Goal: Task Accomplishment & Management: Complete application form

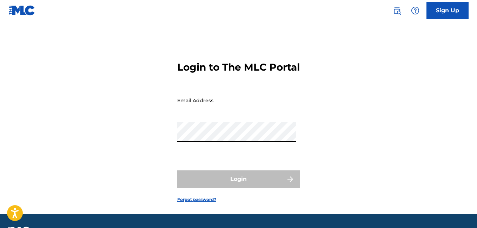
click at [197, 110] on input "Email Address" at bounding box center [236, 100] width 119 height 20
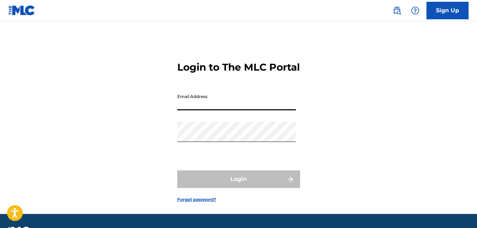
type input "[EMAIL_ADDRESS][DOMAIN_NAME]"
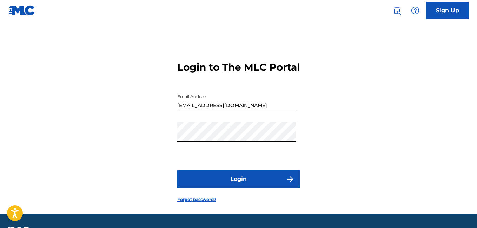
click at [214, 188] on button "Login" at bounding box center [238, 179] width 123 height 18
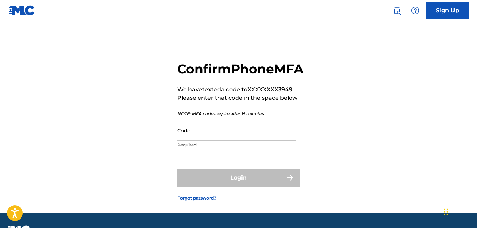
click at [218, 140] on input "Code" at bounding box center [236, 130] width 119 height 20
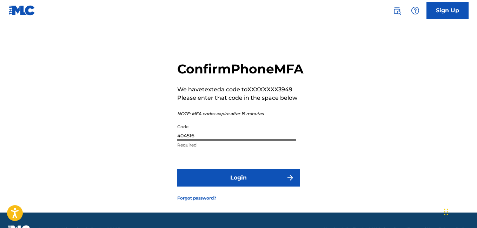
type input "404516"
click at [235, 186] on button "Login" at bounding box center [238, 178] width 123 height 18
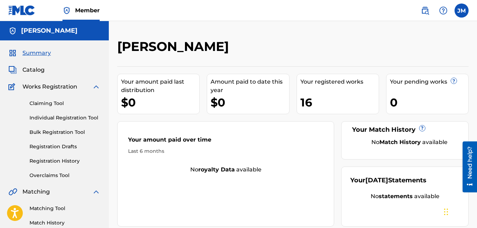
click at [31, 70] on span "Catalog" at bounding box center [33, 70] width 22 height 8
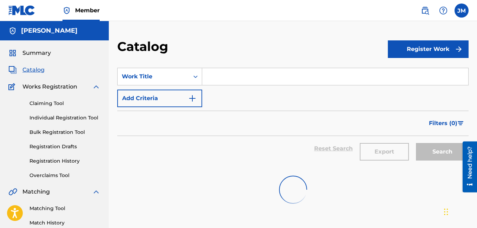
click at [401, 51] on button "Register Work" at bounding box center [428, 49] width 81 height 18
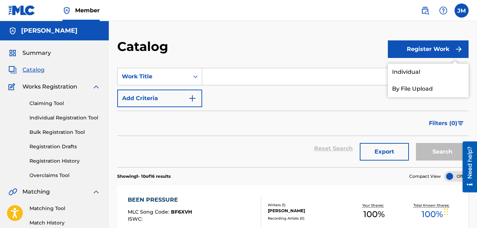
click at [400, 69] on link "Individual" at bounding box center [428, 72] width 81 height 17
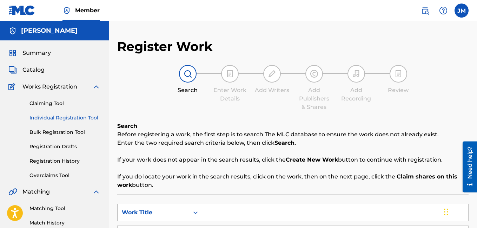
click at [198, 212] on icon "Search Form" at bounding box center [195, 212] width 7 height 7
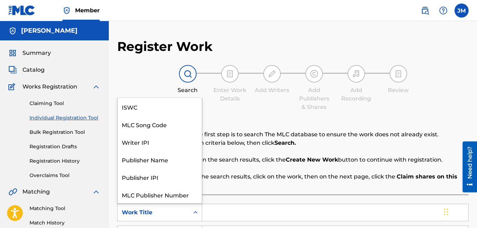
scroll to position [18, 0]
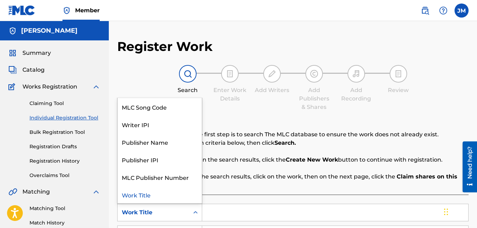
click at [216, 211] on input "Search Form" at bounding box center [335, 212] width 266 height 17
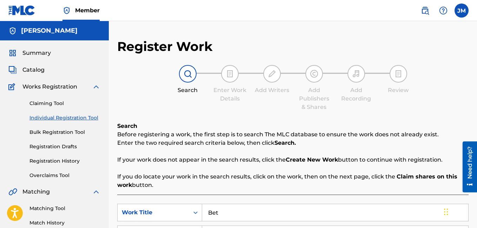
click at [248, 215] on input "Bet" at bounding box center [335, 212] width 266 height 17
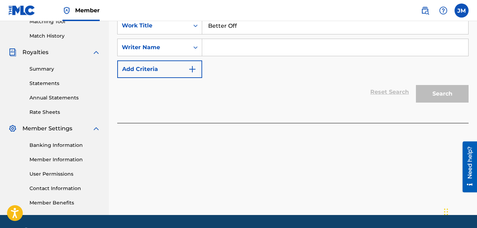
scroll to position [199, 0]
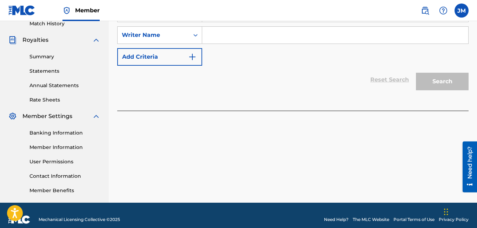
type input "Better Off"
click at [264, 27] on input "Search Form" at bounding box center [335, 35] width 266 height 17
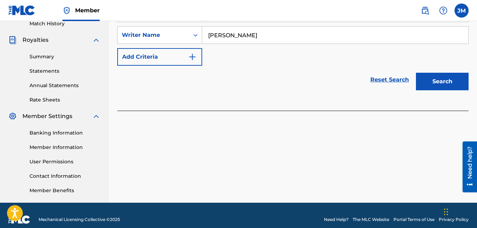
type input "[PERSON_NAME]"
click at [446, 84] on button "Search" at bounding box center [442, 82] width 53 height 18
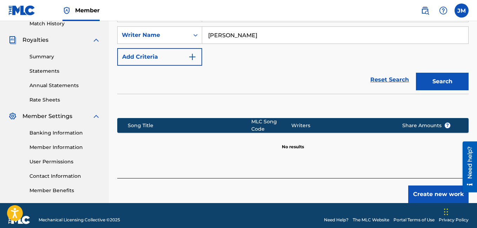
click at [429, 185] on button "Create new work" at bounding box center [438, 194] width 60 height 18
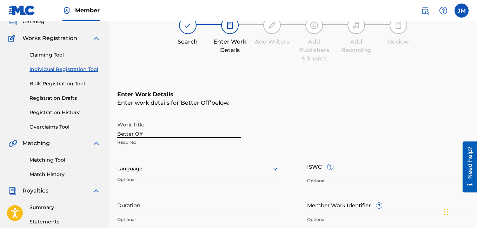
scroll to position [0, 0]
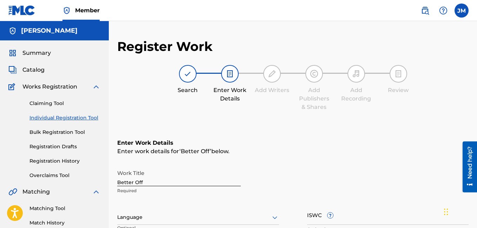
click at [274, 217] on icon at bounding box center [274, 217] width 5 height 3
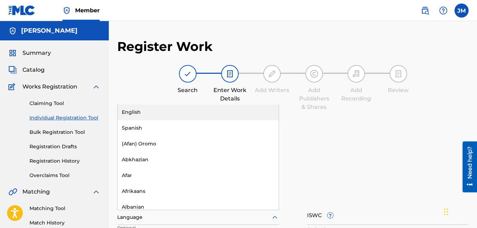
click at [153, 116] on div "English" at bounding box center [198, 112] width 161 height 16
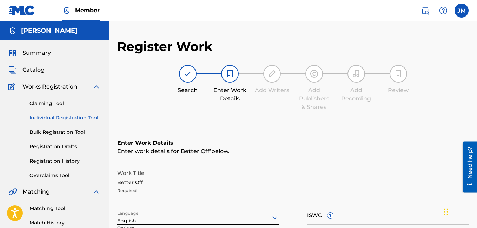
scroll to position [199, 0]
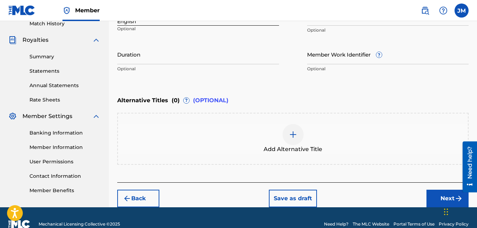
click at [266, 58] on input "Duration" at bounding box center [198, 54] width 162 height 20
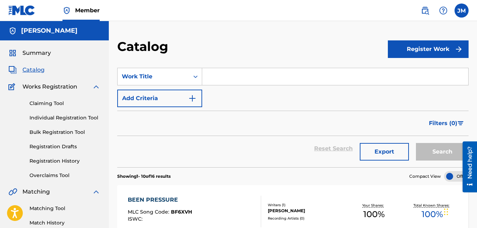
click at [213, 75] on input "Search Form" at bounding box center [335, 76] width 266 height 17
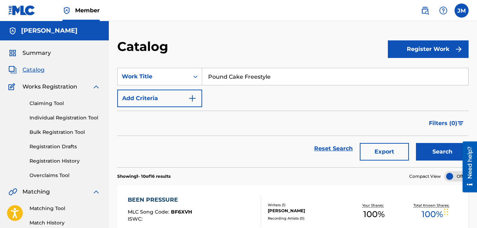
type input "Pound Cake Freestyle"
click at [425, 149] on button "Search" at bounding box center [442, 152] width 53 height 18
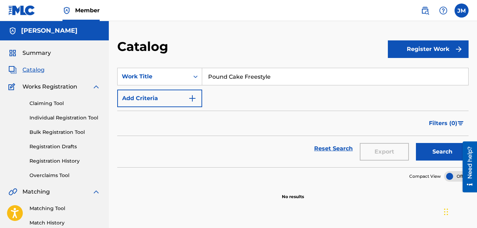
click at [443, 52] on button "Register Work" at bounding box center [428, 49] width 81 height 18
click at [435, 69] on link "Individual" at bounding box center [428, 72] width 81 height 17
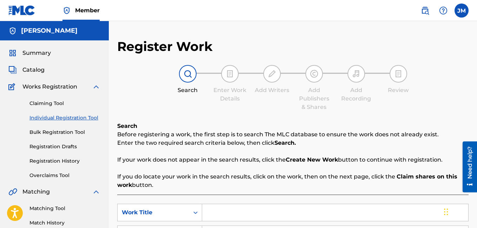
click at [236, 217] on input "Search Form" at bounding box center [335, 212] width 266 height 17
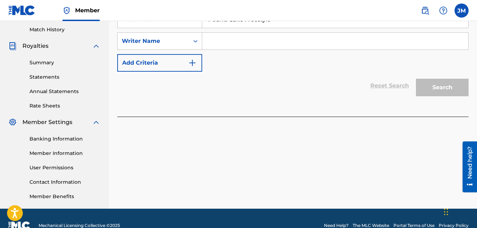
scroll to position [199, 0]
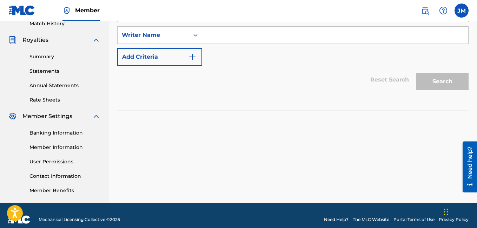
type input "Pound Cake Freestyle"
click at [263, 34] on input "Search Form" at bounding box center [335, 35] width 266 height 17
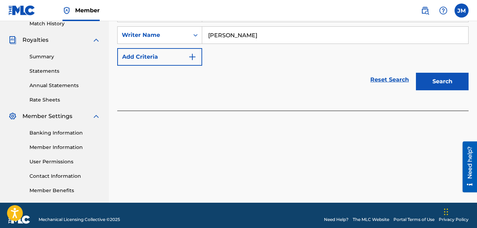
type input "Justin Mcknight"
click at [431, 80] on button "Search" at bounding box center [442, 82] width 53 height 18
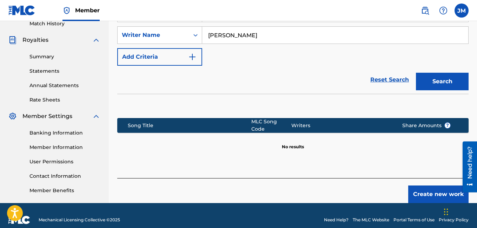
click at [439, 189] on button "Create new work" at bounding box center [438, 194] width 60 height 18
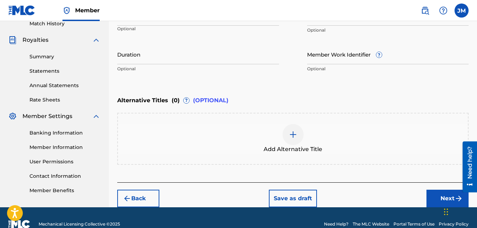
click at [267, 60] on input "Duration" at bounding box center [198, 54] width 162 height 20
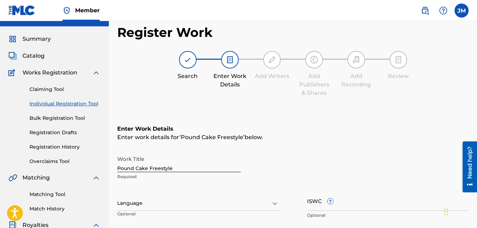
scroll to position [0, 0]
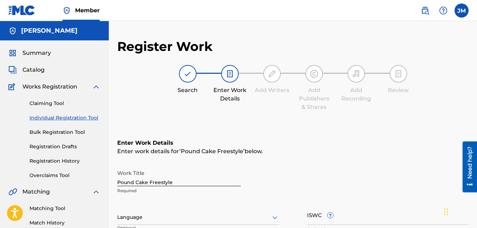
type input "01:53"
click at [276, 216] on icon at bounding box center [275, 217] width 8 height 8
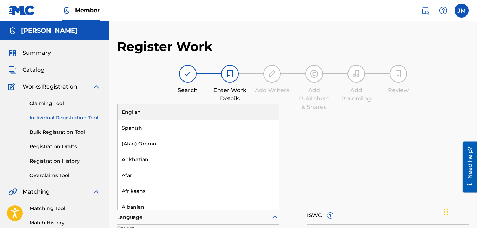
click at [179, 114] on div "English" at bounding box center [198, 112] width 161 height 16
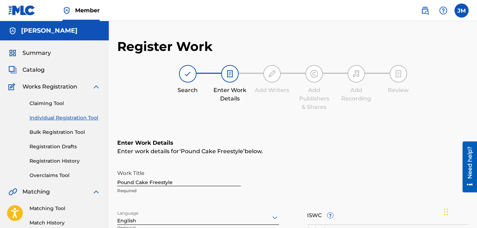
scroll to position [199, 0]
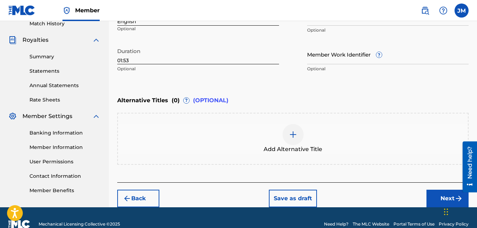
click at [434, 197] on button "Next" at bounding box center [448, 199] width 42 height 18
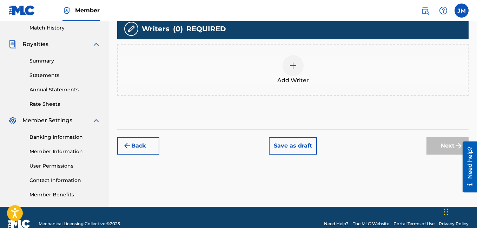
scroll to position [208, 0]
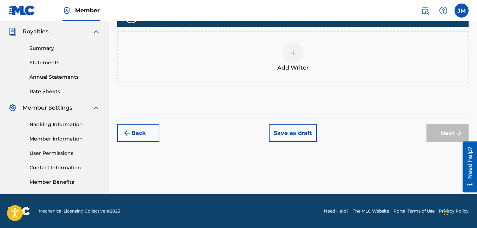
click at [296, 55] on img at bounding box center [293, 53] width 8 height 8
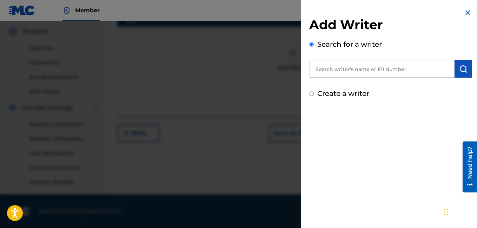
click at [311, 93] on input "Create a writer" at bounding box center [311, 93] width 5 height 5
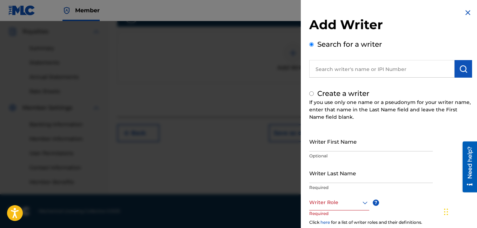
radio input "false"
radio input "true"
click at [328, 149] on input "Writer First Name" at bounding box center [371, 141] width 124 height 20
type input "[PERSON_NAME]"
click at [326, 177] on input "Writer Last Name" at bounding box center [371, 173] width 124 height 20
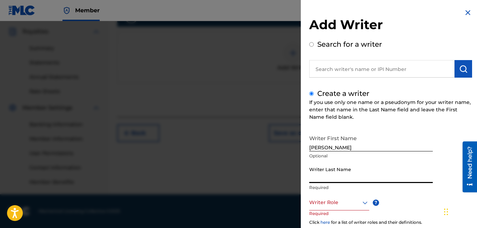
click at [326, 177] on input "Writer Last Name" at bounding box center [371, 173] width 124 height 20
type input "[PERSON_NAME]"
click at [344, 207] on div "Writer Role" at bounding box center [339, 203] width 60 height 16
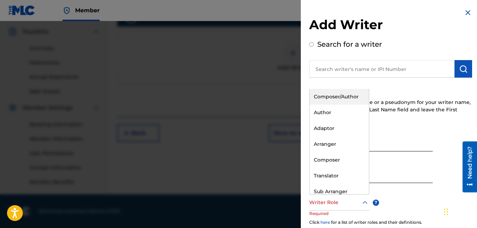
click at [348, 100] on div "Composer/Author" at bounding box center [339, 97] width 59 height 16
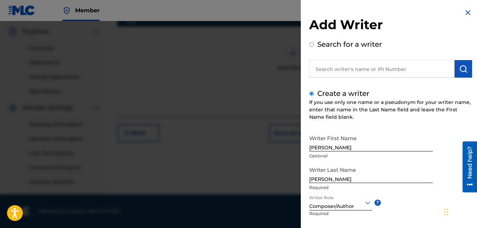
click at [417, 218] on div "Writer First Name Justin Optional Writer Last Name McKnight Required Writer Rol…" at bounding box center [390, 208] width 163 height 155
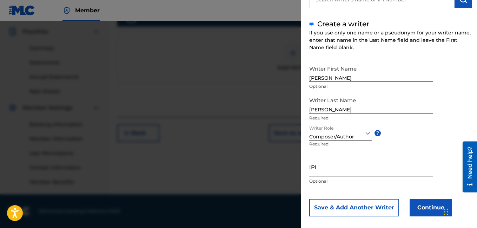
scroll to position [70, 0]
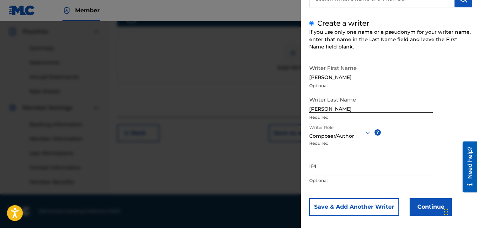
click at [417, 208] on button "Continue" at bounding box center [431, 207] width 42 height 18
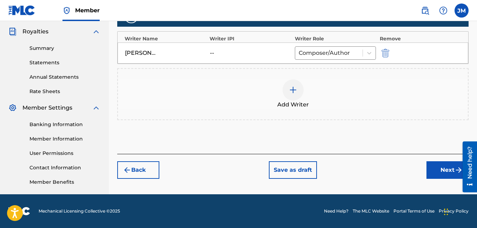
click at [475, 165] on div "Need help?" at bounding box center [470, 166] width 14 height 51
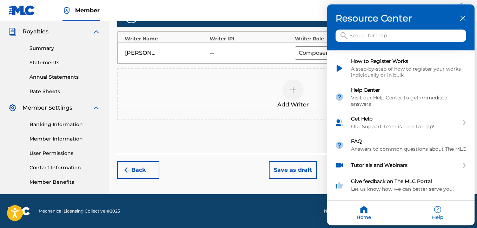
click at [241, 187] on div at bounding box center [238, 114] width 477 height 228
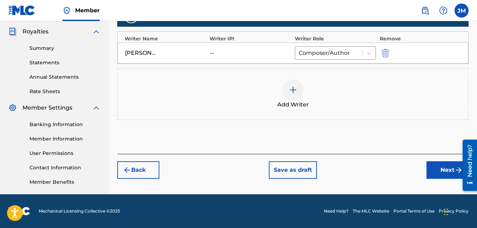
click at [438, 167] on button "Next" at bounding box center [448, 170] width 42 height 18
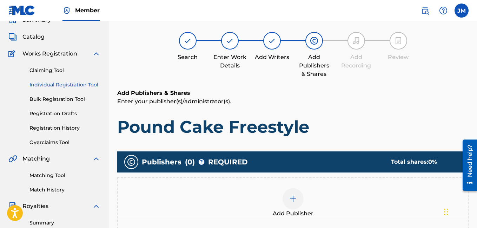
scroll to position [32, 0]
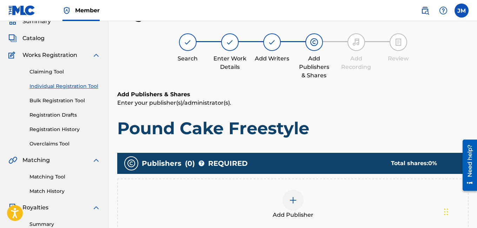
click at [296, 201] on img at bounding box center [293, 200] width 8 height 8
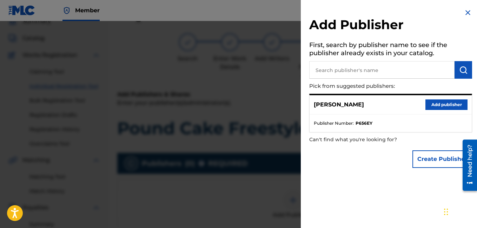
click at [434, 101] on button "Add publisher" at bounding box center [447, 104] width 42 height 11
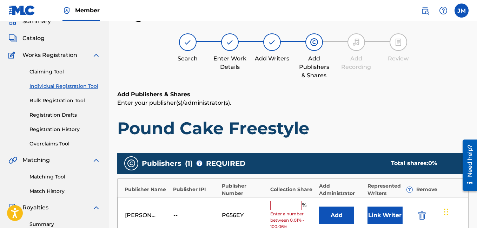
click at [285, 207] on input "text" at bounding box center [286, 205] width 32 height 9
type input "100"
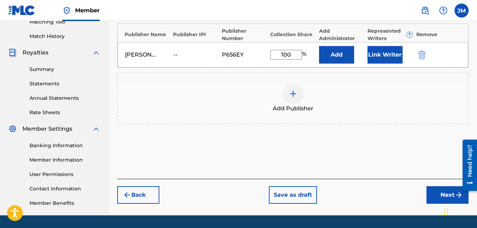
scroll to position [208, 0]
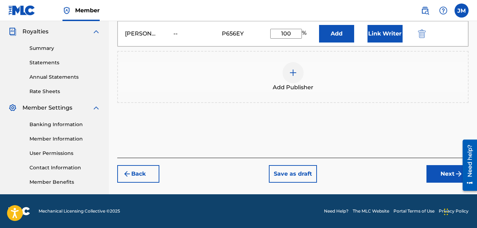
click at [448, 177] on button "Next" at bounding box center [448, 174] width 42 height 18
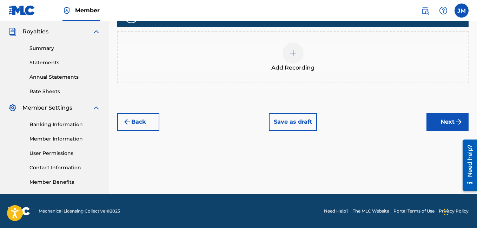
click at [294, 55] on img at bounding box center [293, 53] width 8 height 8
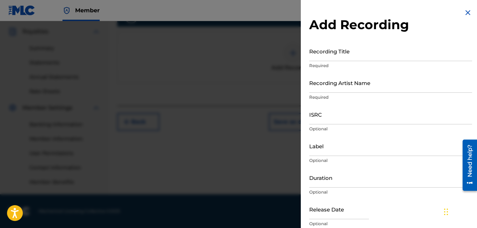
click at [340, 55] on input "Recording Title" at bounding box center [390, 51] width 163 height 20
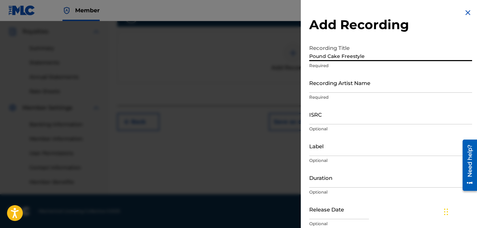
type input "Pound Cake Freestyle"
click at [323, 88] on input "Recording Artist Name" at bounding box center [390, 83] width 163 height 20
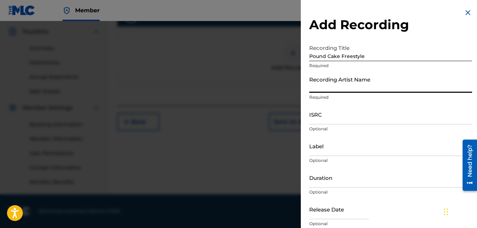
type input "Rocdeneiro"
click at [338, 182] on input "Duration" at bounding box center [390, 177] width 163 height 20
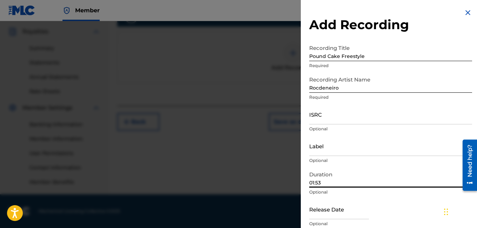
type input "01:53"
click at [396, 215] on div "Release Date Optional" at bounding box center [390, 215] width 163 height 32
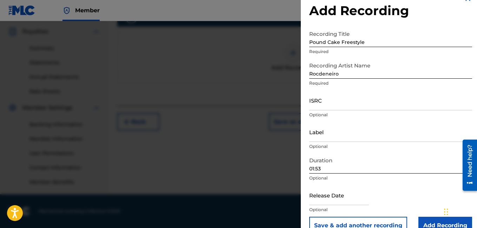
scroll to position [28, 0]
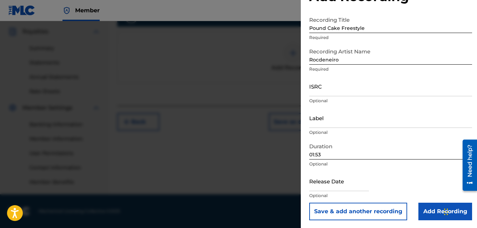
click at [434, 208] on input "Add Recording" at bounding box center [446, 212] width 54 height 18
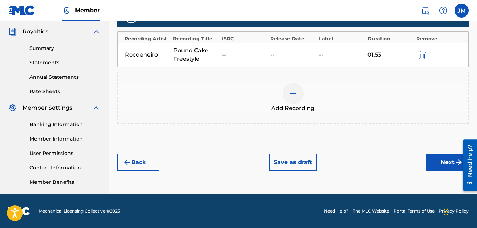
click at [435, 164] on button "Next" at bounding box center [448, 162] width 42 height 18
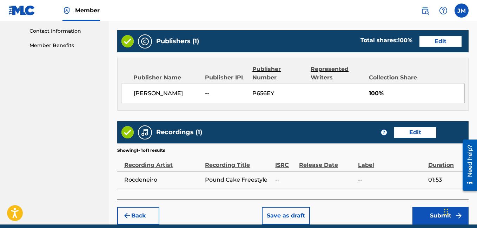
scroll to position [374, 0]
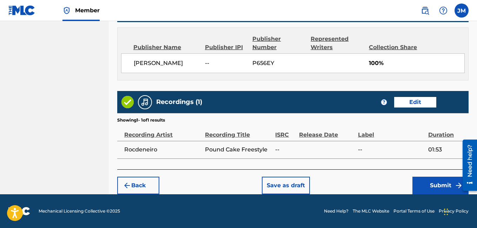
click at [435, 186] on button "Submit" at bounding box center [441, 186] width 56 height 18
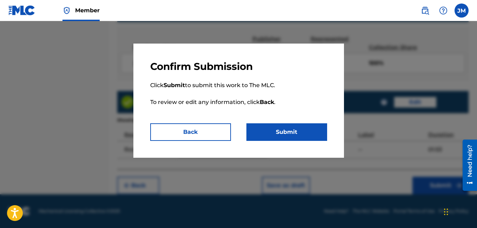
click at [316, 128] on button "Submit" at bounding box center [287, 132] width 81 height 18
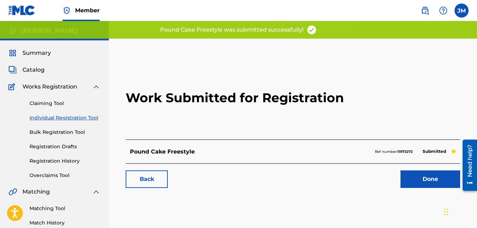
click at [424, 177] on link "Done" at bounding box center [431, 179] width 60 height 18
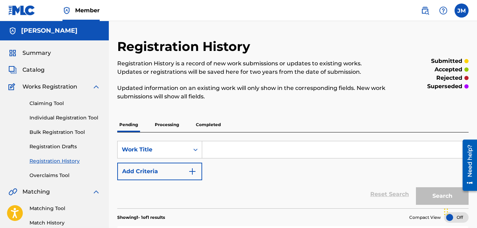
click at [31, 70] on span "Catalog" at bounding box center [33, 70] width 22 height 8
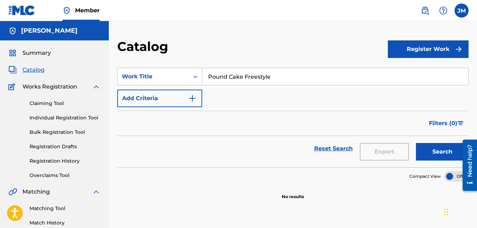
click at [402, 49] on button "Register Work" at bounding box center [428, 49] width 81 height 18
click at [403, 70] on link "Individual" at bounding box center [428, 72] width 81 height 17
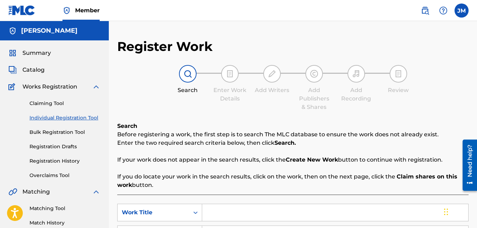
click at [239, 214] on input "Search Form" at bounding box center [335, 212] width 266 height 17
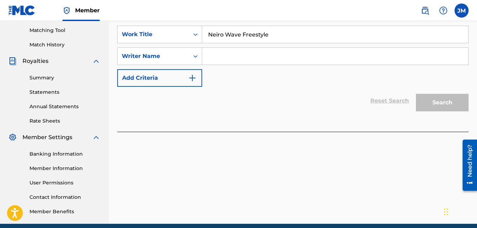
scroll to position [199, 0]
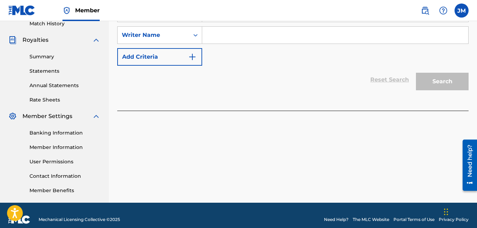
type input "Neiro Wave Freestyle"
click at [293, 38] on input "Search Form" at bounding box center [335, 35] width 266 height 17
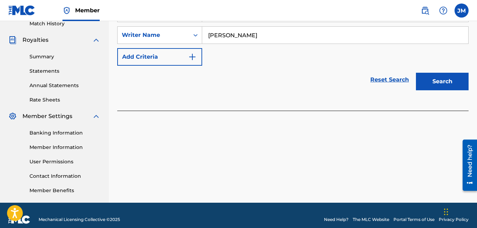
type input "Justin Mcknight"
click at [443, 79] on button "Search" at bounding box center [442, 82] width 53 height 18
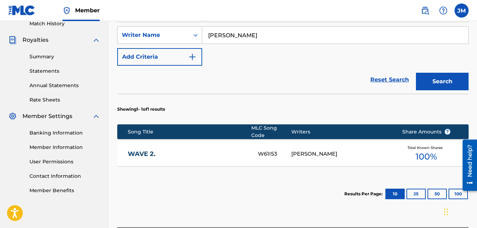
click at [414, 189] on button "25" at bounding box center [416, 194] width 19 height 11
click at [435, 189] on button "50" at bounding box center [437, 194] width 19 height 11
click at [440, 79] on button "Search" at bounding box center [442, 82] width 53 height 18
click at [350, 204] on div "Results Per Page: 10 25 50 100" at bounding box center [406, 193] width 124 height 33
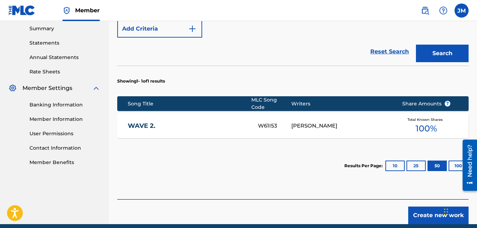
scroll to position [241, 0]
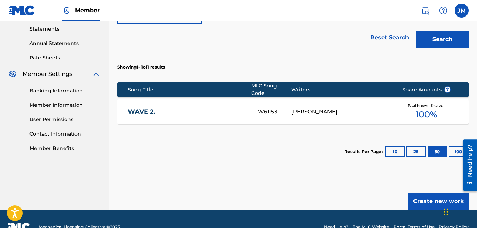
click at [419, 193] on button "Create new work" at bounding box center [438, 201] width 60 height 18
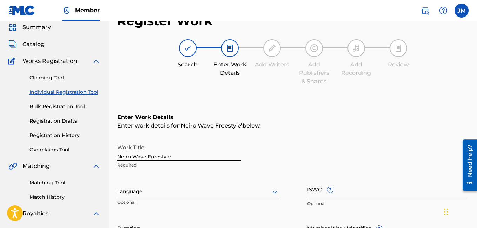
scroll to position [13, 0]
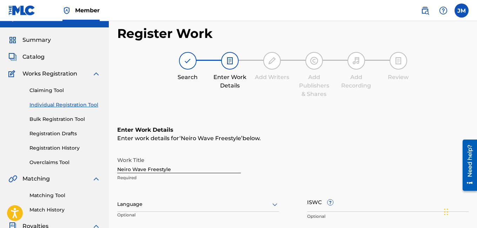
click at [274, 204] on icon at bounding box center [275, 204] width 8 height 8
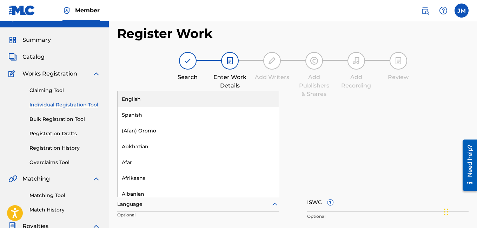
click at [156, 98] on div "English" at bounding box center [198, 99] width 161 height 16
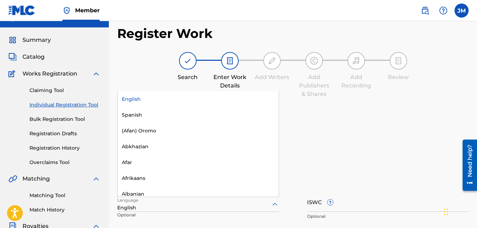
click at [256, 99] on div "English" at bounding box center [198, 99] width 161 height 16
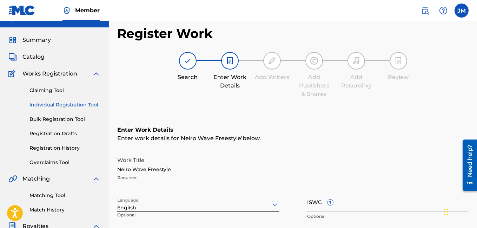
click at [332, 138] on div "Enter work details for ‘ Neiro Wave Freestyle ’ below." at bounding box center [292, 138] width 351 height 8
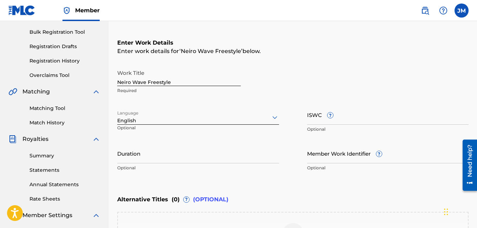
scroll to position [111, 0]
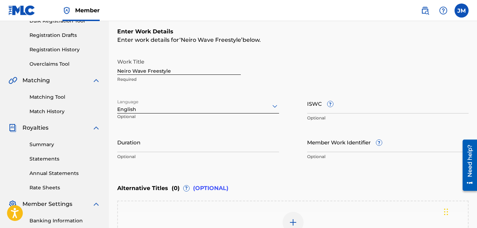
click at [221, 146] on input "Duration" at bounding box center [198, 142] width 162 height 20
type input "00:53"
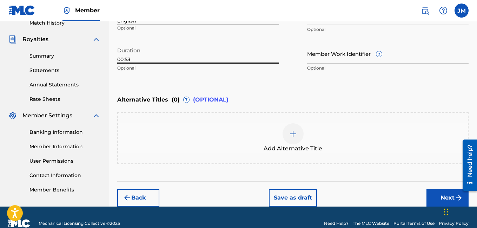
scroll to position [212, 0]
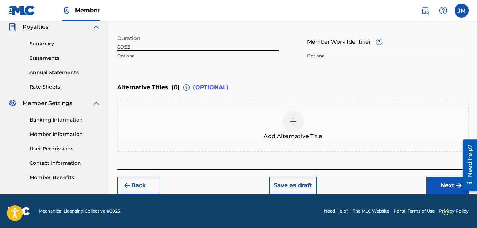
click at [442, 183] on button "Next" at bounding box center [448, 186] width 42 height 18
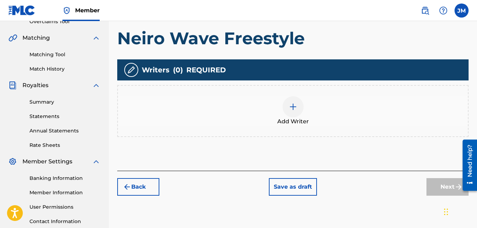
scroll to position [208, 0]
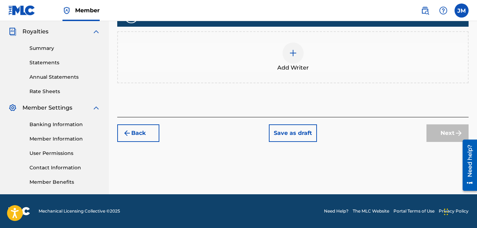
click at [293, 47] on div at bounding box center [293, 52] width 21 height 21
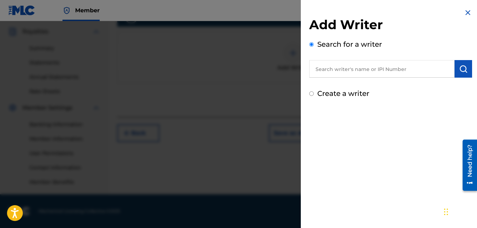
click at [341, 71] on input "text" at bounding box center [381, 69] width 145 height 18
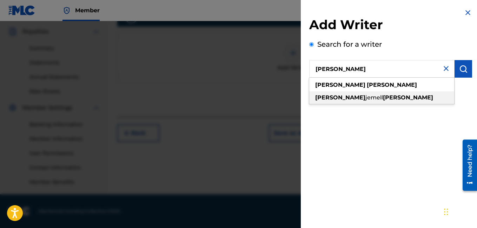
click at [366, 97] on span "jemell" at bounding box center [375, 97] width 18 height 7
type input "justin jemell mcknight"
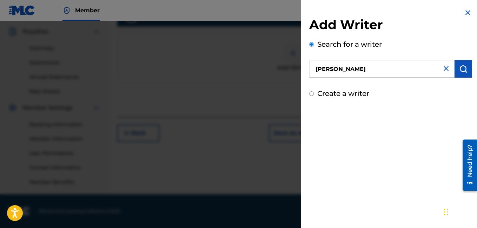
click at [460, 66] on img "submit" at bounding box center [463, 69] width 8 height 8
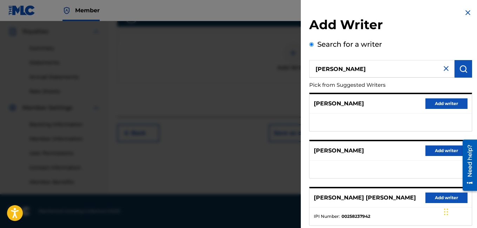
click at [439, 104] on button "Add writer" at bounding box center [447, 103] width 42 height 11
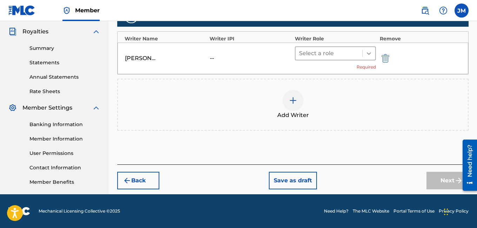
click at [370, 57] on div at bounding box center [369, 53] width 13 height 13
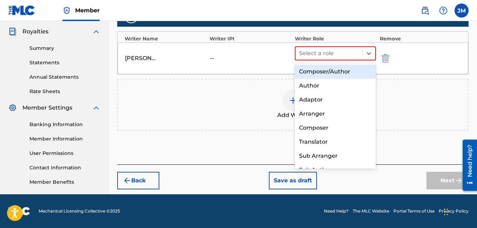
click at [353, 72] on div "Composer/Author" at bounding box center [335, 72] width 81 height 14
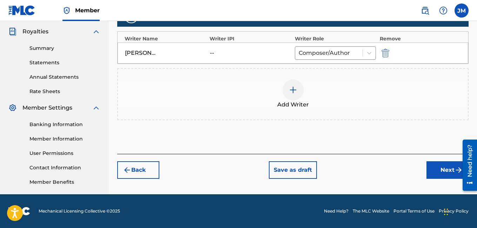
scroll to position [207, 0]
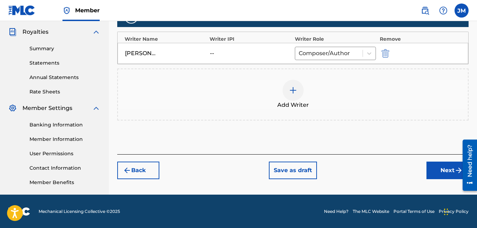
click at [439, 170] on button "Next" at bounding box center [448, 171] width 42 height 18
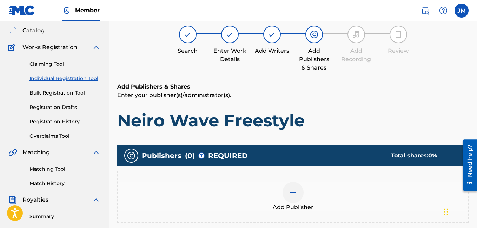
scroll to position [32, 0]
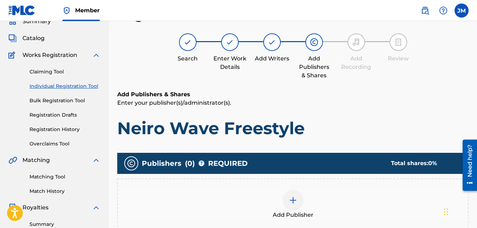
click at [295, 199] on img at bounding box center [293, 200] width 8 height 8
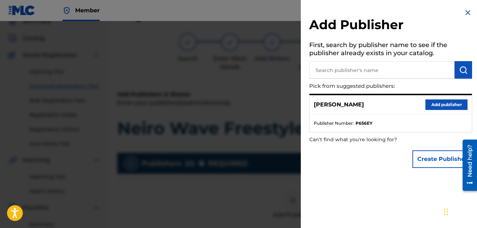
click at [420, 72] on input "text" at bounding box center [381, 70] width 145 height 18
type input "[PERSON_NAME]"
click at [433, 103] on button "Add publisher" at bounding box center [447, 104] width 42 height 11
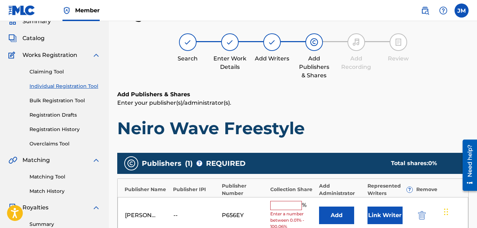
click at [280, 208] on input "text" at bounding box center [286, 205] width 32 height 9
type input "100"
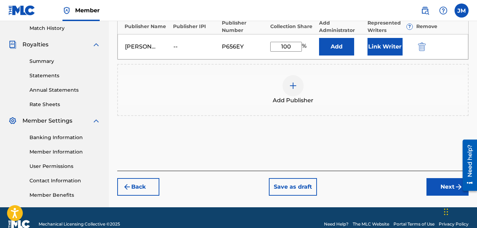
scroll to position [208, 0]
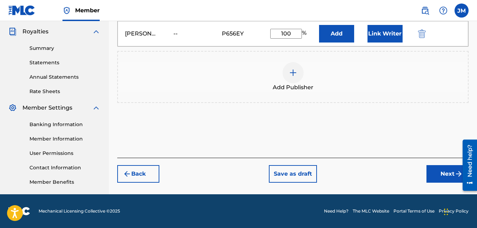
click at [445, 179] on button "Next" at bounding box center [448, 174] width 42 height 18
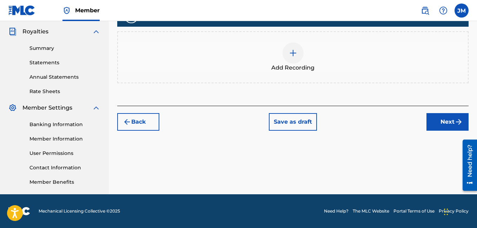
click at [291, 59] on div at bounding box center [293, 52] width 21 height 21
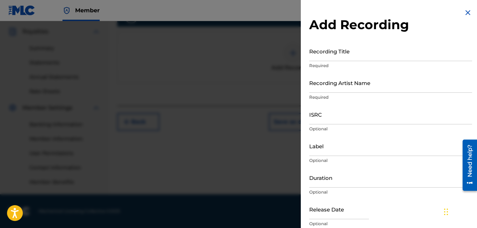
click at [328, 55] on input "Recording Title" at bounding box center [390, 51] width 163 height 20
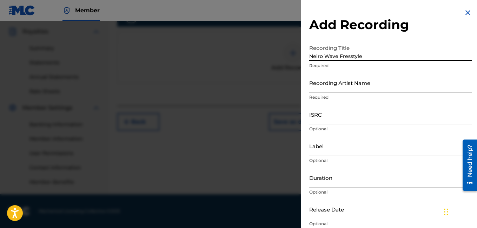
type input "Neiro Wave Fresstyle"
click at [323, 90] on input "Recording Artist Name" at bounding box center [390, 83] width 163 height 20
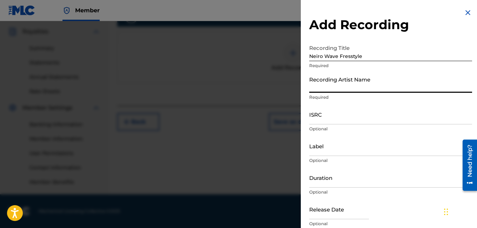
type input "Rocdeneiro"
click at [347, 182] on input "Duration" at bounding box center [390, 177] width 163 height 20
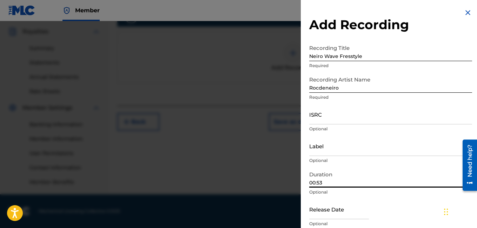
type input "00:53"
click at [388, 213] on div "Release Date Optional" at bounding box center [390, 215] width 163 height 32
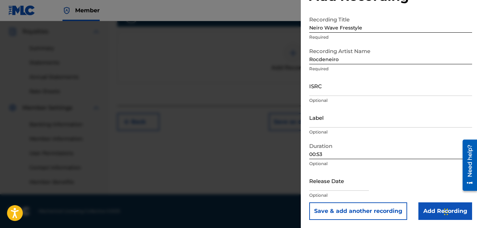
scroll to position [29, 0]
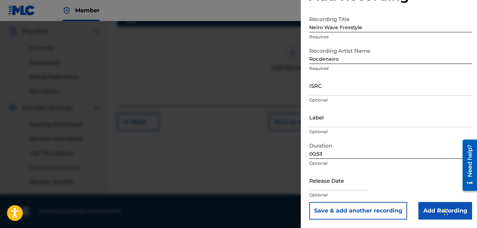
click at [436, 210] on input "Add Recording" at bounding box center [446, 211] width 54 height 18
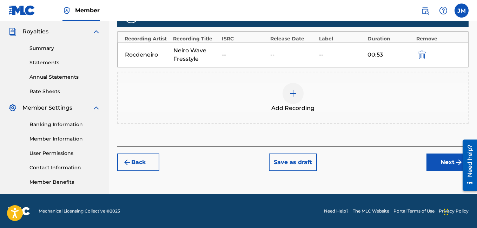
click at [442, 163] on button "Next" at bounding box center [448, 162] width 42 height 18
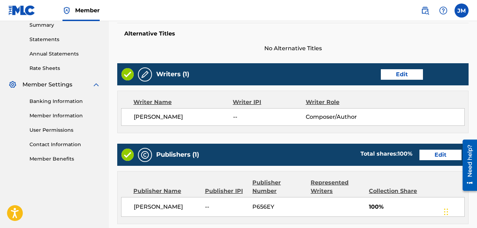
scroll to position [374, 0]
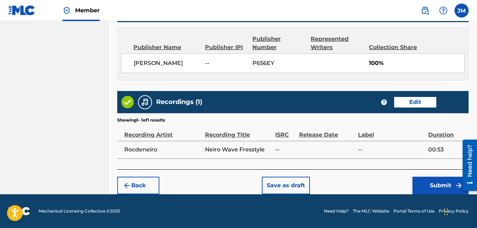
click at [447, 184] on button "Submit" at bounding box center [441, 186] width 56 height 18
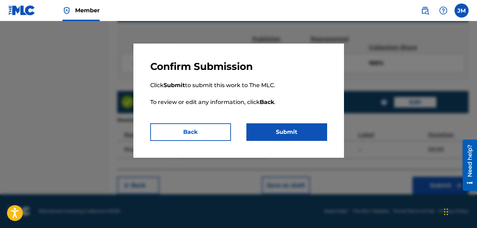
click at [311, 138] on button "Submit" at bounding box center [287, 132] width 81 height 18
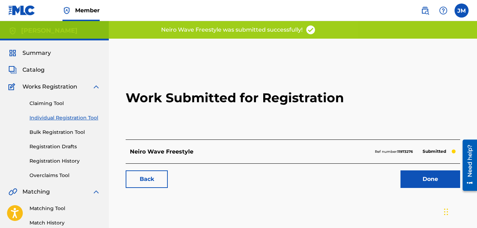
click at [410, 176] on link "Done" at bounding box center [431, 179] width 60 height 18
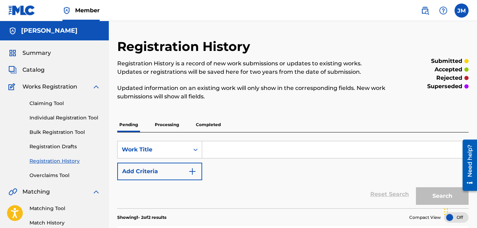
click at [27, 69] on span "Catalog" at bounding box center [33, 70] width 22 height 8
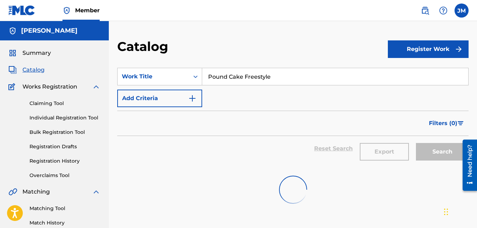
click at [396, 50] on button "Register Work" at bounding box center [428, 49] width 81 height 18
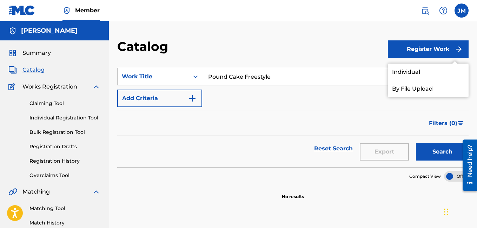
click at [400, 71] on link "Individual" at bounding box center [428, 72] width 81 height 17
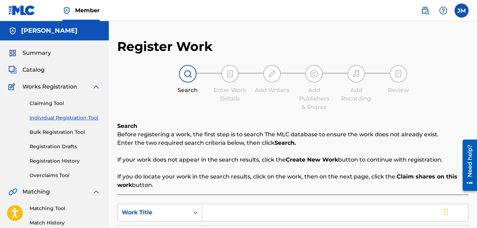
click at [217, 211] on input "Search Form" at bounding box center [335, 212] width 266 height 17
type input "T"
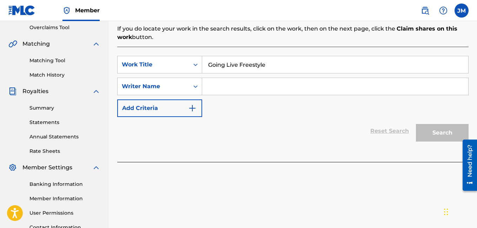
scroll to position [199, 0]
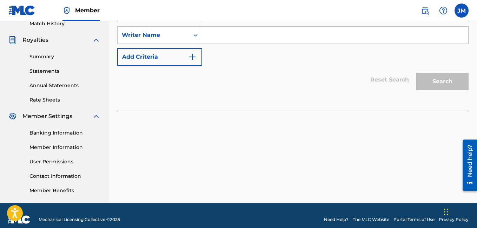
type input "Going Live Freestyle"
click at [309, 39] on input "Search Form" at bounding box center [335, 35] width 266 height 17
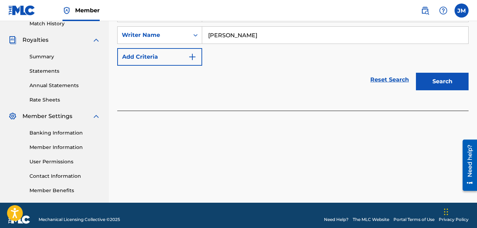
type input "Justin Jemell mcknight"
click at [442, 78] on button "Search" at bounding box center [442, 82] width 53 height 18
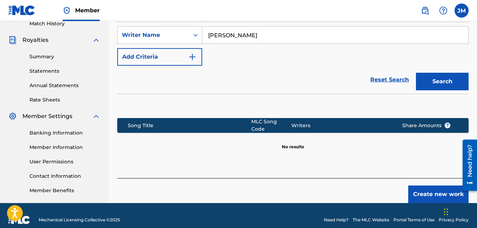
click at [429, 192] on button "Create new work" at bounding box center [438, 194] width 60 height 18
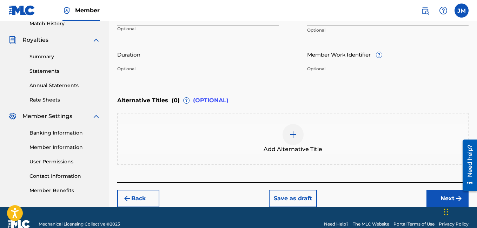
click at [224, 56] on input "Duration" at bounding box center [198, 54] width 162 height 20
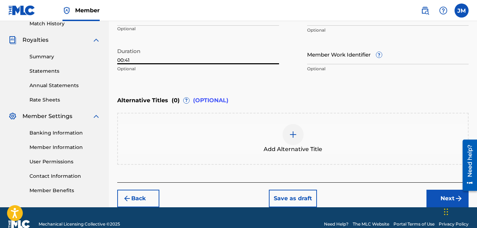
type input "00:41"
click at [271, 26] on div "Language Optional" at bounding box center [198, 22] width 162 height 32
click at [257, 24] on div "Language" at bounding box center [198, 18] width 162 height 15
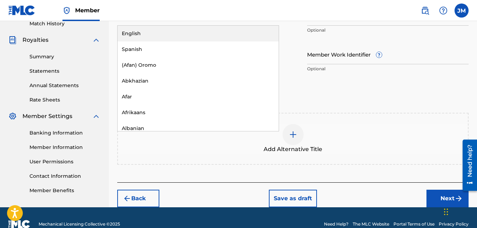
click at [252, 32] on div "English" at bounding box center [198, 34] width 161 height 16
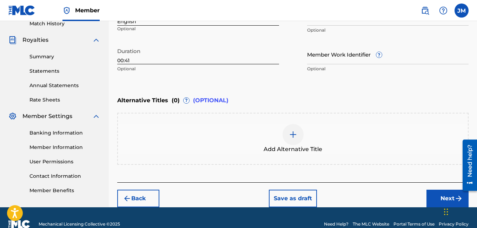
click at [440, 198] on button "Next" at bounding box center [448, 199] width 42 height 18
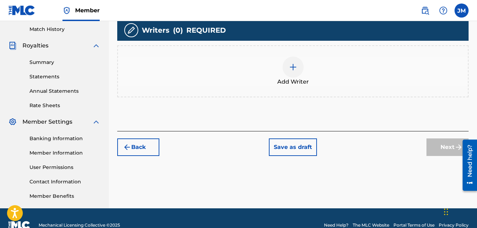
scroll to position [208, 0]
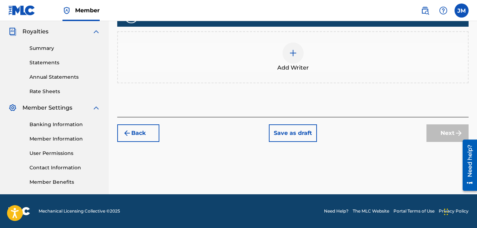
click at [293, 53] on img at bounding box center [293, 53] width 8 height 8
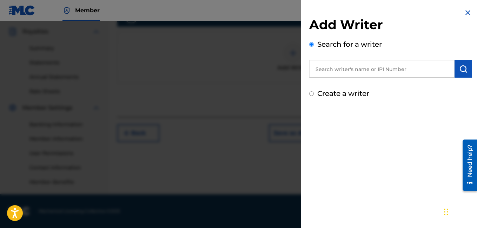
click at [338, 72] on input "text" at bounding box center [381, 69] width 145 height 18
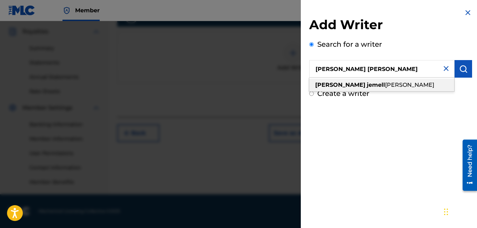
click at [367, 85] on strong "jemell" at bounding box center [376, 84] width 18 height 7
type input "justin jemell mcknight"
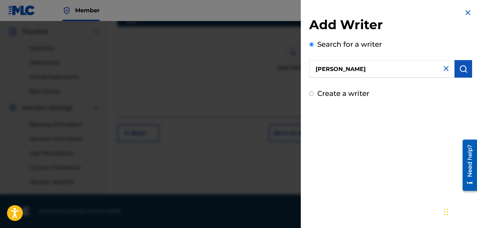
click at [462, 68] on img "submit" at bounding box center [463, 69] width 8 height 8
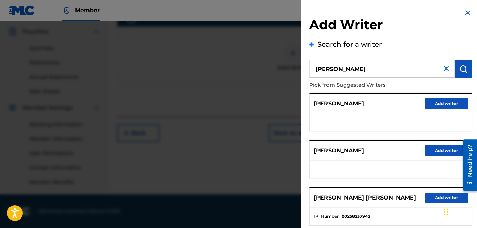
click at [438, 102] on button "Add writer" at bounding box center [447, 103] width 42 height 11
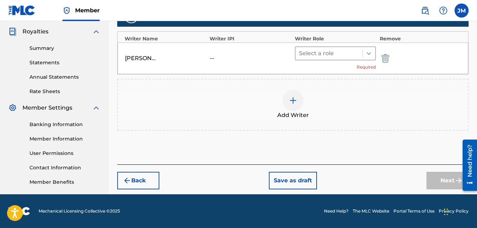
click at [369, 54] on icon at bounding box center [369, 53] width 4 height 2
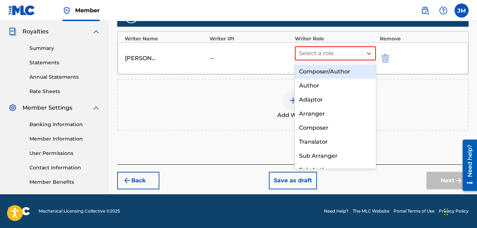
click at [359, 74] on div "Composer/Author" at bounding box center [335, 72] width 81 height 14
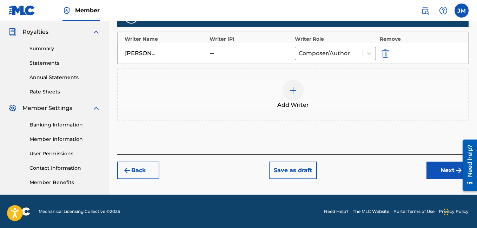
click at [439, 170] on button "Next" at bounding box center [448, 171] width 42 height 18
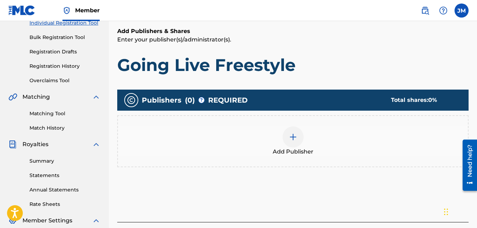
scroll to position [32, 0]
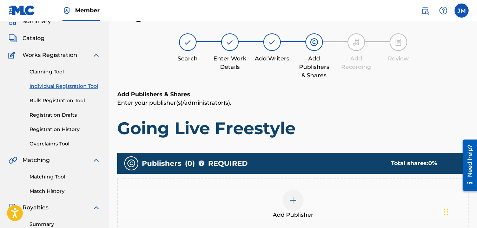
click at [296, 201] on img at bounding box center [293, 200] width 8 height 8
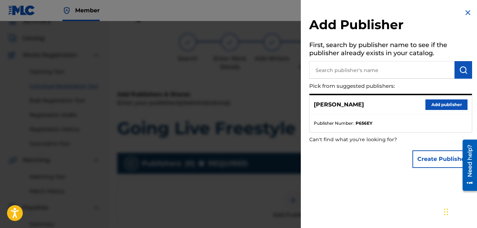
click at [432, 102] on button "Add publisher" at bounding box center [447, 104] width 42 height 11
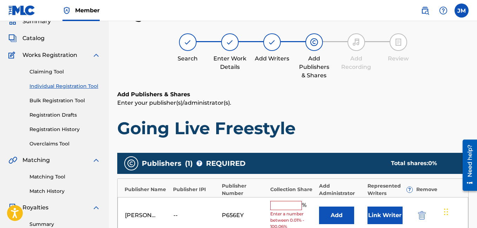
click at [282, 205] on input "text" at bounding box center [286, 205] width 32 height 9
type input "100"
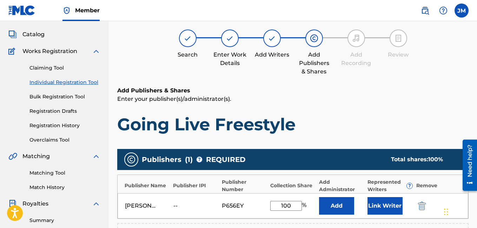
scroll to position [208, 0]
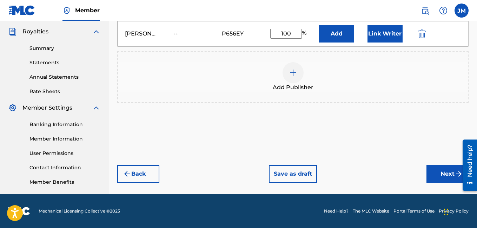
click at [448, 176] on button "Next" at bounding box center [448, 174] width 42 height 18
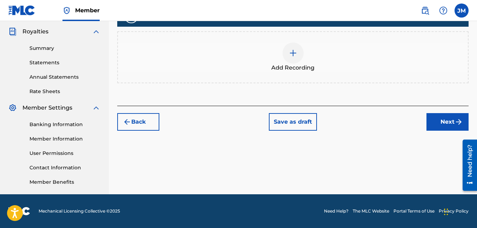
click at [296, 55] on img at bounding box center [293, 53] width 8 height 8
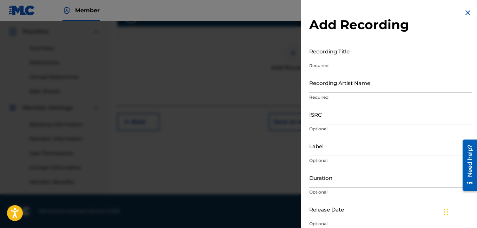
click at [321, 55] on input "Recording Title" at bounding box center [390, 51] width 163 height 20
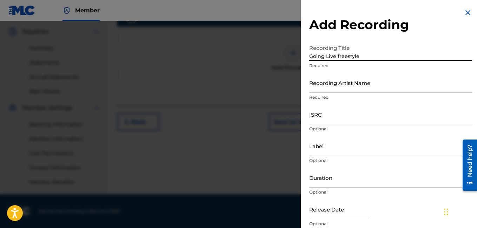
type input "Going Live freestyle"
click at [315, 88] on input "Recording Artist Name" at bounding box center [390, 83] width 163 height 20
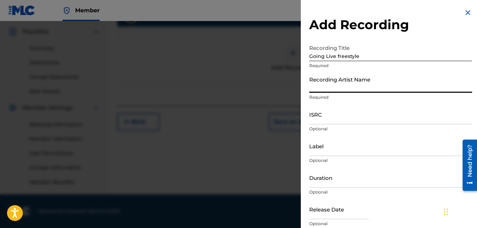
type input "Rocdeneiro"
click at [330, 184] on input "Duration" at bounding box center [390, 177] width 163 height 20
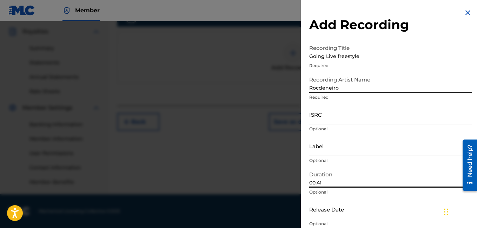
type input "00:41"
click at [417, 209] on div "Release Date Optional" at bounding box center [390, 215] width 163 height 32
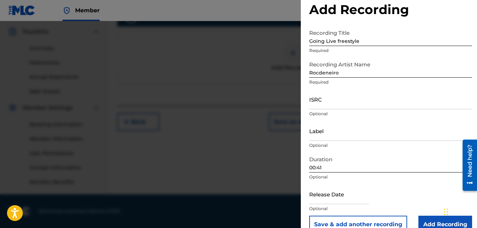
scroll to position [28, 0]
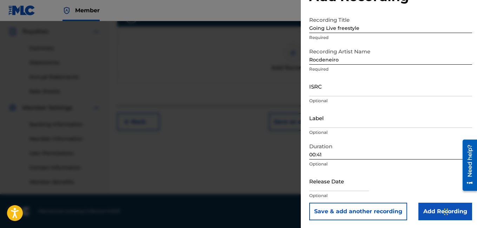
click at [431, 209] on input "Add Recording" at bounding box center [446, 212] width 54 height 18
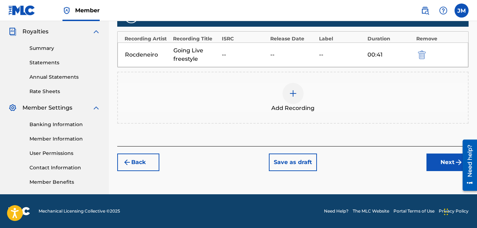
click at [443, 162] on button "Next" at bounding box center [448, 162] width 42 height 18
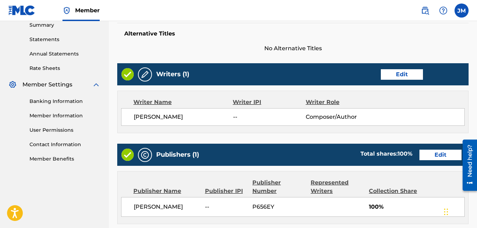
scroll to position [374, 0]
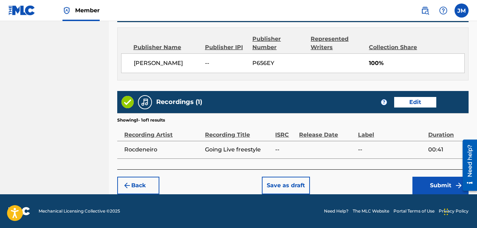
click at [438, 185] on button "Submit" at bounding box center [441, 186] width 56 height 18
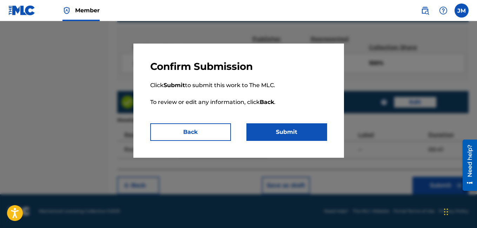
click at [301, 132] on button "Submit" at bounding box center [287, 132] width 81 height 18
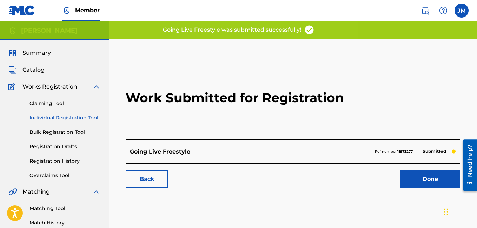
click at [436, 173] on link "Done" at bounding box center [431, 179] width 60 height 18
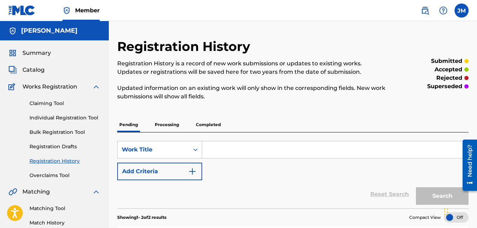
click at [249, 150] on input "Search Form" at bounding box center [335, 149] width 266 height 17
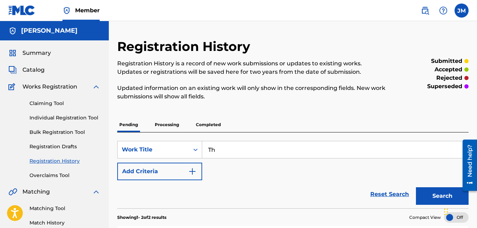
type input "T"
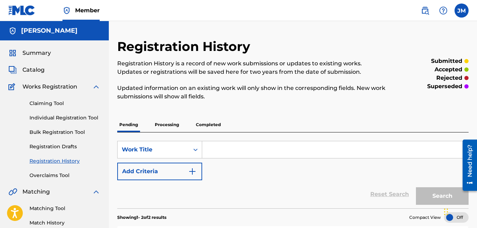
click at [31, 69] on span "Catalog" at bounding box center [33, 70] width 22 height 8
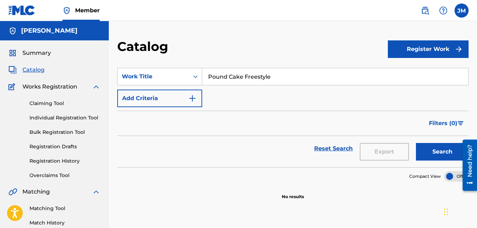
click at [400, 52] on button "Register Work" at bounding box center [428, 49] width 81 height 18
click at [401, 70] on link "Individual" at bounding box center [428, 72] width 81 height 17
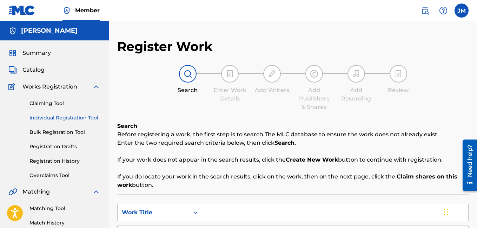
click at [212, 212] on input "Search Form" at bounding box center [335, 212] width 266 height 17
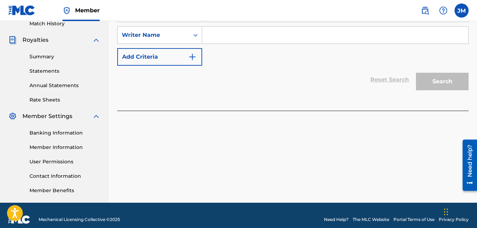
type input "The wave"
click at [289, 39] on input "Search Form" at bounding box center [335, 35] width 266 height 17
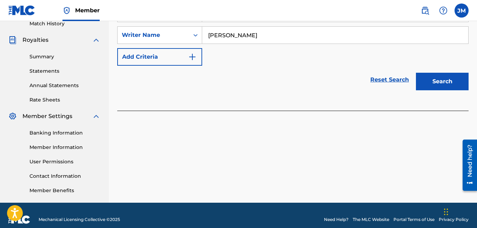
type input "Justin Mcknight"
click at [433, 77] on button "Search" at bounding box center [442, 82] width 53 height 18
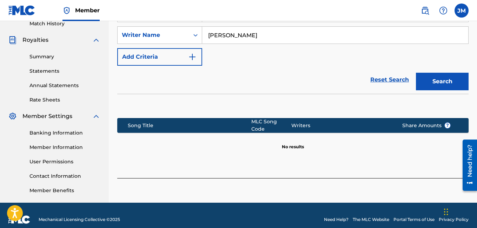
click at [434, 85] on button "Search" at bounding box center [442, 82] width 53 height 18
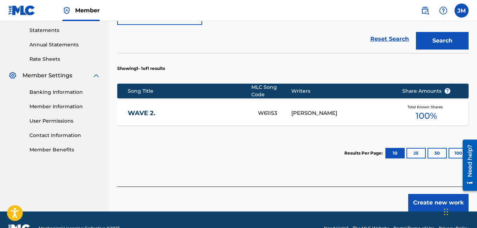
scroll to position [253, 0]
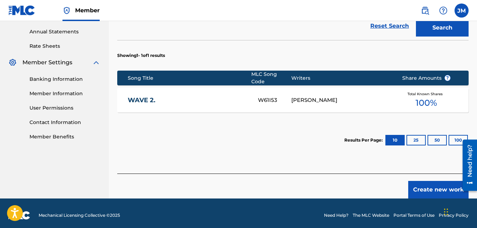
click at [418, 186] on button "Create new work" at bounding box center [438, 190] width 60 height 18
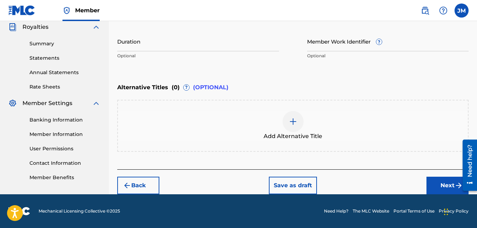
click at [197, 44] on input "Duration" at bounding box center [198, 41] width 162 height 20
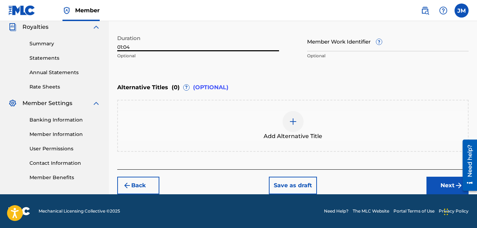
scroll to position [13, 0]
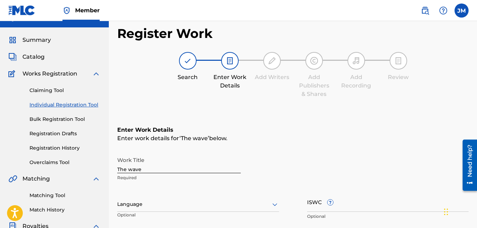
type input "01:04"
click at [229, 199] on div "Language" at bounding box center [198, 204] width 162 height 15
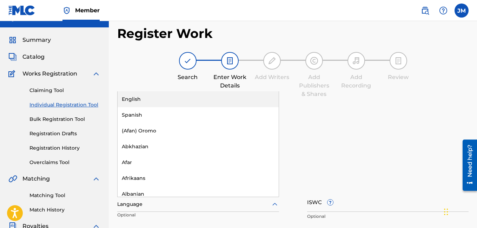
click at [198, 101] on div "English" at bounding box center [198, 99] width 161 height 16
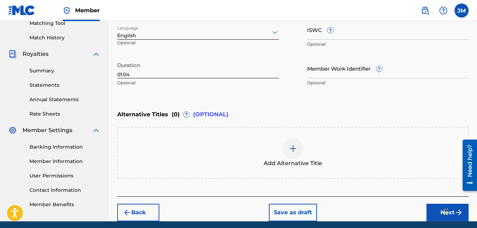
scroll to position [212, 0]
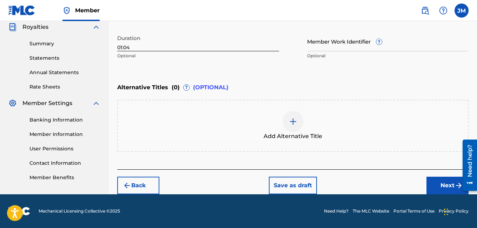
click at [445, 187] on button "Next" at bounding box center [448, 186] width 42 height 18
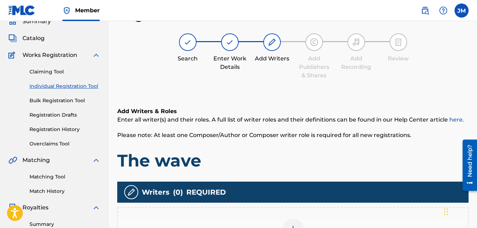
scroll to position [208, 0]
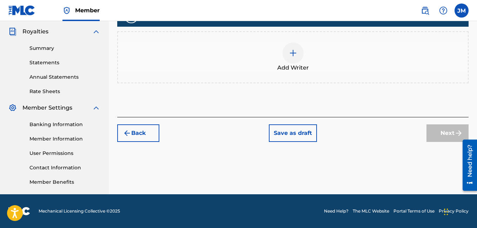
click at [289, 53] on img at bounding box center [293, 53] width 8 height 8
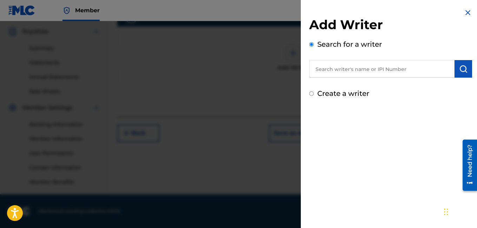
click at [317, 71] on input "text" at bounding box center [381, 69] width 145 height 18
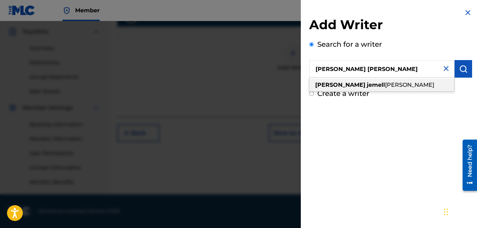
click at [317, 86] on strong "justin" at bounding box center [340, 84] width 50 height 7
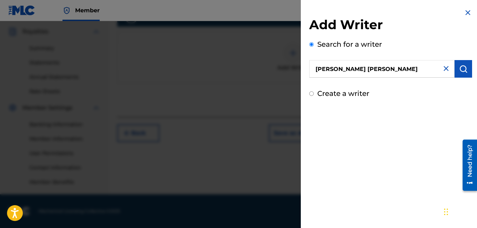
type input "justin jemell mcknight"
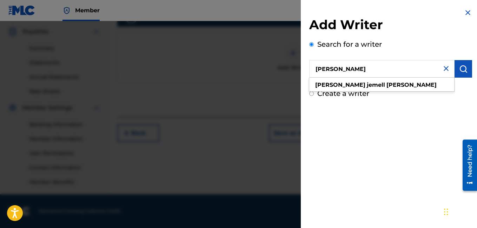
click at [459, 70] on img "submit" at bounding box center [463, 69] width 8 height 8
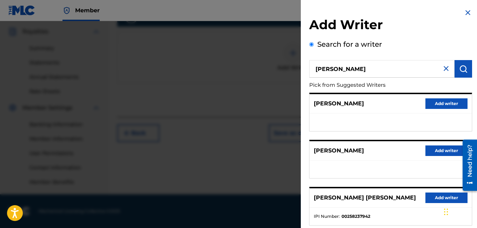
click at [446, 102] on button "Add writer" at bounding box center [447, 103] width 42 height 11
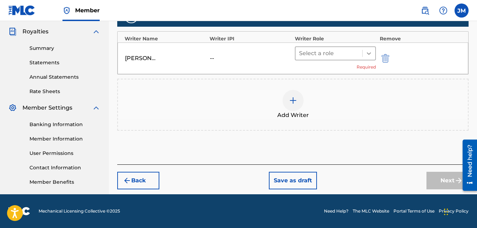
click at [363, 57] on div at bounding box center [369, 53] width 13 height 13
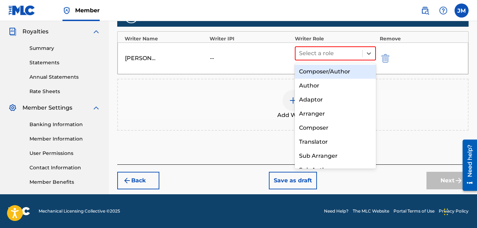
click at [352, 70] on div "Composer/Author" at bounding box center [335, 72] width 81 height 14
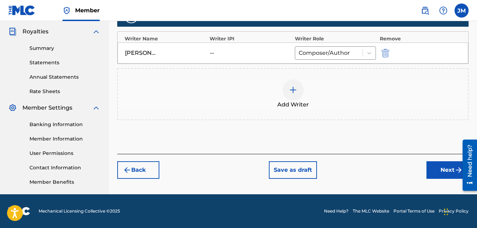
scroll to position [207, 0]
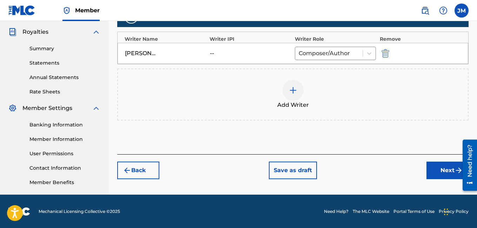
click at [446, 170] on button "Next" at bounding box center [448, 171] width 42 height 18
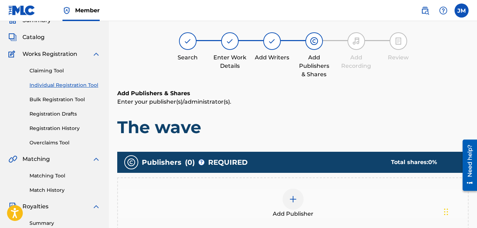
scroll to position [32, 0]
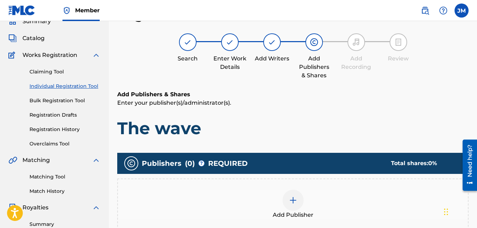
click at [295, 200] on img at bounding box center [293, 200] width 8 height 8
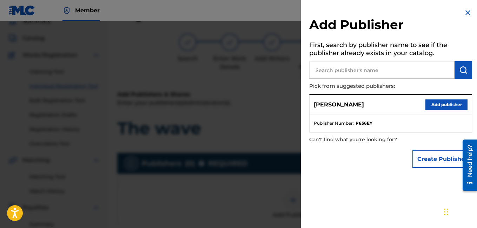
click at [435, 104] on button "Add publisher" at bounding box center [447, 104] width 42 height 11
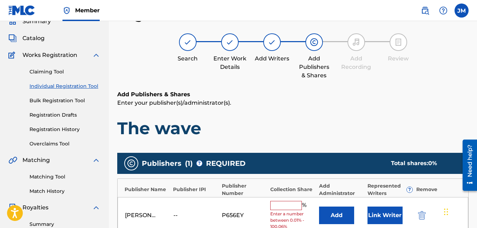
click at [274, 207] on input "text" at bounding box center [286, 205] width 32 height 9
type input "100"
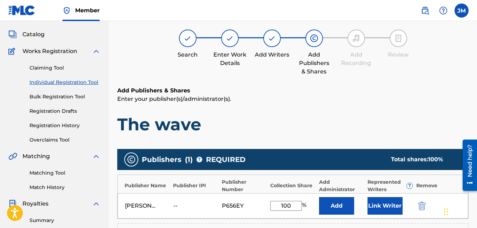
scroll to position [208, 0]
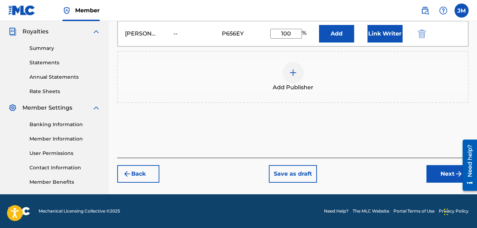
click at [438, 178] on button "Next" at bounding box center [448, 174] width 42 height 18
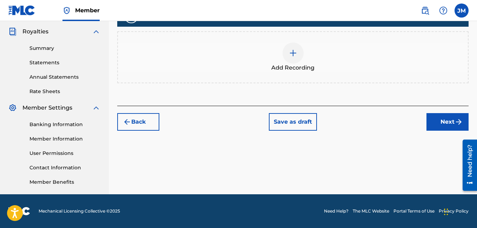
click at [295, 52] on img at bounding box center [293, 53] width 8 height 8
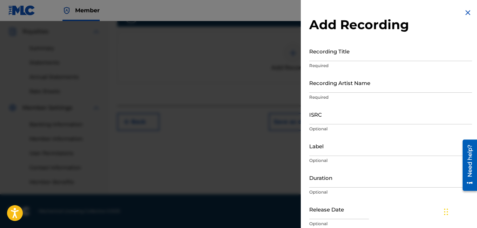
click at [320, 54] on input "Recording Title" at bounding box center [390, 51] width 163 height 20
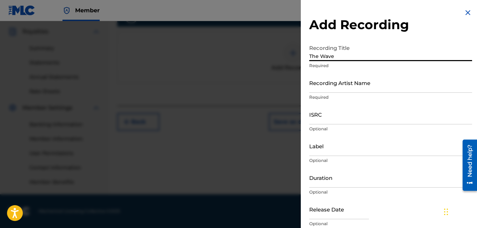
type input "The Wave"
click at [321, 92] on input "Recording Artist Name" at bounding box center [390, 83] width 163 height 20
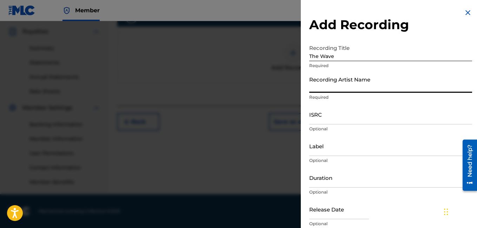
type input "Rocdeneiro"
click at [323, 184] on input "Duration" at bounding box center [390, 177] width 163 height 20
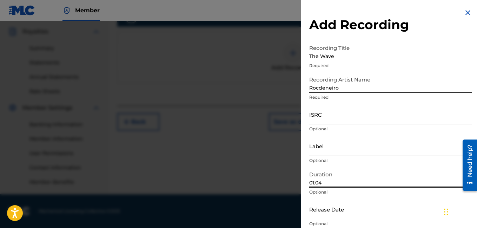
type input "01:04"
click at [414, 217] on div "Release Date Optional" at bounding box center [390, 215] width 163 height 32
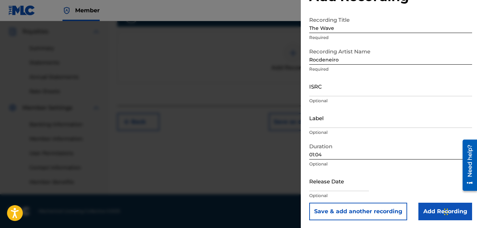
scroll to position [29, 0]
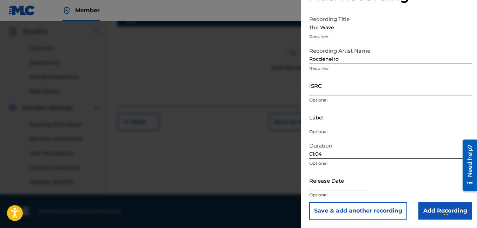
click at [427, 209] on input "Add Recording" at bounding box center [446, 211] width 54 height 18
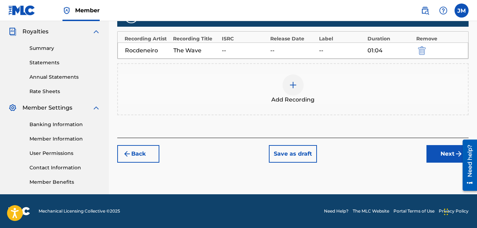
click at [444, 152] on button "Next" at bounding box center [448, 154] width 42 height 18
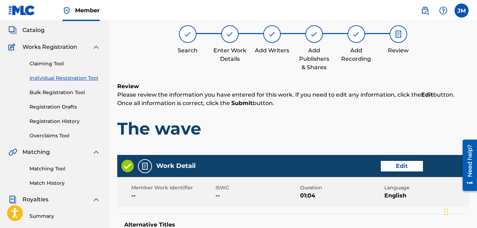
scroll to position [32, 0]
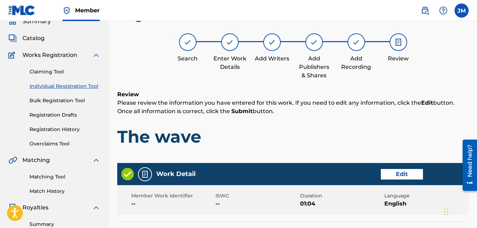
click at [477, 199] on iframe "Chat Widget" at bounding box center [459, 211] width 35 height 34
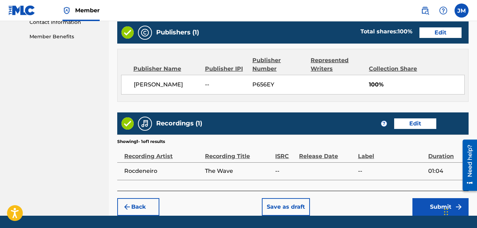
scroll to position [374, 0]
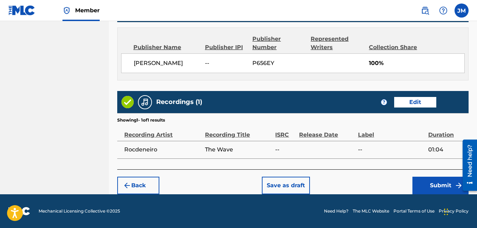
click at [438, 183] on button "Submit" at bounding box center [441, 186] width 56 height 18
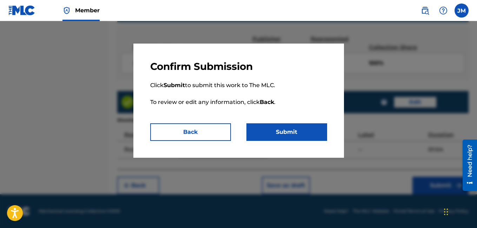
click at [294, 131] on button "Submit" at bounding box center [287, 132] width 81 height 18
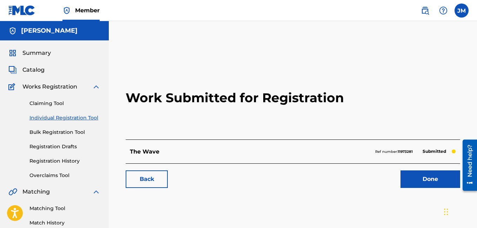
click at [423, 181] on link "Done" at bounding box center [431, 179] width 60 height 18
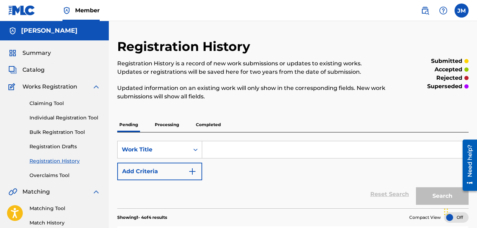
click at [36, 70] on span "Catalog" at bounding box center [33, 70] width 22 height 8
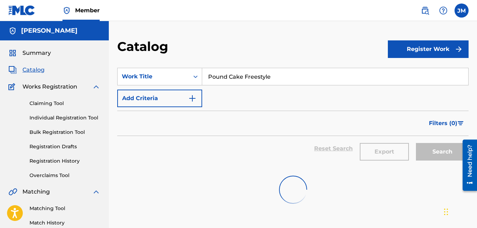
click at [437, 43] on button "Register Work" at bounding box center [428, 49] width 81 height 18
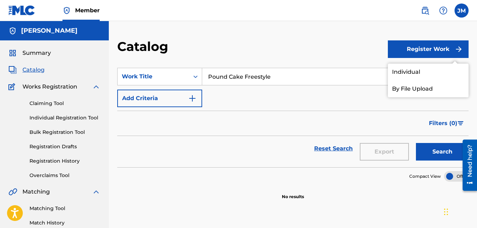
click at [421, 69] on link "Individual" at bounding box center [428, 72] width 81 height 17
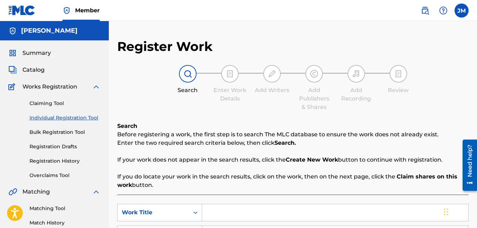
click at [239, 213] on input "Search Form" at bounding box center [335, 212] width 266 height 17
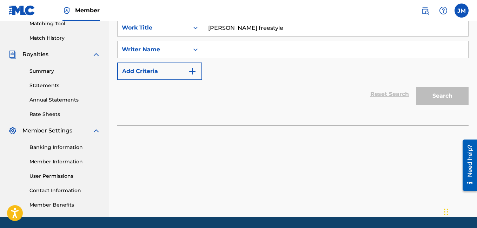
scroll to position [199, 0]
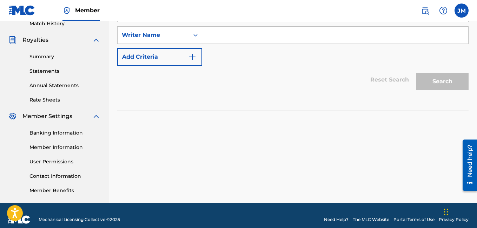
type input "Shook Onez freestyle"
click at [256, 34] on input "Search Form" at bounding box center [335, 35] width 266 height 17
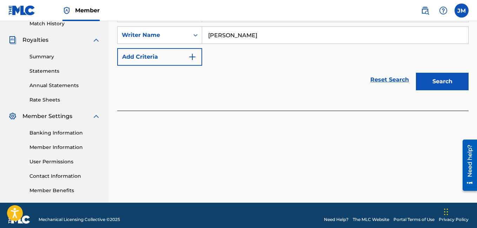
type input "Justin Mcknight"
click at [433, 78] on button "Search" at bounding box center [442, 82] width 53 height 18
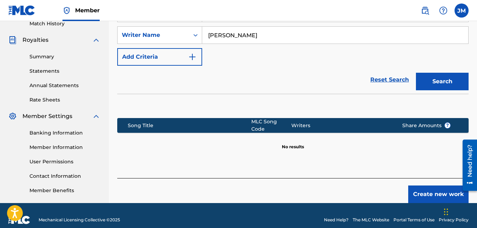
click at [422, 189] on button "Create new work" at bounding box center [438, 194] width 60 height 18
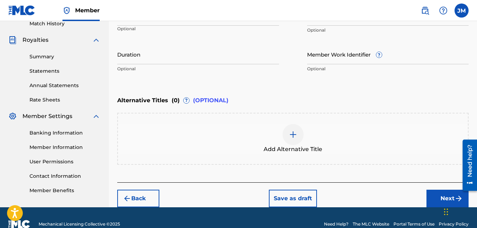
click at [238, 58] on input "Duration" at bounding box center [198, 54] width 162 height 20
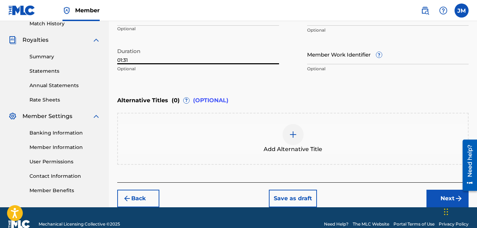
type input "01:31"
click at [247, 24] on div "Language" at bounding box center [198, 18] width 162 height 15
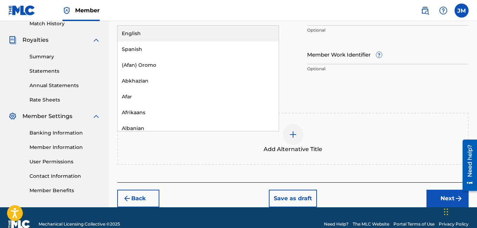
click at [240, 34] on div "English" at bounding box center [198, 34] width 161 height 16
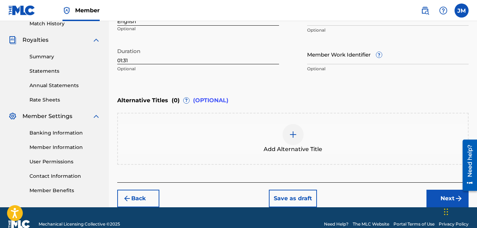
click at [437, 196] on button "Next" at bounding box center [448, 199] width 42 height 18
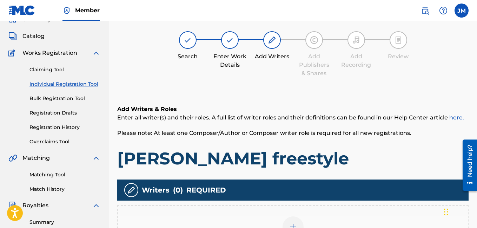
scroll to position [32, 0]
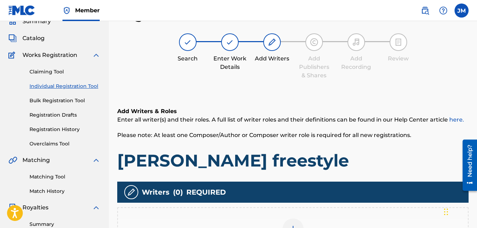
click at [295, 223] on div at bounding box center [293, 228] width 21 height 21
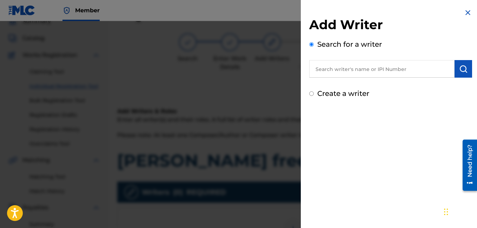
click at [383, 71] on input "text" at bounding box center [381, 69] width 145 height 18
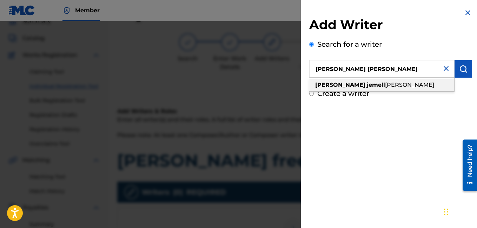
click at [385, 83] on span "mcknight" at bounding box center [409, 84] width 49 height 7
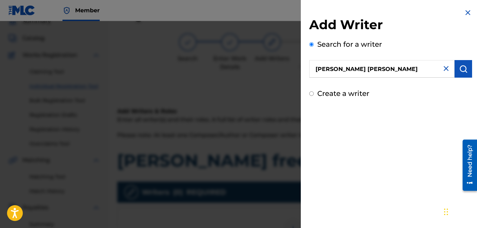
type input "justin jemell mcknight"
click at [455, 67] on button "submit" at bounding box center [464, 69] width 18 height 18
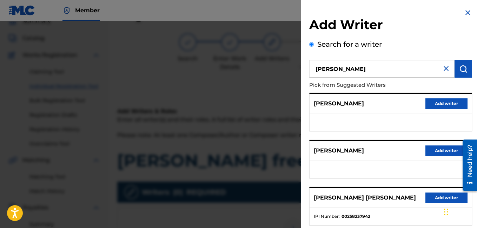
click at [443, 105] on button "Add writer" at bounding box center [447, 103] width 42 height 11
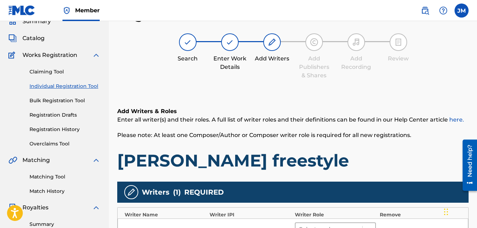
click at [332, 225] on div at bounding box center [329, 229] width 60 height 10
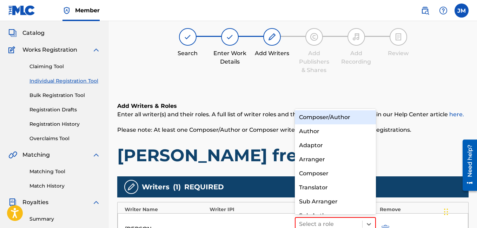
scroll to position [10, 0]
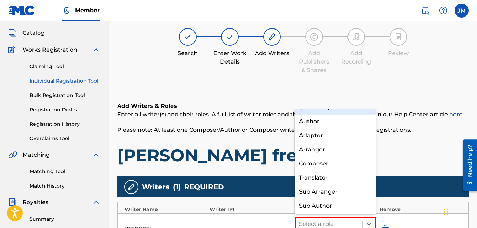
click at [338, 110] on div "Composer/Author" at bounding box center [335, 107] width 81 height 14
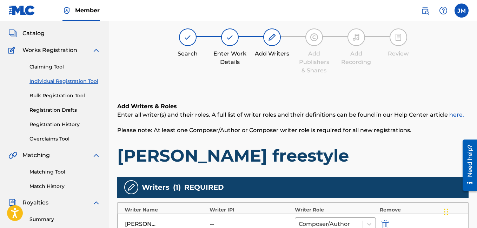
scroll to position [208, 0]
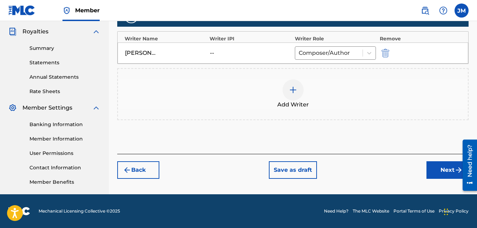
click at [441, 173] on button "Next" at bounding box center [448, 170] width 42 height 18
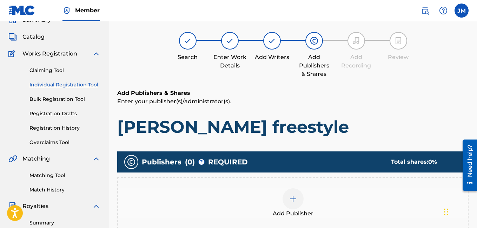
scroll to position [32, 0]
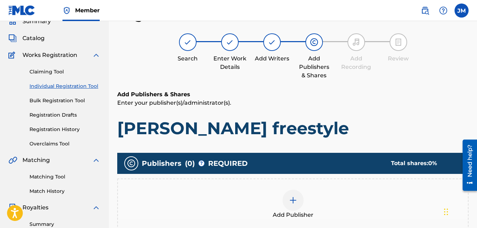
click at [298, 203] on div at bounding box center [293, 200] width 21 height 21
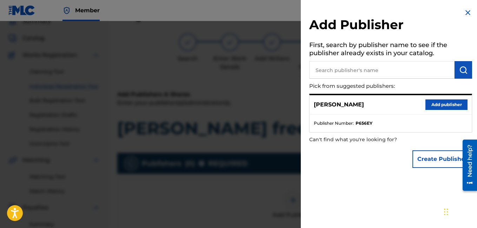
click at [440, 103] on button "Add publisher" at bounding box center [447, 104] width 42 height 11
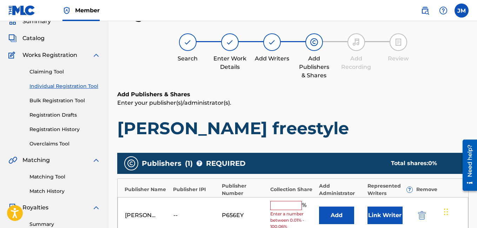
click at [285, 206] on input "text" at bounding box center [286, 205] width 32 height 9
type input "100"
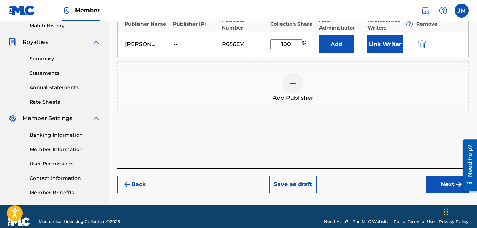
scroll to position [208, 0]
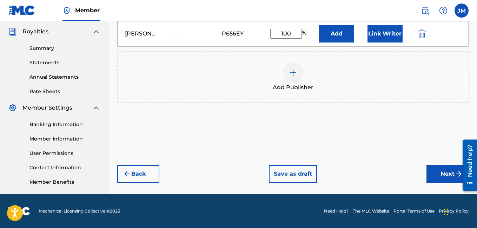
click at [435, 173] on button "Next" at bounding box center [448, 174] width 42 height 18
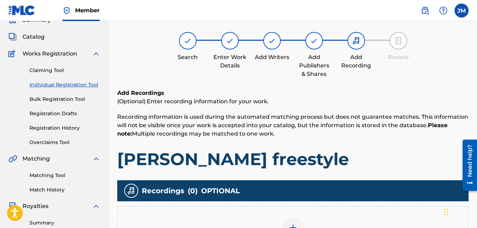
scroll to position [32, 0]
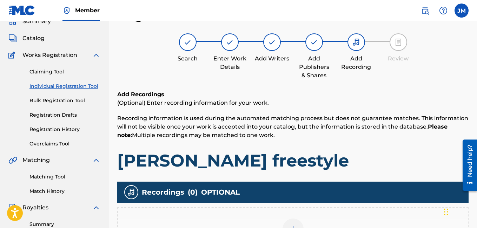
click at [293, 225] on img at bounding box center [293, 229] width 8 height 8
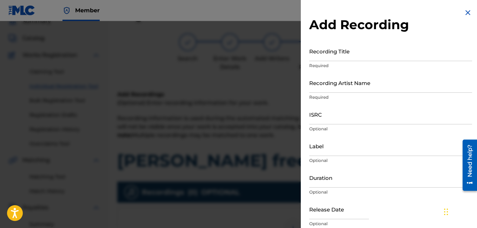
click at [362, 61] on div "Recording Title Required" at bounding box center [390, 57] width 163 height 32
click at [361, 57] on input "Recording Title" at bounding box center [390, 51] width 163 height 20
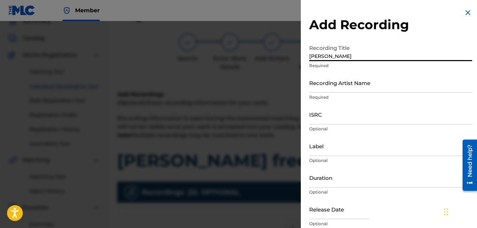
click at [363, 52] on input "Shook Onez" at bounding box center [390, 51] width 163 height 20
click at [343, 54] on input "Shook Onez" at bounding box center [390, 51] width 163 height 20
type input "Shook Onez Freestyle"
click at [328, 88] on input "Recording Artist Name" at bounding box center [390, 83] width 163 height 20
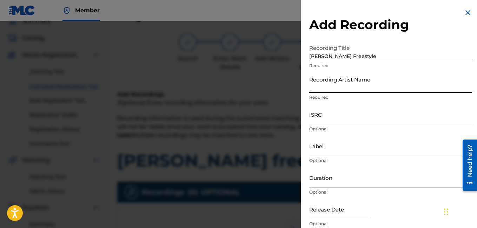
type input "Rocdeneiro"
click at [318, 184] on input "Duration" at bounding box center [390, 177] width 163 height 20
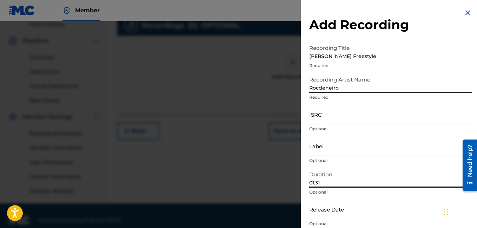
scroll to position [208, 0]
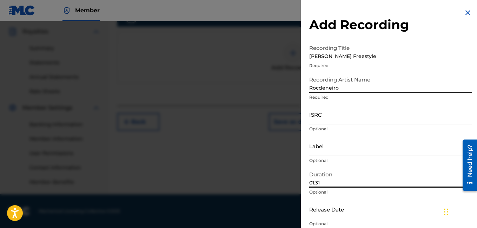
type input "01:31"
click at [409, 213] on div "Release Date Optional" at bounding box center [390, 215] width 163 height 32
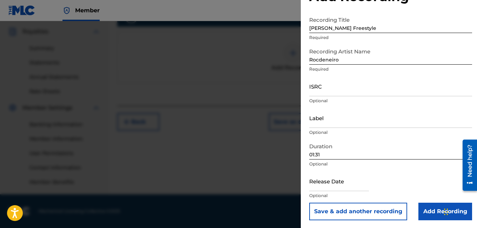
scroll to position [29, 0]
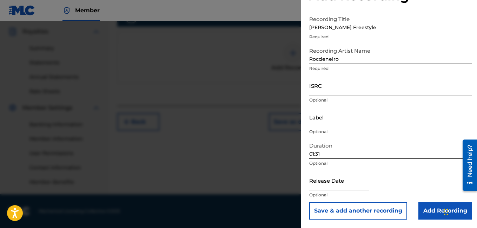
click at [429, 209] on input "Add Recording" at bounding box center [446, 211] width 54 height 18
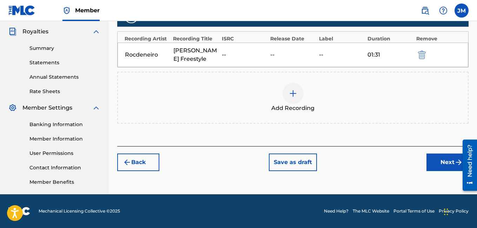
click at [436, 160] on button "Next" at bounding box center [448, 162] width 42 height 18
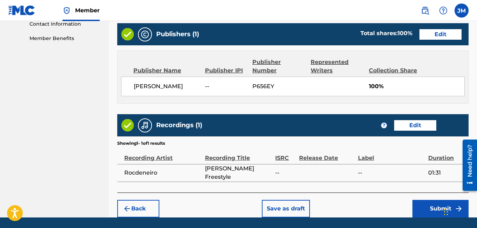
scroll to position [374, 0]
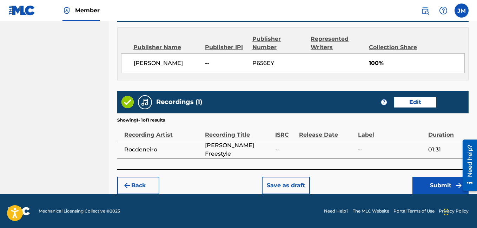
click at [430, 184] on button "Submit" at bounding box center [441, 186] width 56 height 18
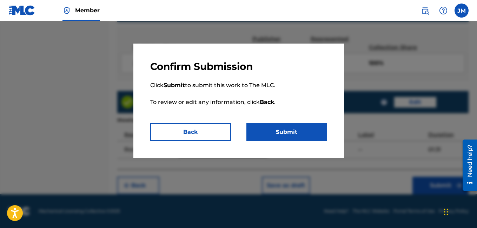
click at [302, 129] on button "Submit" at bounding box center [287, 132] width 81 height 18
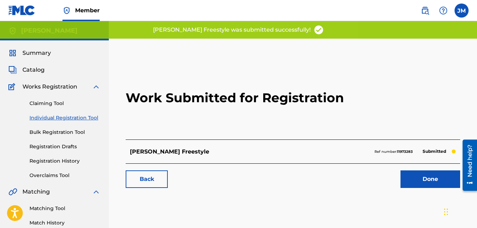
click at [419, 185] on link "Done" at bounding box center [431, 179] width 60 height 18
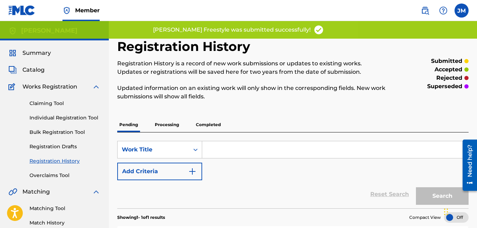
click at [42, 71] on span "Catalog" at bounding box center [33, 70] width 22 height 8
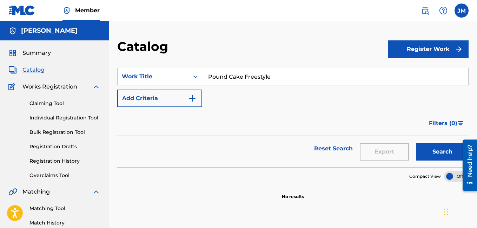
click at [416, 48] on button "Register Work" at bounding box center [428, 49] width 81 height 18
click at [411, 71] on link "Individual" at bounding box center [428, 72] width 81 height 17
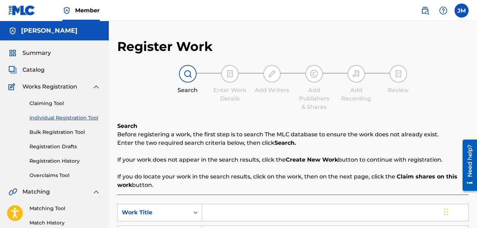
click at [209, 211] on input "Search Form" at bounding box center [335, 212] width 266 height 17
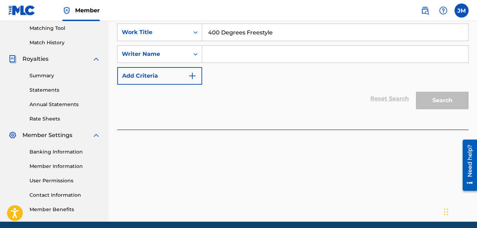
scroll to position [199, 0]
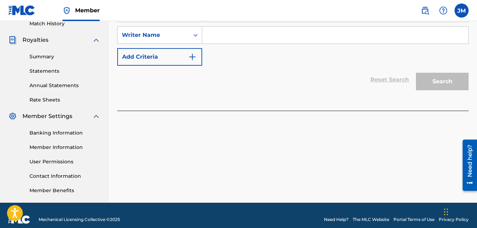
type input "400 Degrees Freestyle"
click at [236, 39] on input "Search Form" at bounding box center [335, 35] width 266 height 17
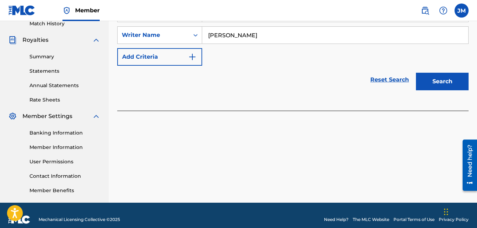
type input "Justin Mcknight"
click at [427, 77] on button "Search" at bounding box center [442, 82] width 53 height 18
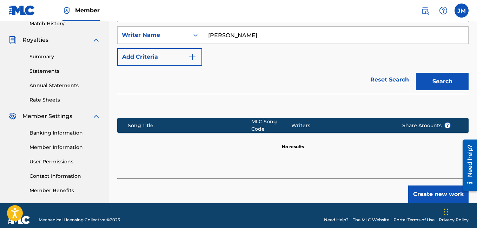
click at [438, 192] on button "Create new work" at bounding box center [438, 194] width 60 height 18
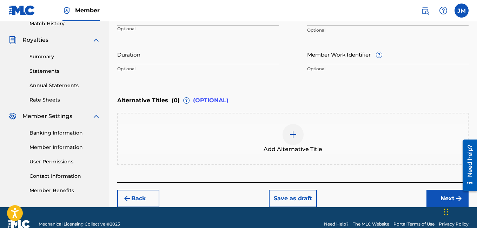
click at [215, 58] on input "Duration" at bounding box center [198, 54] width 162 height 20
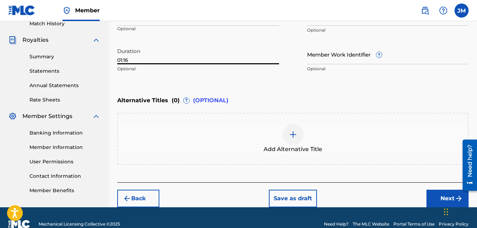
type input "01:16"
click at [174, 24] on div "Language" at bounding box center [198, 18] width 162 height 15
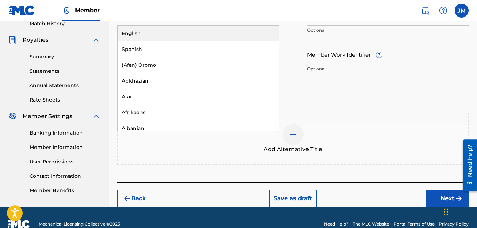
click at [173, 32] on div "English" at bounding box center [198, 34] width 161 height 16
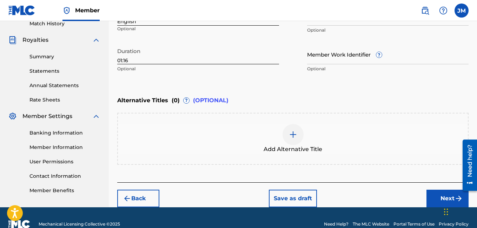
click at [441, 197] on button "Next" at bounding box center [448, 199] width 42 height 18
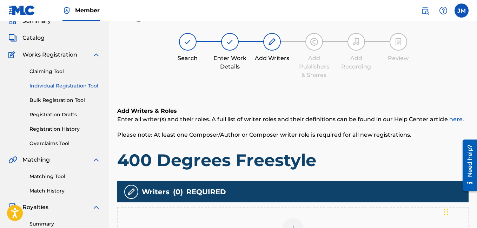
scroll to position [32, 0]
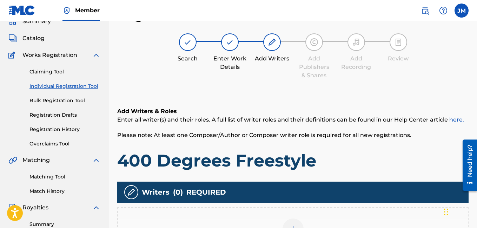
click at [295, 222] on div at bounding box center [293, 228] width 21 height 21
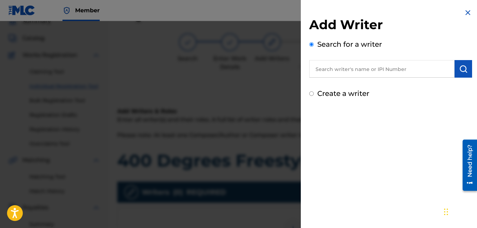
click at [351, 70] on input "text" at bounding box center [381, 69] width 145 height 18
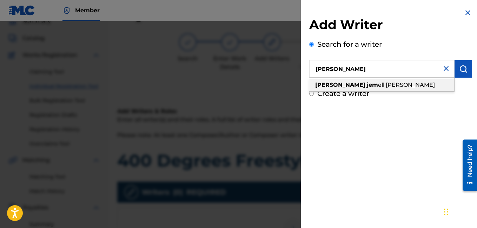
click at [378, 86] on span "ell mcknight" at bounding box center [406, 84] width 57 height 7
type input "justin jemell mcknight"
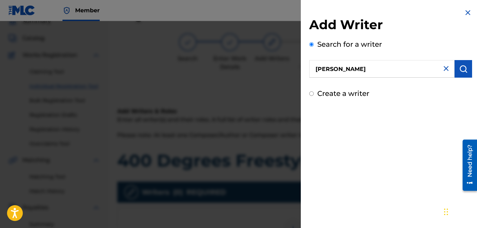
click at [462, 68] on img "submit" at bounding box center [463, 69] width 8 height 8
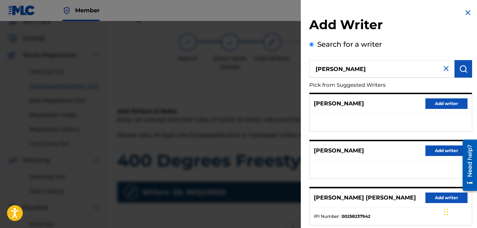
click at [445, 101] on button "Add writer" at bounding box center [447, 103] width 42 height 11
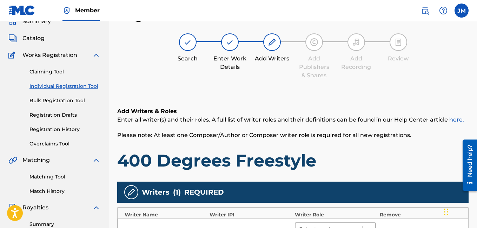
click at [341, 225] on div at bounding box center [329, 229] width 60 height 10
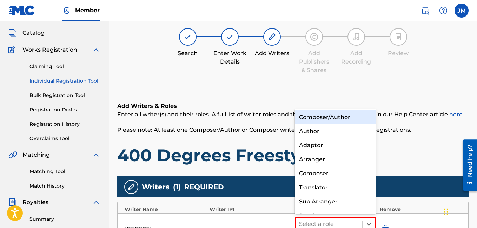
scroll to position [10, 0]
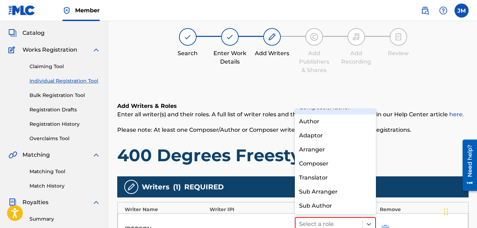
click at [319, 111] on div "Composer/Author" at bounding box center [335, 107] width 81 height 14
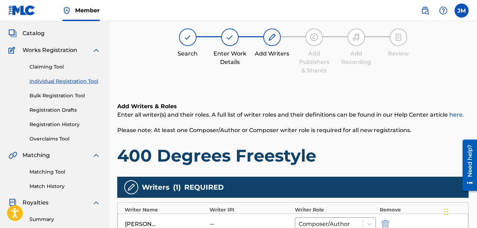
scroll to position [208, 0]
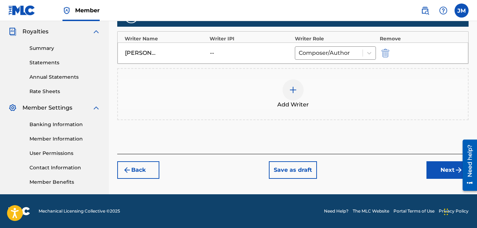
click at [447, 168] on button "Next" at bounding box center [448, 170] width 42 height 18
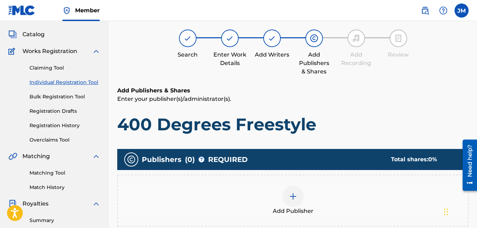
scroll to position [32, 0]
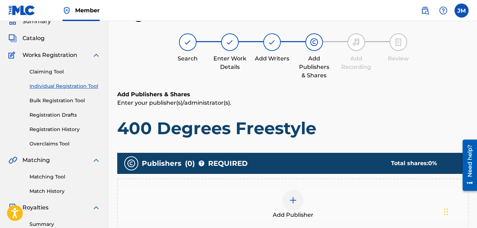
click at [293, 200] on img at bounding box center [293, 200] width 8 height 8
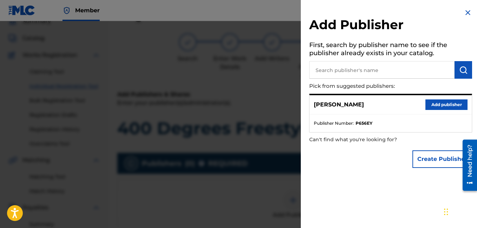
click at [453, 101] on button "Add publisher" at bounding box center [447, 104] width 42 height 11
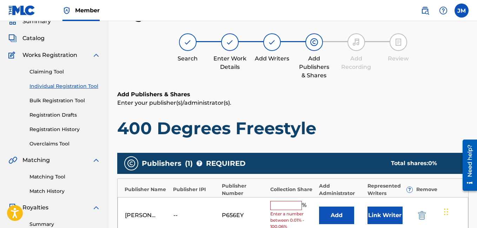
click at [281, 208] on input "text" at bounding box center [286, 205] width 32 height 9
type input "100"
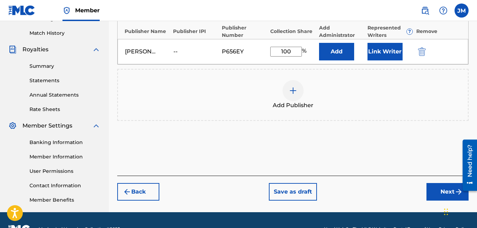
scroll to position [208, 0]
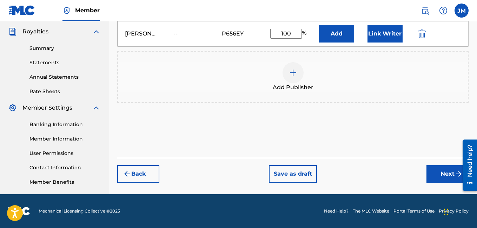
click at [447, 176] on button "Next" at bounding box center [448, 174] width 42 height 18
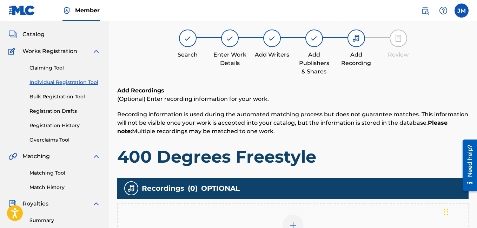
scroll to position [32, 0]
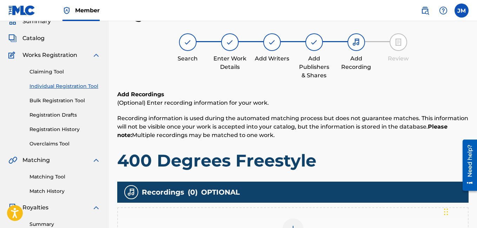
click at [294, 223] on div at bounding box center [293, 228] width 21 height 21
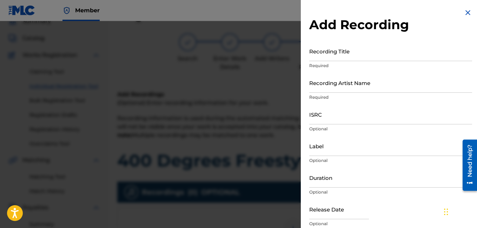
click at [368, 55] on input "Recording Title" at bounding box center [390, 51] width 163 height 20
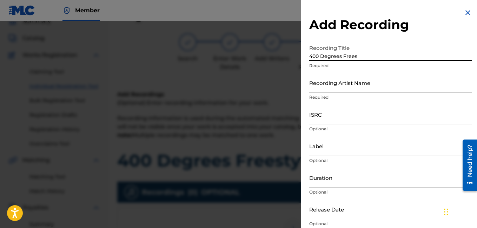
scroll to position [29, 0]
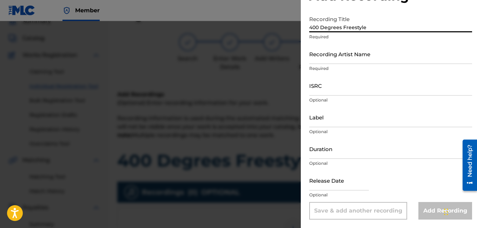
type input "400 Degrees Freestyle"
click at [350, 60] on input "Recording Artist Name" at bounding box center [390, 54] width 163 height 20
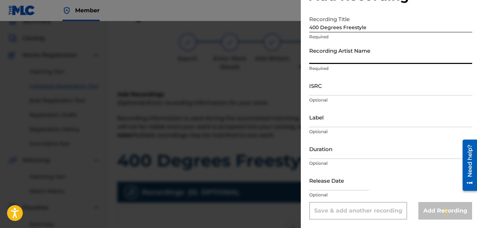
type input "Rocdeneiro"
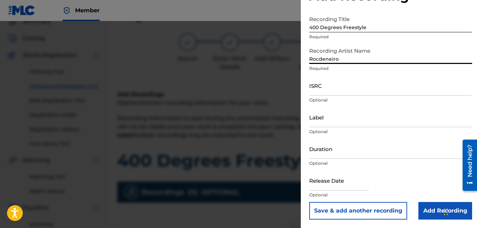
click at [326, 155] on input "Duration" at bounding box center [390, 149] width 163 height 20
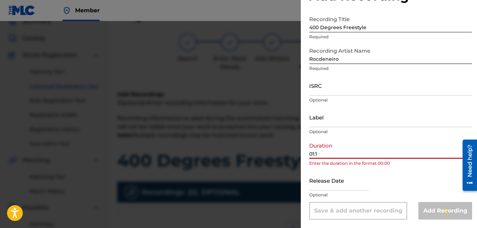
type input "01:16"
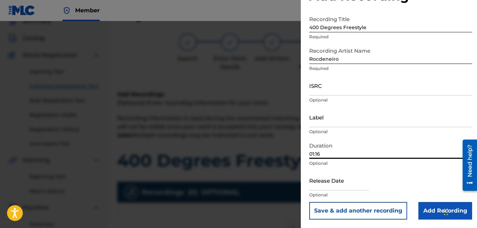
click at [427, 212] on input "Add Recording" at bounding box center [446, 211] width 54 height 18
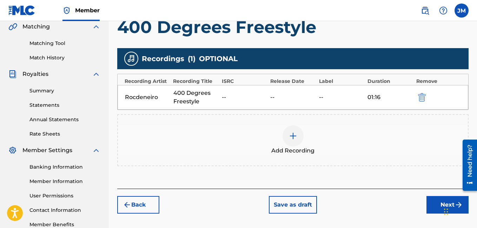
scroll to position [208, 0]
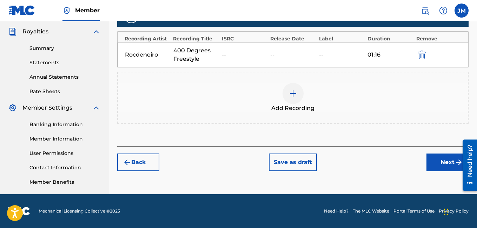
click at [443, 162] on button "Next" at bounding box center [448, 162] width 42 height 18
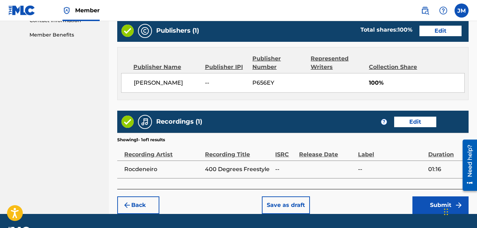
scroll to position [374, 0]
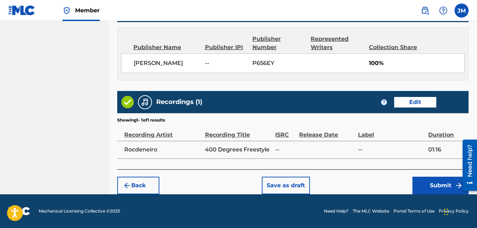
click at [439, 182] on button "Submit" at bounding box center [441, 186] width 56 height 18
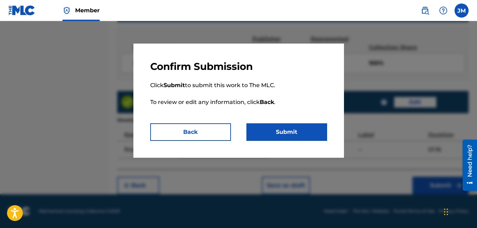
click at [287, 132] on button "Submit" at bounding box center [287, 132] width 81 height 18
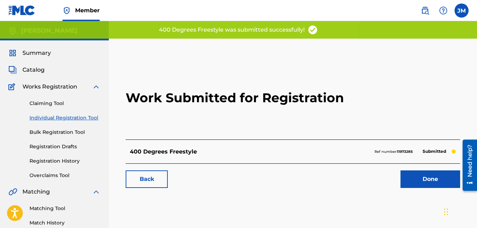
click at [438, 180] on link "Done" at bounding box center [431, 179] width 60 height 18
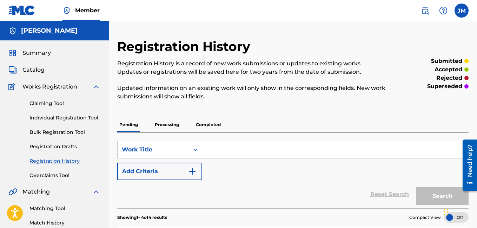
click at [40, 69] on span "Catalog" at bounding box center [33, 70] width 22 height 8
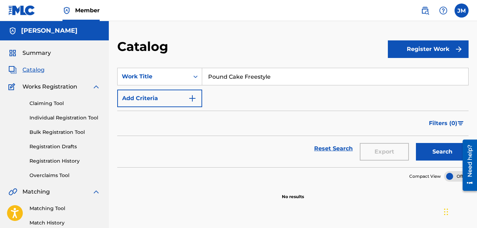
click at [427, 54] on button "Register Work" at bounding box center [428, 49] width 81 height 18
click at [417, 73] on link "Individual" at bounding box center [428, 72] width 81 height 17
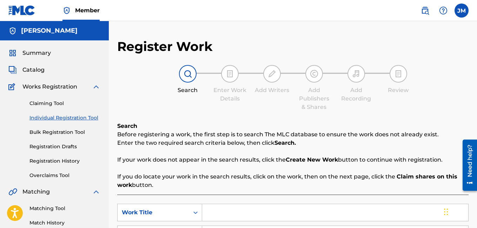
click at [213, 217] on input "Search Form" at bounding box center [335, 212] width 266 height 17
click at [209, 222] on div "wave 2." at bounding box center [282, 228] width 160 height 13
type input "wave 2."
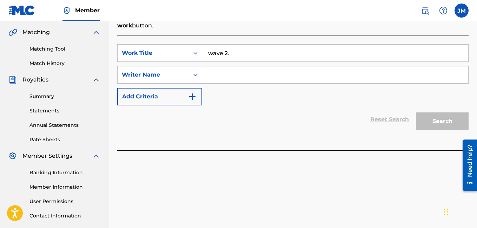
scroll to position [199, 0]
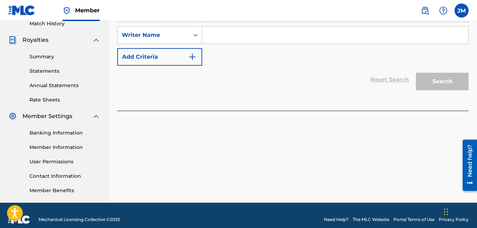
click at [238, 34] on input "Search Form" at bounding box center [335, 35] width 266 height 17
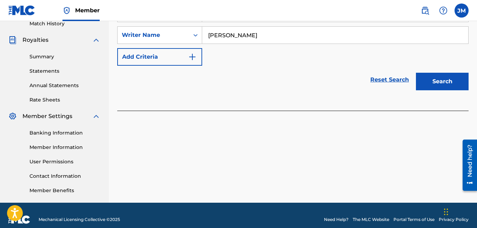
type input "Justin Mcknight"
click at [437, 78] on button "Search" at bounding box center [442, 82] width 53 height 18
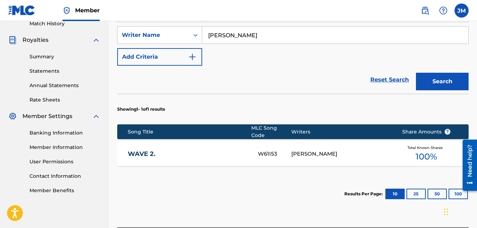
click at [308, 150] on div "JUSTIN MCKNIGHT" at bounding box center [341, 154] width 100 height 8
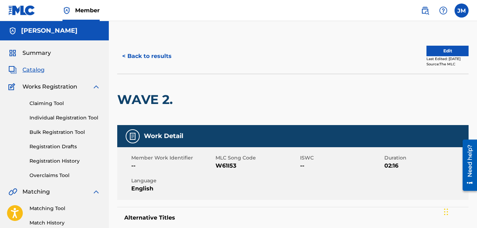
click at [151, 55] on button "< Back to results" at bounding box center [146, 56] width 59 height 18
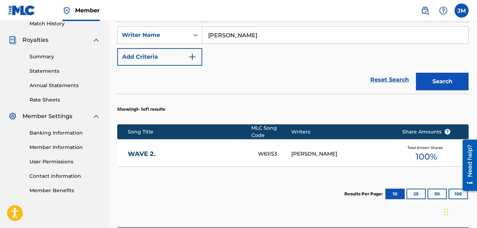
scroll to position [253, 0]
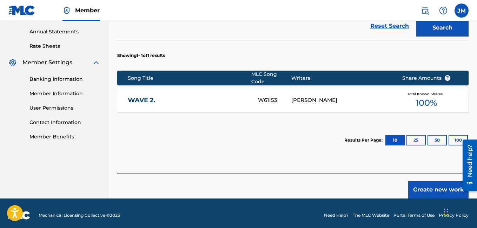
click at [440, 186] on button "Create new work" at bounding box center [438, 190] width 60 height 18
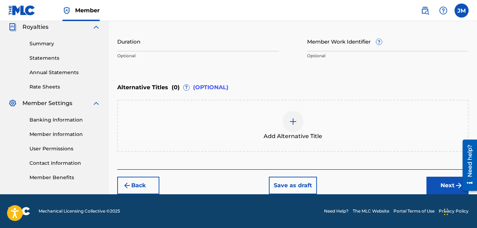
scroll to position [212, 0]
click at [169, 47] on input "Duration" at bounding box center [198, 41] width 162 height 20
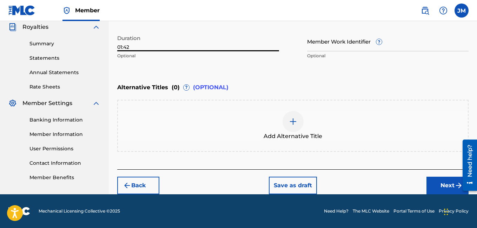
scroll to position [13, 0]
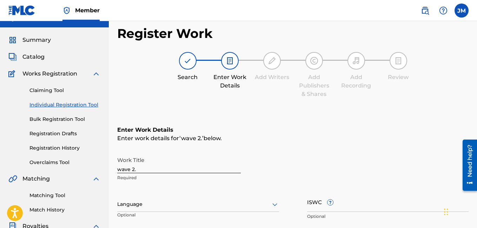
type input "01:42"
click at [211, 209] on div "Language" at bounding box center [198, 204] width 162 height 15
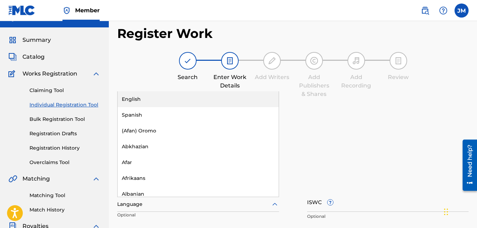
click at [161, 103] on div "English" at bounding box center [198, 99] width 161 height 16
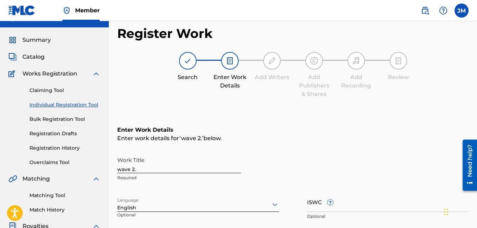
click at [147, 170] on input "wave 2." at bounding box center [179, 163] width 124 height 20
type input "w"
type input "Wave.2"
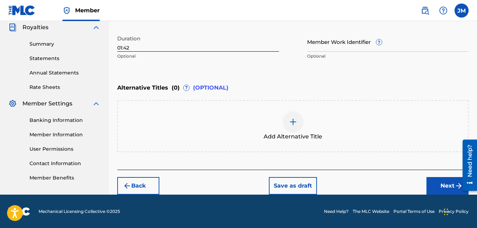
scroll to position [212, 0]
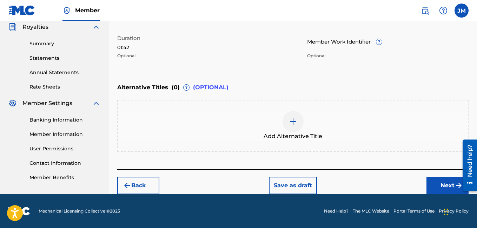
click at [440, 186] on button "Next" at bounding box center [448, 186] width 42 height 18
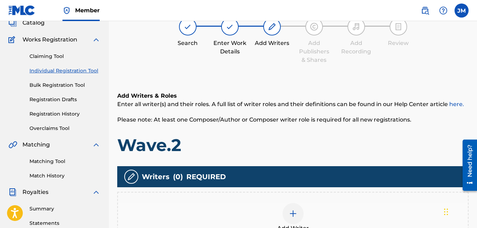
scroll to position [32, 0]
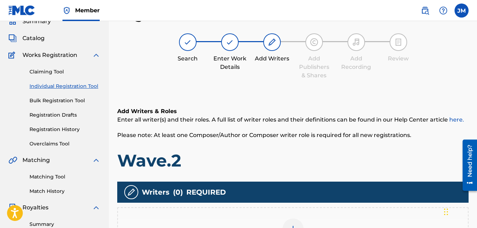
click at [290, 221] on div at bounding box center [293, 228] width 21 height 21
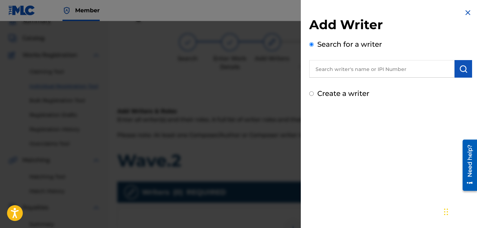
click at [348, 74] on input "text" at bounding box center [381, 69] width 145 height 18
type input "Justin Je"
click at [147, 67] on div at bounding box center [238, 135] width 477 height 228
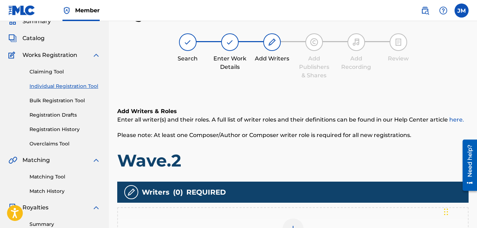
click at [290, 225] on img at bounding box center [293, 229] width 8 height 8
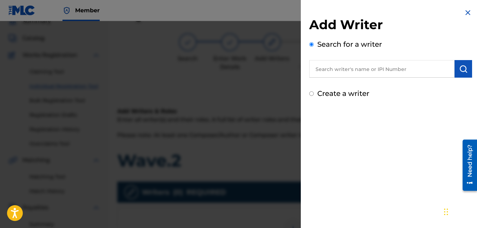
click at [362, 71] on input "text" at bounding box center [381, 69] width 145 height 18
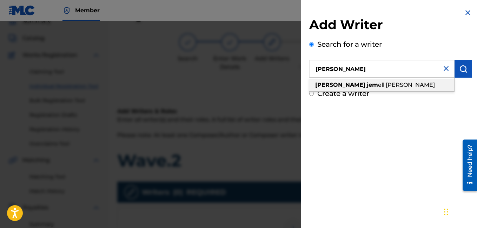
click at [364, 88] on div "justin jem ell mcknight" at bounding box center [381, 85] width 145 height 13
type input "justin jemell mcknight"
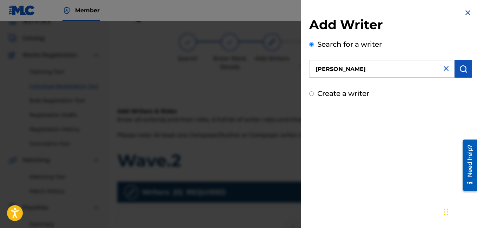
click at [459, 67] on img "submit" at bounding box center [463, 69] width 8 height 8
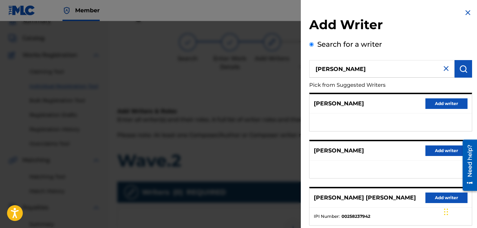
click at [451, 103] on button "Add writer" at bounding box center [447, 103] width 42 height 11
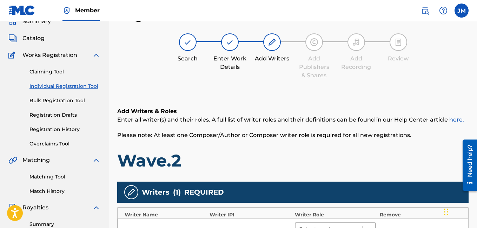
click at [349, 225] on div at bounding box center [329, 229] width 60 height 10
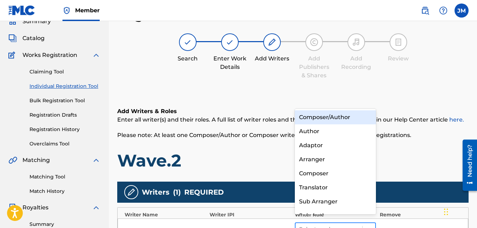
scroll to position [37, 0]
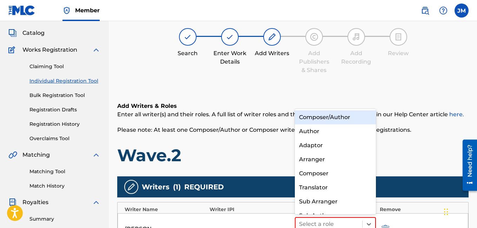
click at [343, 120] on div "Composer/Author" at bounding box center [335, 117] width 81 height 14
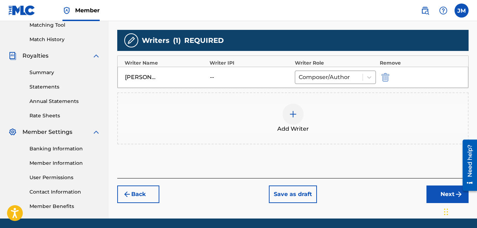
scroll to position [208, 0]
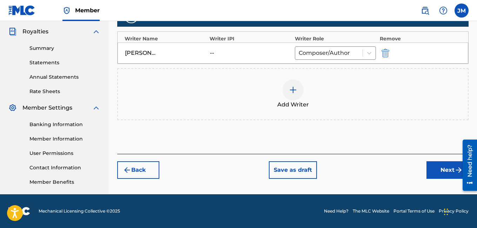
click at [450, 171] on button "Next" at bounding box center [448, 170] width 42 height 18
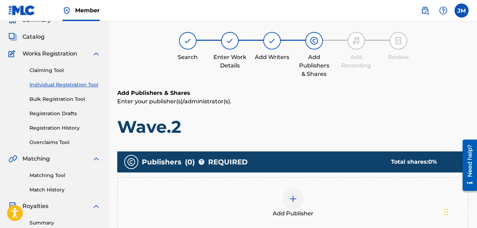
scroll to position [32, 0]
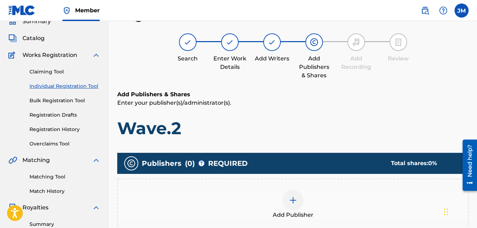
click at [293, 201] on img at bounding box center [293, 200] width 8 height 8
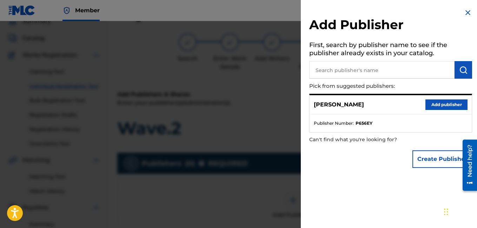
click at [430, 103] on button "Add publisher" at bounding box center [447, 104] width 42 height 11
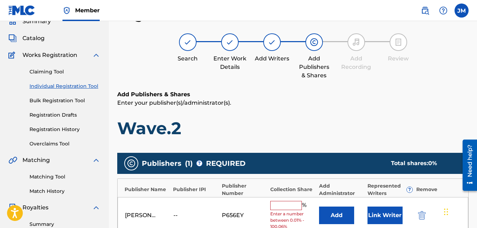
click at [281, 208] on input "text" at bounding box center [286, 205] width 32 height 9
type input "100"
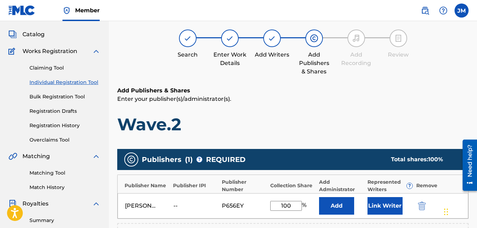
scroll to position [208, 0]
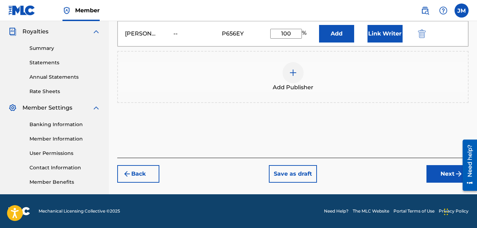
click at [443, 174] on button "Next" at bounding box center [448, 174] width 42 height 18
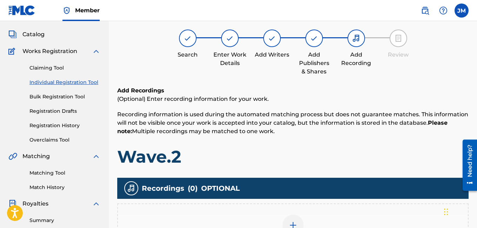
scroll to position [32, 0]
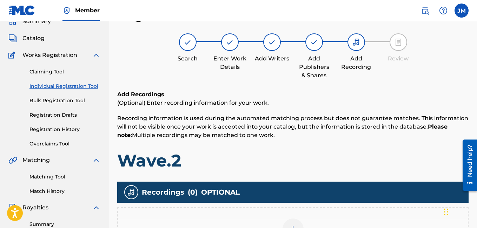
click at [293, 222] on div at bounding box center [293, 228] width 21 height 21
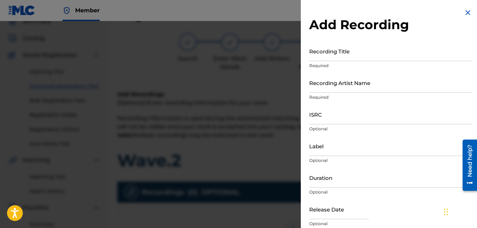
click at [357, 54] on input "Recording Title" at bounding box center [390, 51] width 163 height 20
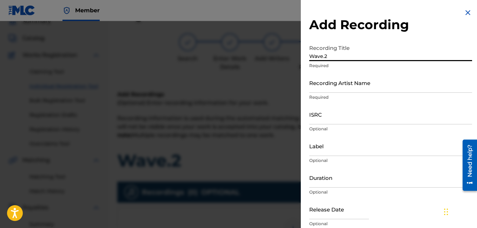
type input "Wave.2"
click at [351, 86] on input "Recording Artist Name" at bounding box center [390, 83] width 163 height 20
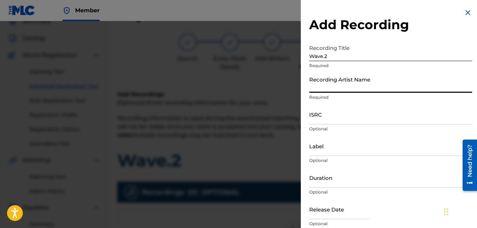
type input "Rocdeneiro"
click at [318, 184] on input "Duration" at bounding box center [390, 177] width 163 height 20
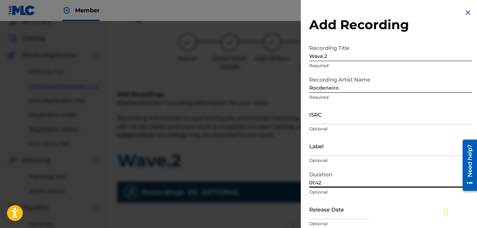
type input "01:42"
click at [400, 214] on div "Release Date Optional" at bounding box center [390, 215] width 163 height 32
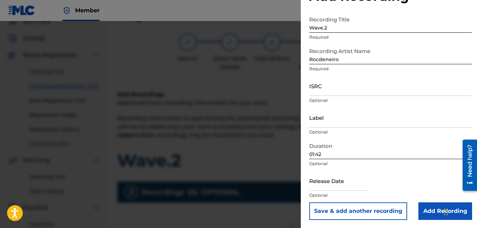
scroll to position [29, 0]
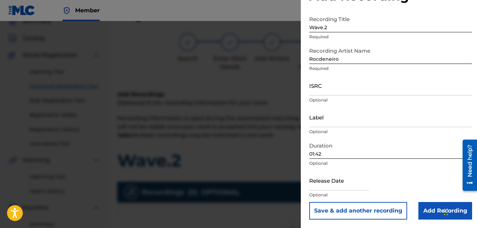
click at [429, 206] on input "Add Recording" at bounding box center [446, 211] width 54 height 18
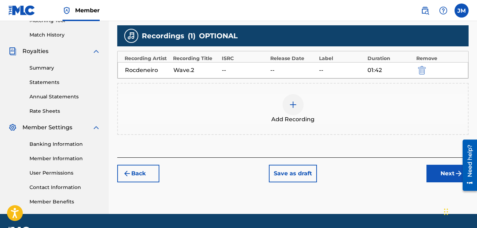
scroll to position [208, 0]
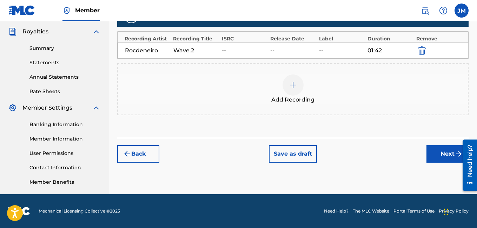
click at [437, 152] on button "Next" at bounding box center [448, 154] width 42 height 18
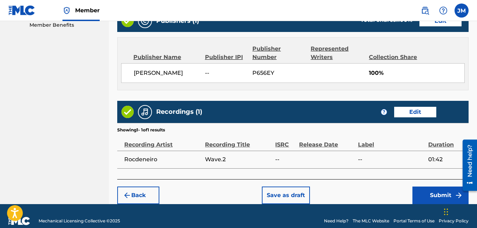
scroll to position [374, 0]
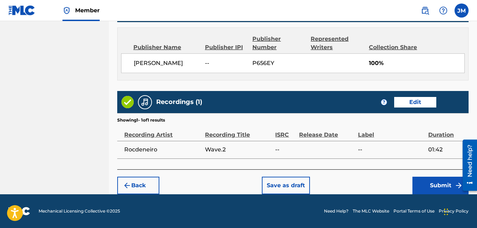
click at [435, 184] on button "Submit" at bounding box center [441, 186] width 56 height 18
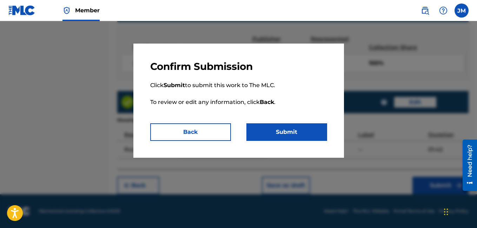
click at [307, 132] on button "Submit" at bounding box center [287, 132] width 81 height 18
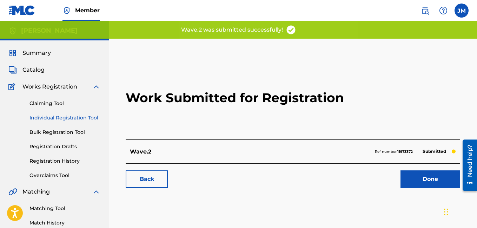
click at [435, 180] on link "Done" at bounding box center [431, 179] width 60 height 18
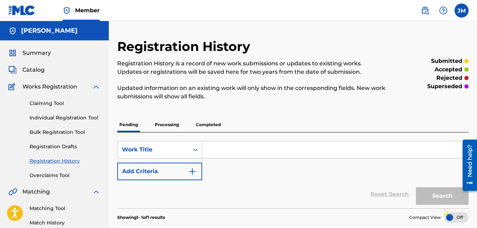
click at [28, 70] on span "Catalog" at bounding box center [33, 70] width 22 height 8
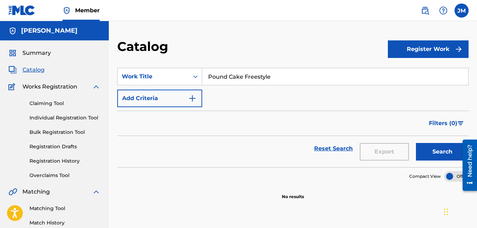
click at [448, 47] on button "Register Work" at bounding box center [428, 49] width 81 height 18
click at [427, 72] on link "Individual" at bounding box center [428, 72] width 81 height 17
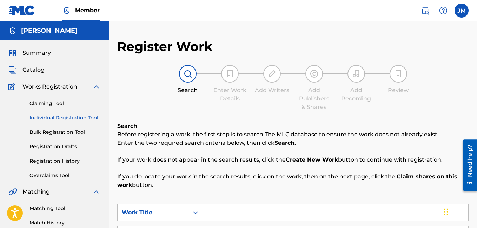
click at [236, 215] on input "Search Form" at bounding box center [335, 212] width 266 height 17
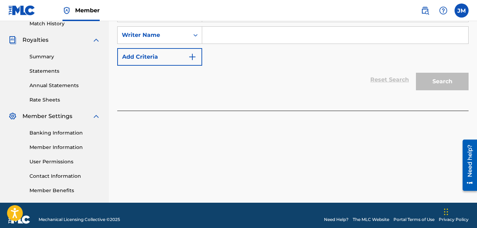
type input "Exclusive Flow"
click at [254, 37] on input "Search Form" at bounding box center [335, 35] width 266 height 17
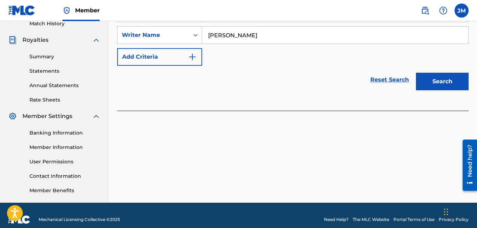
type input "Justin Mcknight"
click at [444, 80] on button "Search" at bounding box center [442, 82] width 53 height 18
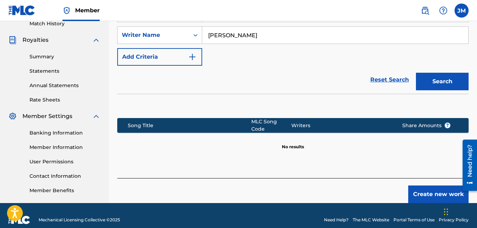
click at [433, 193] on button "Create new work" at bounding box center [438, 194] width 60 height 18
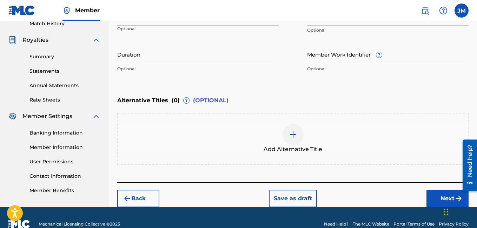
click at [239, 61] on input "Duration" at bounding box center [198, 54] width 162 height 20
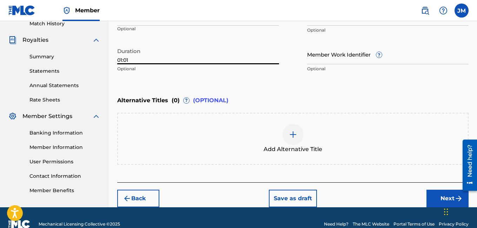
type input "01:01"
click at [186, 23] on div "Language" at bounding box center [198, 18] width 162 height 15
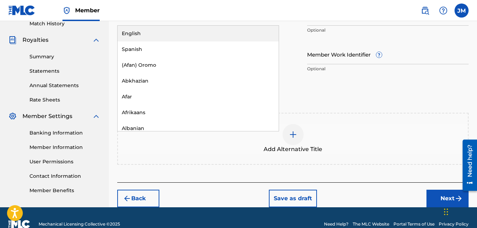
click at [180, 33] on div "English" at bounding box center [198, 34] width 161 height 16
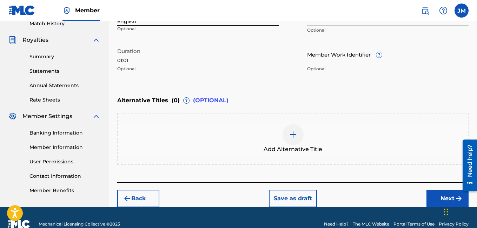
click at [434, 194] on button "Next" at bounding box center [448, 199] width 42 height 18
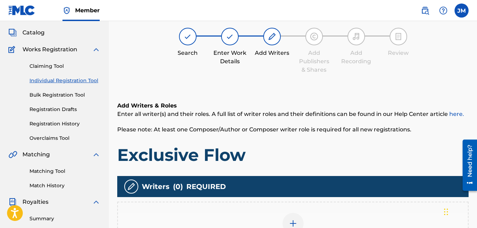
scroll to position [32, 0]
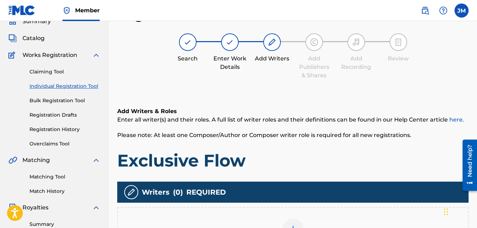
click at [296, 224] on div at bounding box center [293, 228] width 21 height 21
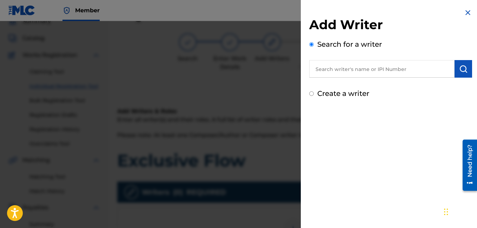
click at [374, 71] on input "text" at bounding box center [381, 69] width 145 height 18
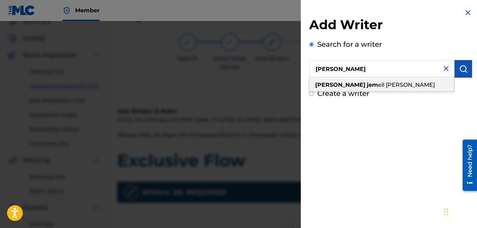
click at [388, 82] on div "justin jem ell mcknight" at bounding box center [381, 85] width 145 height 13
type input "justin jemell mcknight"
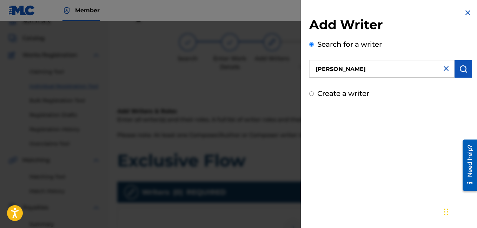
click at [461, 67] on img "submit" at bounding box center [463, 69] width 8 height 8
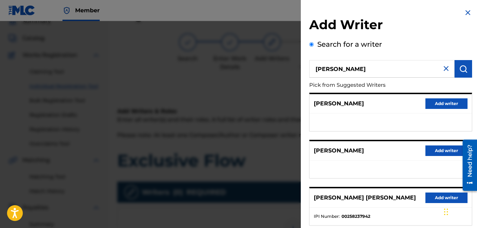
click at [442, 104] on button "Add writer" at bounding box center [447, 103] width 42 height 11
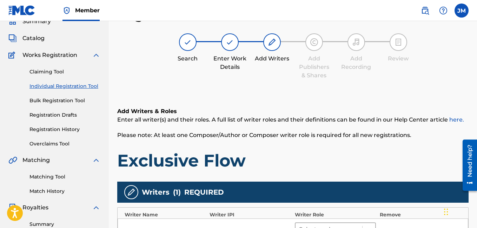
click at [337, 224] on div at bounding box center [329, 229] width 60 height 10
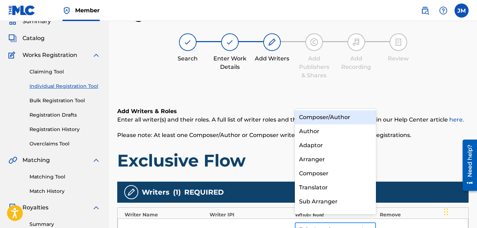
scroll to position [37, 0]
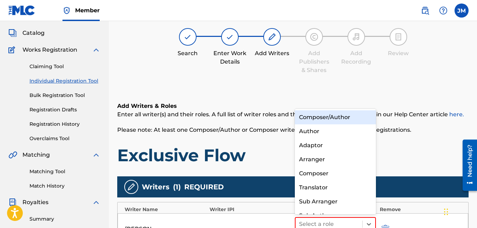
click at [343, 114] on div "Composer/Author" at bounding box center [335, 117] width 81 height 14
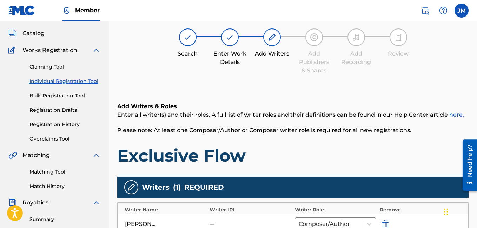
scroll to position [208, 0]
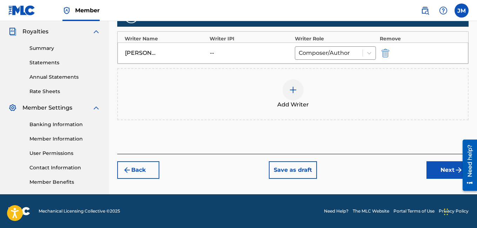
click at [446, 165] on button "Next" at bounding box center [448, 170] width 42 height 18
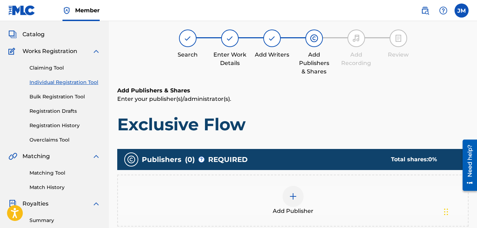
scroll to position [32, 0]
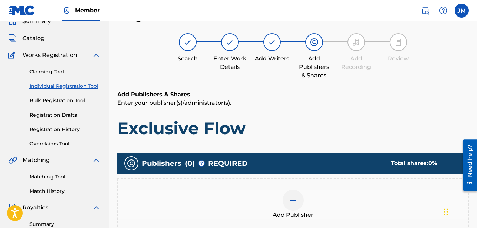
click at [289, 205] on div at bounding box center [293, 200] width 21 height 21
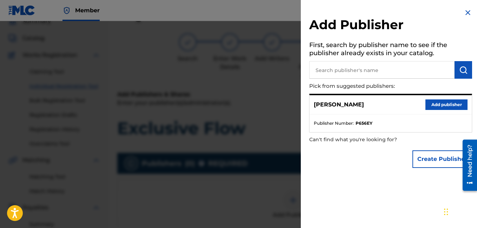
click at [441, 101] on button "Add publisher" at bounding box center [447, 104] width 42 height 11
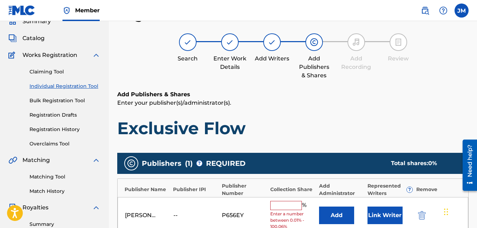
click at [292, 207] on input "text" at bounding box center [286, 205] width 32 height 9
type input "100"
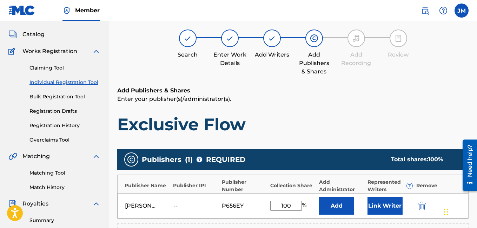
click at [477, 202] on iframe "Chat Widget" at bounding box center [459, 211] width 35 height 34
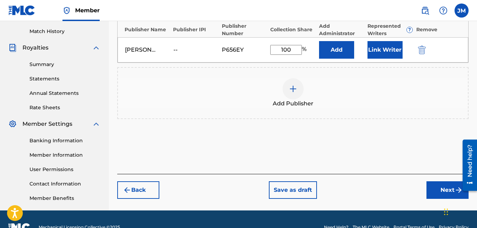
scroll to position [208, 0]
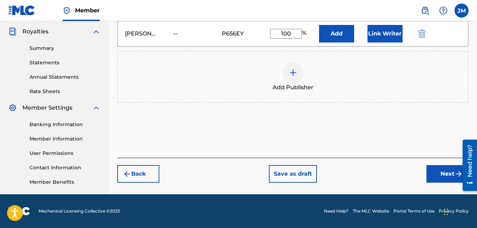
click at [442, 175] on button "Next" at bounding box center [448, 174] width 42 height 18
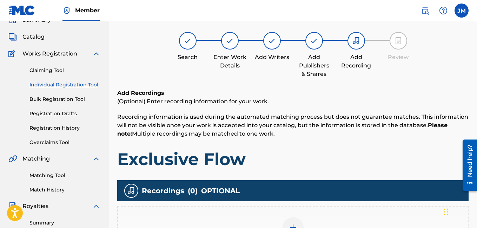
scroll to position [32, 0]
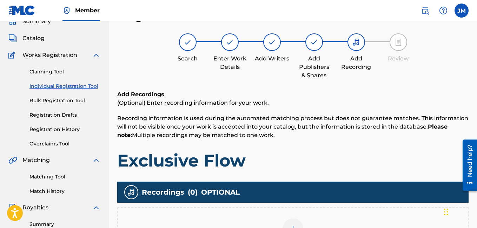
click at [292, 224] on div at bounding box center [293, 228] width 21 height 21
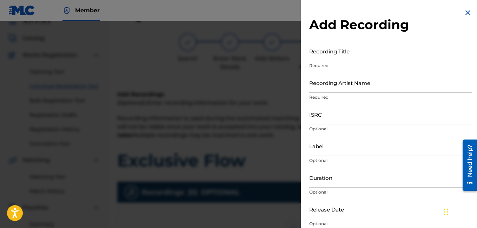
click at [358, 56] on input "Recording Title" at bounding box center [390, 51] width 163 height 20
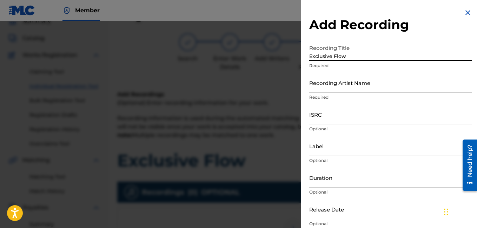
type input "Exclusive Flow"
click at [337, 86] on input "Recording Artist Name" at bounding box center [390, 83] width 163 height 20
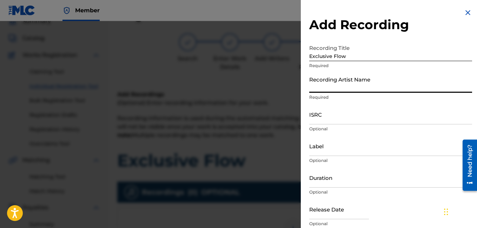
type input "Rocdeneiro"
click at [322, 185] on input "Duration" at bounding box center [390, 177] width 163 height 20
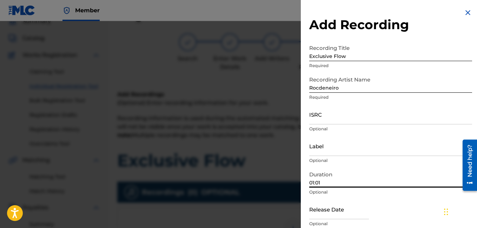
type input "01:01"
click at [399, 209] on div "Release Date Optional" at bounding box center [390, 215] width 163 height 32
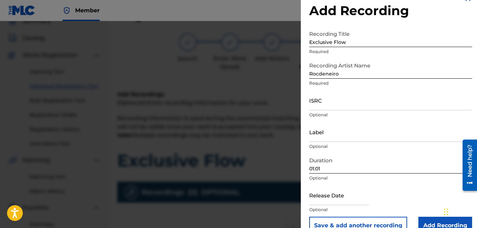
scroll to position [29, 0]
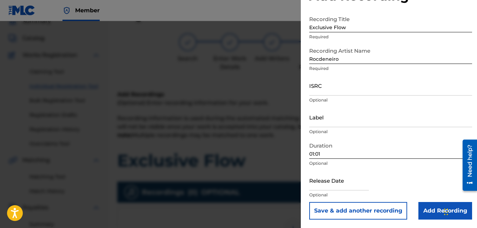
click at [422, 208] on input "Add Recording" at bounding box center [446, 211] width 54 height 18
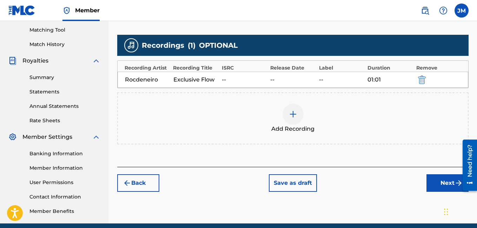
scroll to position [208, 0]
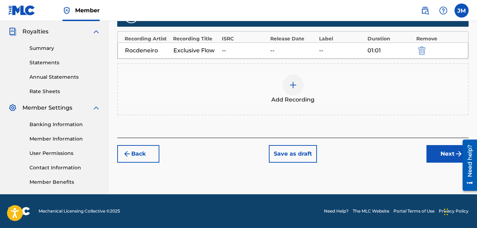
click at [431, 153] on button "Next" at bounding box center [448, 154] width 42 height 18
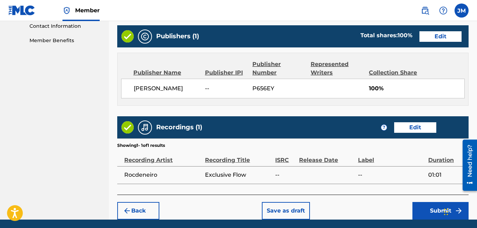
scroll to position [374, 0]
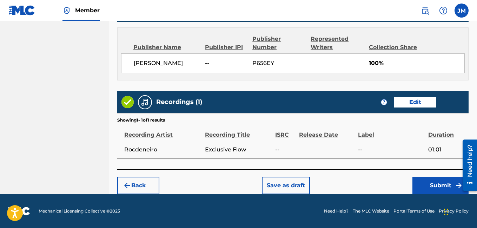
click at [435, 183] on button "Submit" at bounding box center [441, 186] width 56 height 18
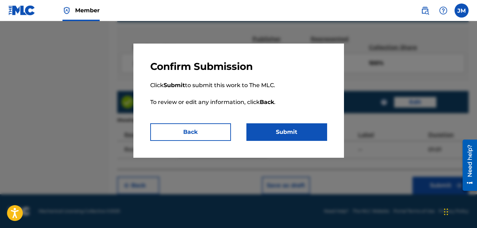
click at [295, 132] on button "Submit" at bounding box center [287, 132] width 81 height 18
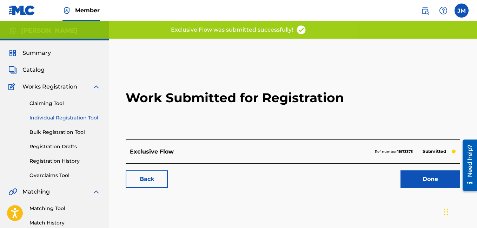
click at [430, 182] on link "Done" at bounding box center [431, 179] width 60 height 18
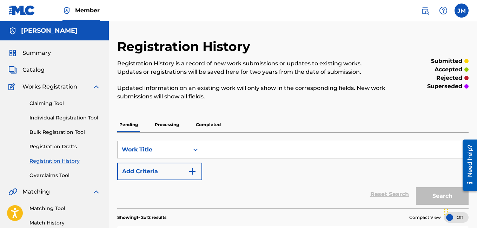
click at [35, 69] on span "Catalog" at bounding box center [33, 70] width 22 height 8
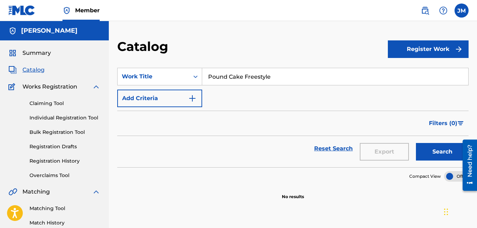
click at [432, 49] on button "Register Work" at bounding box center [428, 49] width 81 height 18
click at [427, 70] on link "Individual" at bounding box center [428, 72] width 81 height 17
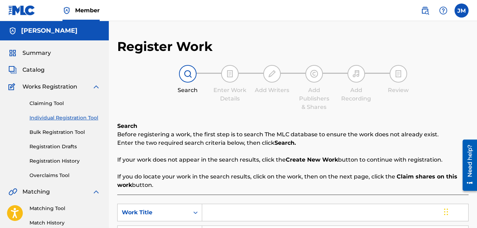
click at [222, 216] on input "Search Form" at bounding box center [335, 212] width 266 height 17
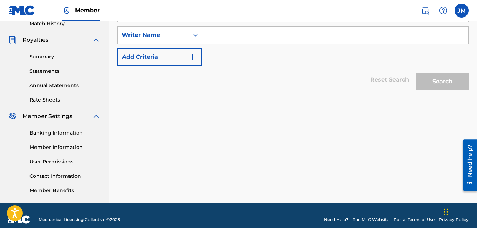
type input "No Hook Freestyle"
click at [292, 36] on input "Search Form" at bounding box center [335, 35] width 266 height 17
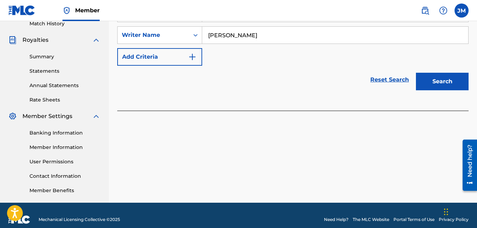
type input "Justin Mcknight"
click at [434, 86] on button "Search" at bounding box center [442, 82] width 53 height 18
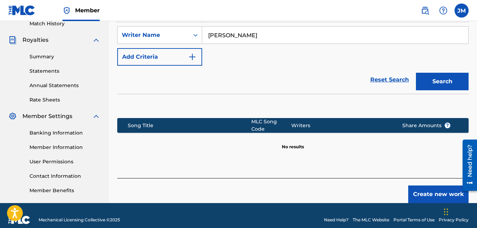
click at [426, 192] on button "Create new work" at bounding box center [438, 194] width 60 height 18
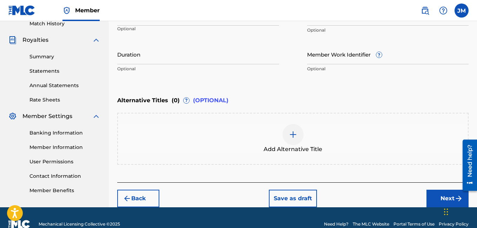
click at [194, 60] on input "Duration" at bounding box center [198, 54] width 162 height 20
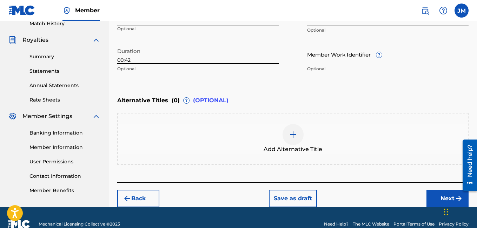
type input "00:42"
click at [170, 24] on div "Language" at bounding box center [198, 18] width 162 height 15
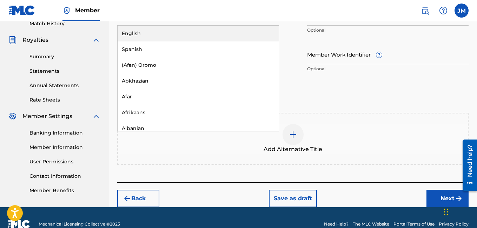
click at [170, 24] on div "Language" at bounding box center [198, 18] width 162 height 15
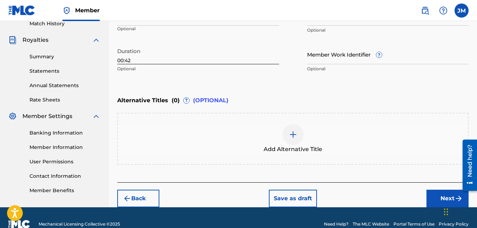
click at [170, 24] on div "Language" at bounding box center [198, 18] width 162 height 15
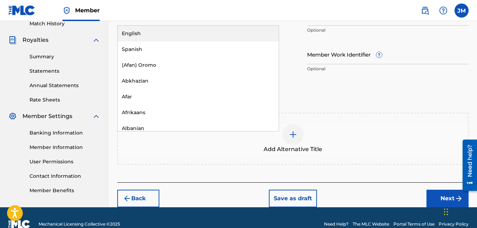
click at [166, 34] on div "English" at bounding box center [198, 34] width 161 height 16
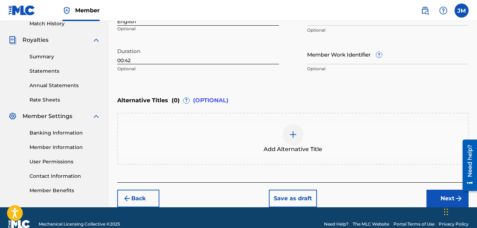
click at [440, 197] on button "Next" at bounding box center [448, 199] width 42 height 18
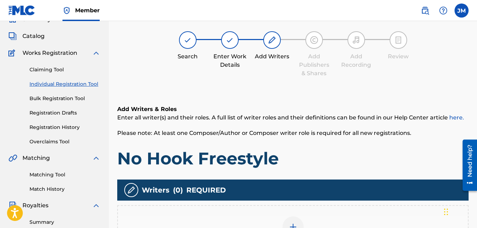
scroll to position [32, 0]
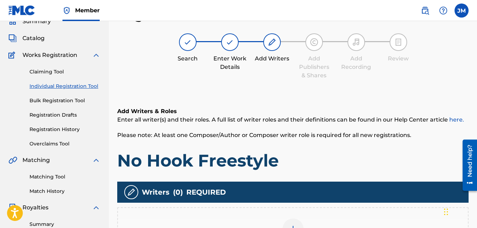
click at [290, 226] on img at bounding box center [293, 229] width 8 height 8
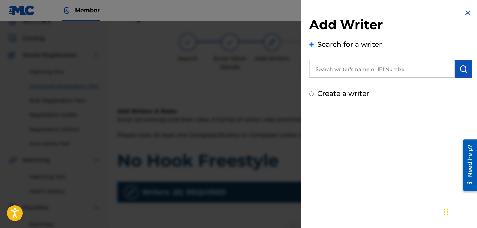
click at [362, 69] on input "text" at bounding box center [381, 69] width 145 height 18
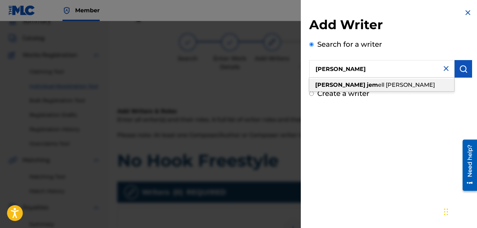
click at [378, 84] on span "ell mcknight" at bounding box center [406, 84] width 57 height 7
type input "justin jemell mcknight"
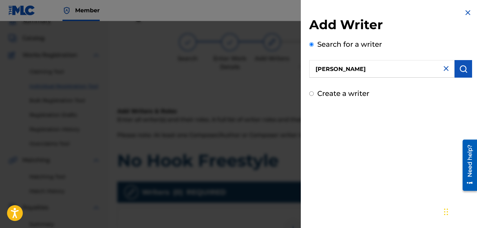
click at [460, 64] on button "submit" at bounding box center [464, 69] width 18 height 18
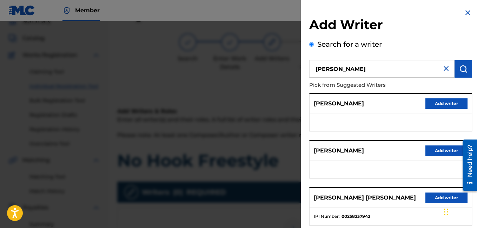
click at [448, 101] on button "Add writer" at bounding box center [447, 103] width 42 height 11
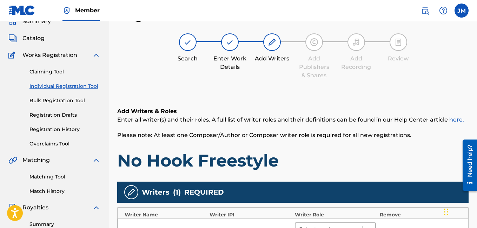
click at [328, 224] on div at bounding box center [329, 229] width 60 height 10
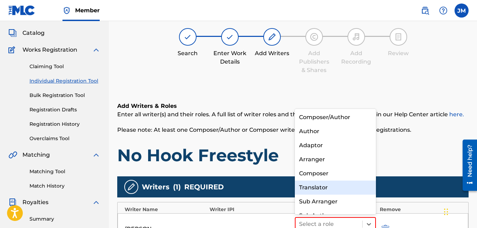
scroll to position [10, 0]
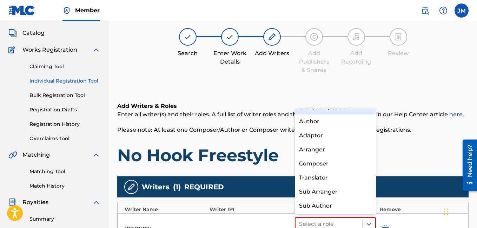
click at [339, 112] on div "Composer/Author" at bounding box center [335, 107] width 81 height 14
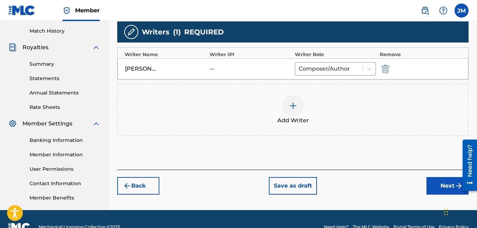
scroll to position [208, 0]
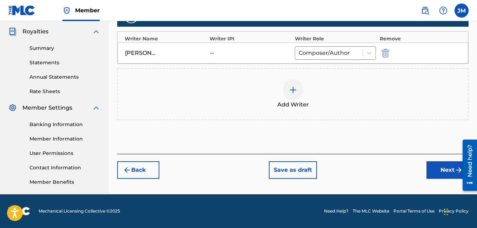
click at [438, 173] on button "Next" at bounding box center [448, 170] width 42 height 18
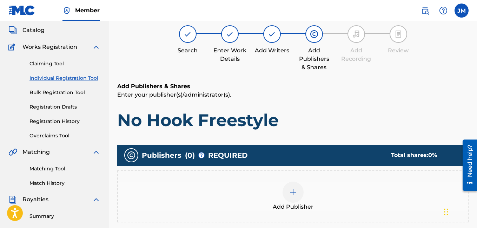
scroll to position [32, 0]
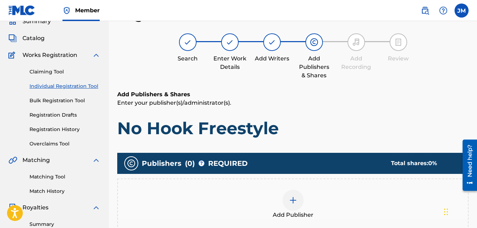
click at [295, 201] on img at bounding box center [293, 200] width 8 height 8
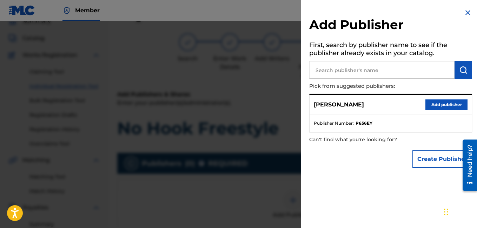
click at [434, 103] on button "Add publisher" at bounding box center [447, 104] width 42 height 11
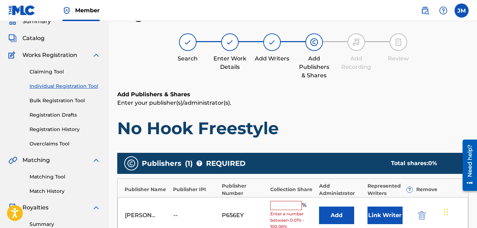
click at [283, 207] on input "text" at bounding box center [286, 205] width 32 height 9
type input "100"
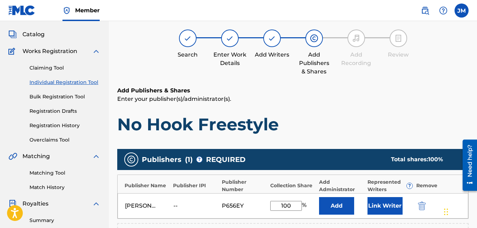
scroll to position [208, 0]
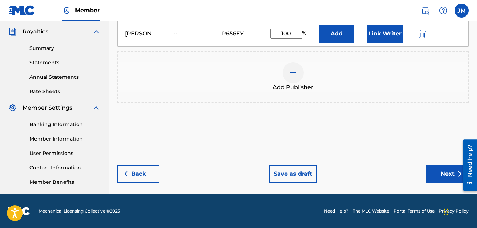
click at [447, 176] on button "Next" at bounding box center [448, 174] width 42 height 18
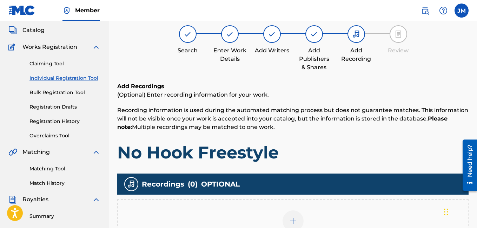
scroll to position [32, 0]
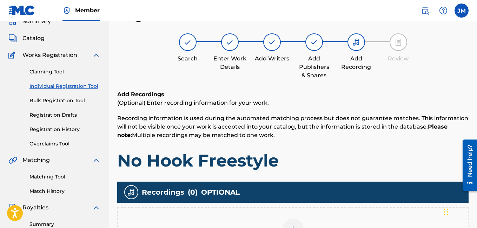
click at [293, 221] on div at bounding box center [293, 228] width 21 height 21
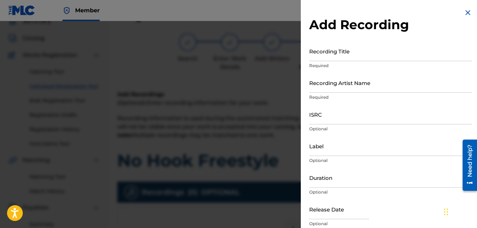
click at [360, 55] on input "Recording Title" at bounding box center [390, 51] width 163 height 20
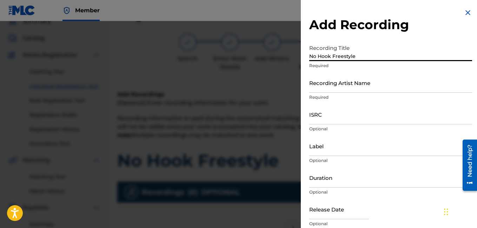
type input "No Hook Freestyle"
click at [332, 91] on input "Recording Artist Name" at bounding box center [390, 83] width 163 height 20
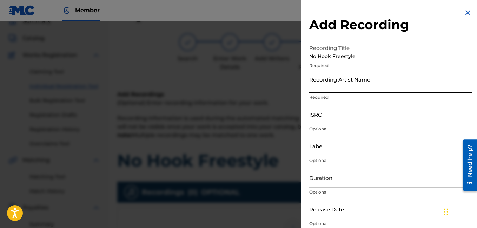
type input "Rocdeneiro"
click at [314, 186] on input "Duration" at bounding box center [390, 177] width 163 height 20
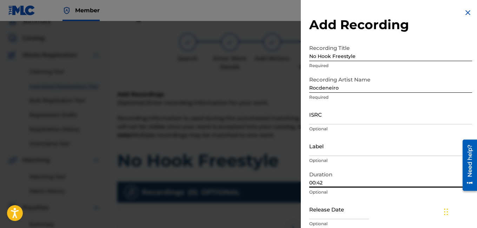
type input "00:42"
click at [409, 204] on div "Release Date Optional" at bounding box center [390, 215] width 163 height 32
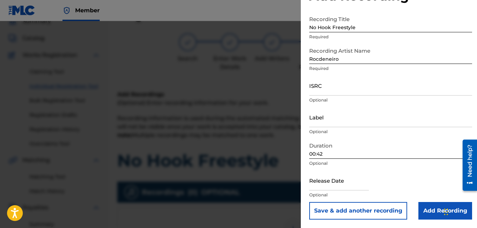
scroll to position [46, 0]
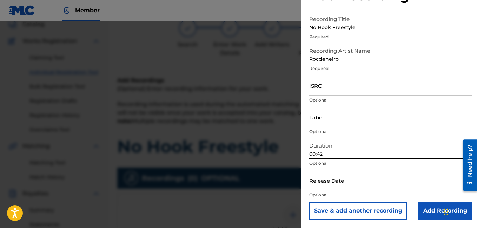
click at [434, 208] on input "Add Recording" at bounding box center [446, 211] width 54 height 18
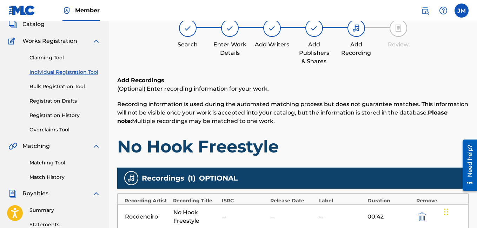
scroll to position [208, 0]
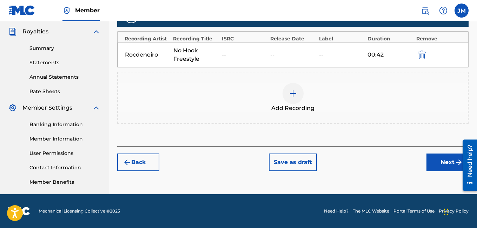
click at [443, 163] on button "Next" at bounding box center [448, 162] width 42 height 18
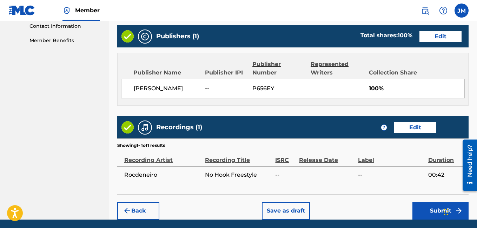
scroll to position [374, 0]
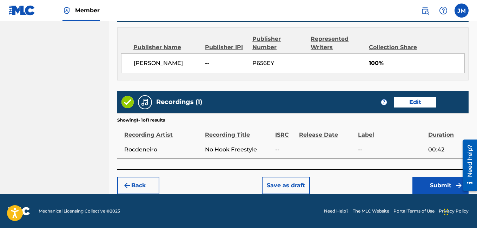
click at [441, 185] on button "Submit" at bounding box center [441, 186] width 56 height 18
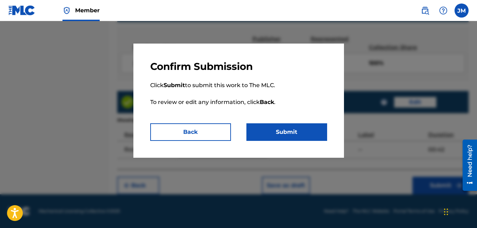
click at [274, 133] on button "Submit" at bounding box center [287, 132] width 81 height 18
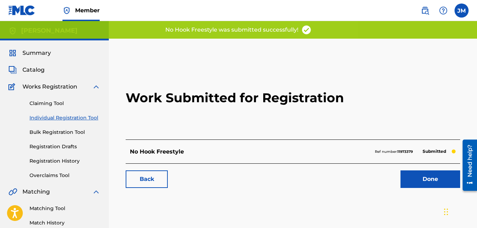
click at [429, 175] on link "Done" at bounding box center [431, 179] width 60 height 18
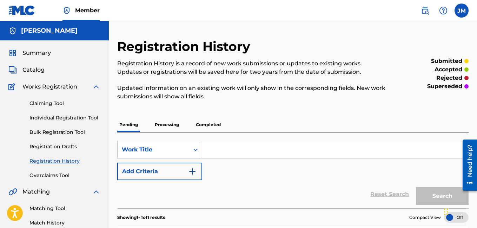
click at [29, 70] on span "Catalog" at bounding box center [33, 70] width 22 height 8
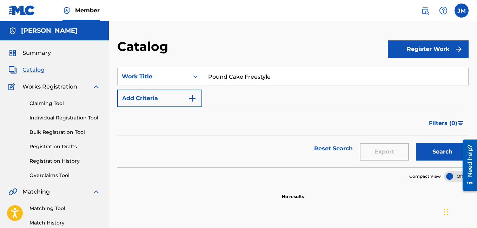
click at [397, 50] on button "Register Work" at bounding box center [428, 49] width 81 height 18
click at [399, 72] on link "Individual" at bounding box center [428, 72] width 81 height 17
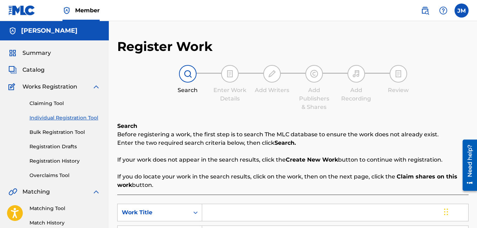
click at [213, 216] on input "Search Form" at bounding box center [335, 212] width 266 height 17
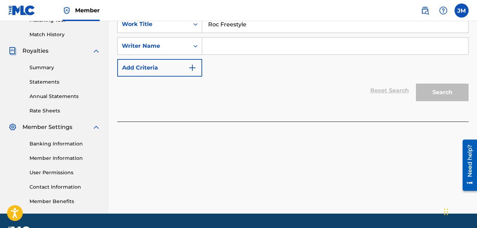
scroll to position [199, 0]
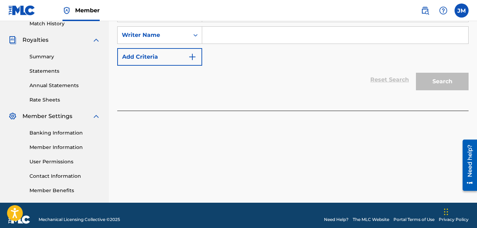
type input "Roc Freestyle"
click at [284, 39] on input "Search Form" at bounding box center [335, 35] width 266 height 17
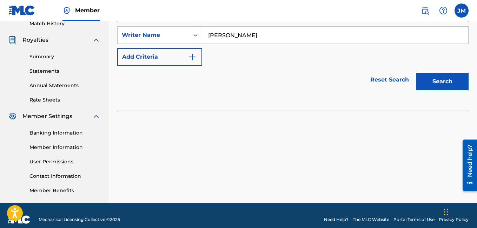
type input "Justin Mcknight"
click at [426, 78] on button "Search" at bounding box center [442, 82] width 53 height 18
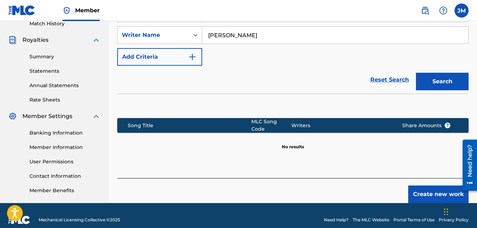
click at [427, 193] on button "Create new work" at bounding box center [438, 194] width 60 height 18
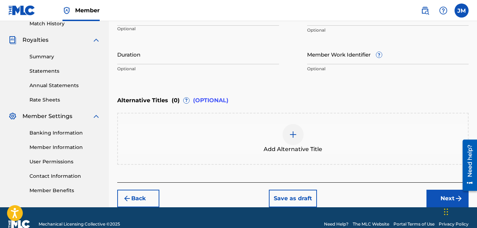
click at [204, 25] on div "Language" at bounding box center [198, 18] width 162 height 15
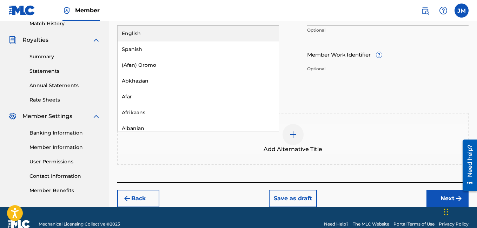
click at [199, 33] on div "English" at bounding box center [198, 34] width 161 height 16
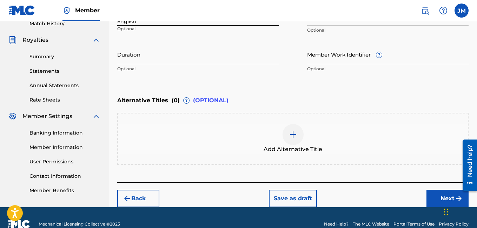
click at [183, 59] on input "Duration" at bounding box center [198, 54] width 162 height 20
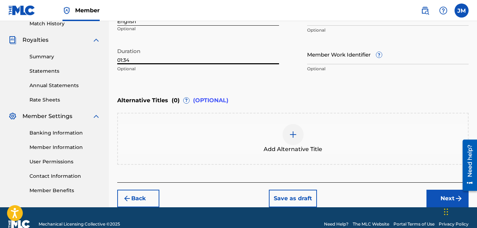
type input "01:34"
click at [438, 198] on button "Next" at bounding box center [448, 199] width 42 height 18
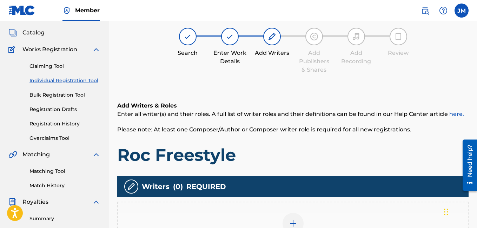
scroll to position [32, 0]
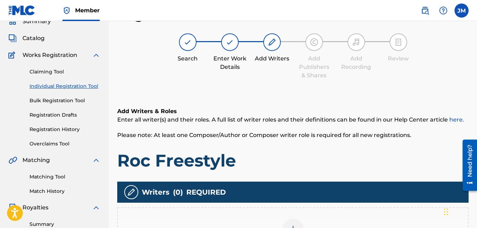
click at [297, 221] on div at bounding box center [293, 228] width 21 height 21
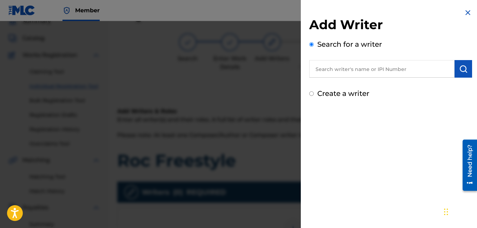
click at [410, 73] on input "text" at bounding box center [381, 69] width 145 height 18
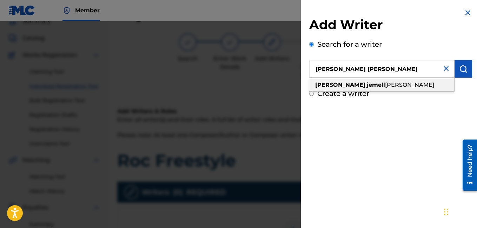
click at [405, 83] on div "justin jemell mcknight" at bounding box center [381, 85] width 145 height 13
type input "justin jemell mcknight"
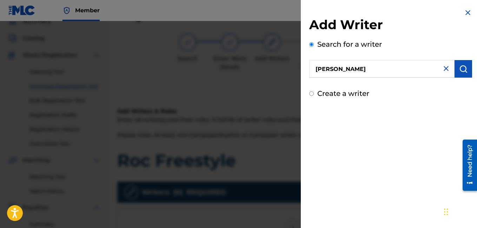
click at [462, 67] on img "submit" at bounding box center [463, 69] width 8 height 8
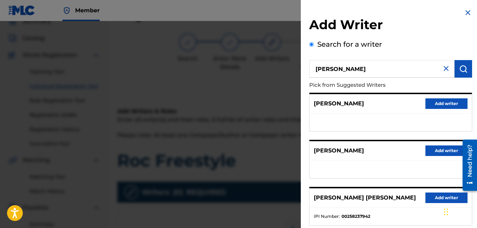
click at [452, 101] on button "Add writer" at bounding box center [447, 103] width 42 height 11
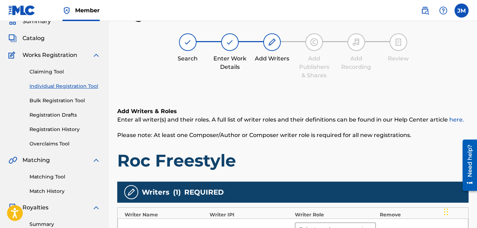
click at [343, 225] on div at bounding box center [329, 229] width 60 height 10
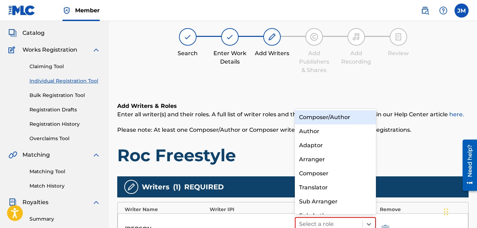
scroll to position [10, 0]
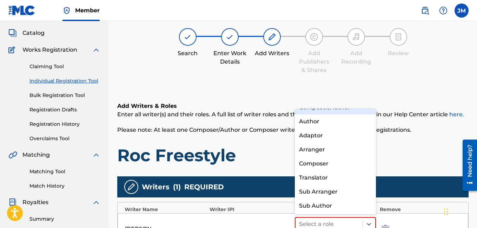
click at [340, 111] on div "Composer/Author" at bounding box center [335, 107] width 81 height 14
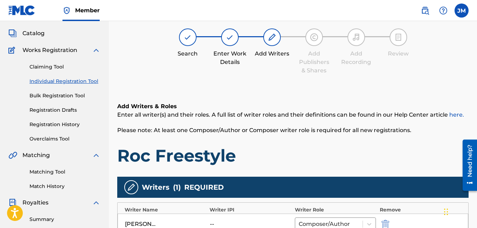
scroll to position [208, 0]
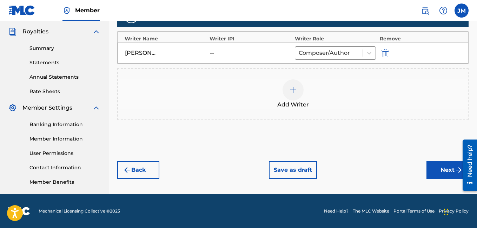
click at [440, 172] on button "Next" at bounding box center [448, 170] width 42 height 18
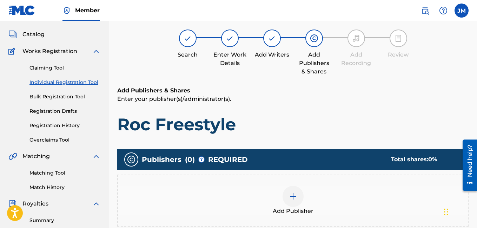
scroll to position [32, 0]
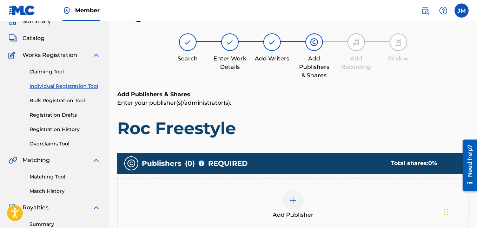
click at [296, 202] on img at bounding box center [293, 200] width 8 height 8
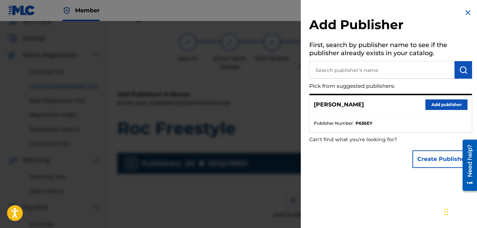
click at [430, 104] on button "Add publisher" at bounding box center [447, 104] width 42 height 11
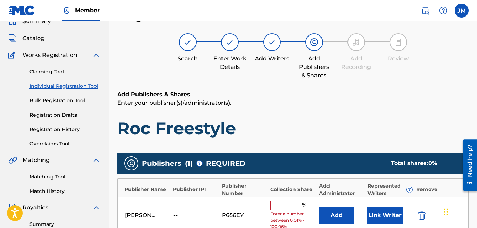
click at [289, 206] on input "text" at bounding box center [286, 205] width 32 height 9
type input "100"
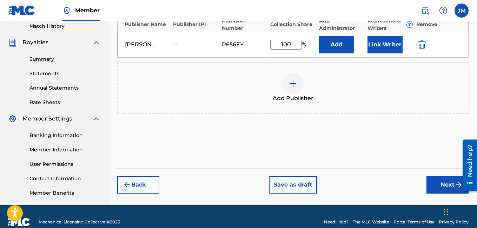
scroll to position [208, 0]
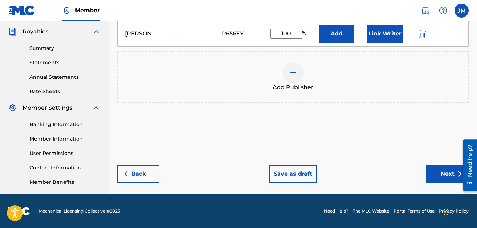
click at [440, 172] on button "Next" at bounding box center [448, 174] width 42 height 18
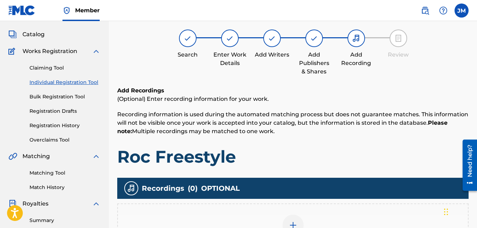
scroll to position [32, 0]
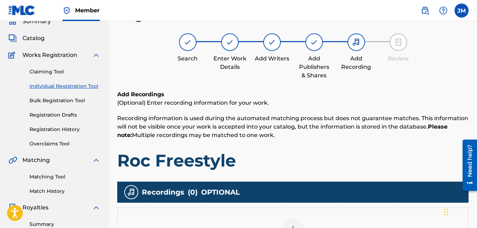
click at [291, 223] on div at bounding box center [293, 228] width 21 height 21
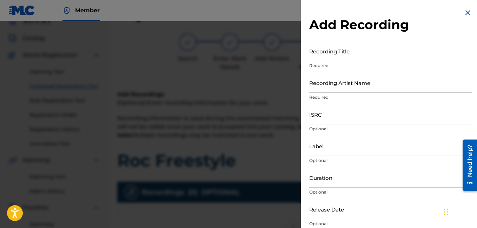
click at [361, 52] on input "Recording Title" at bounding box center [390, 51] width 163 height 20
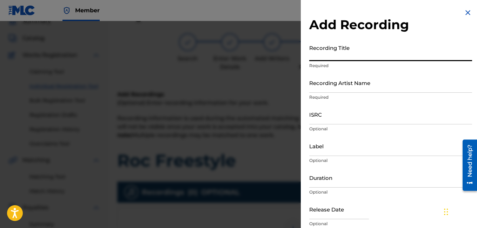
click at [361, 52] on input "Recording Title" at bounding box center [390, 51] width 163 height 20
click at [361, 52] on input "R" at bounding box center [390, 51] width 163 height 20
type input "o"
type input "Roc Freestyle"
click at [345, 91] on input "Recording Artist Name" at bounding box center [390, 83] width 163 height 20
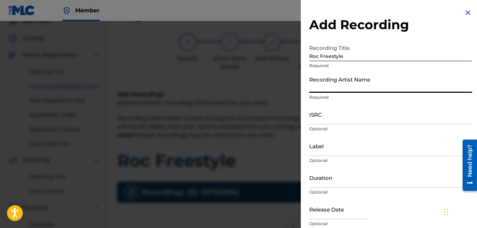
type input "Rocdeneiro"
click at [323, 183] on input "Duration" at bounding box center [390, 177] width 163 height 20
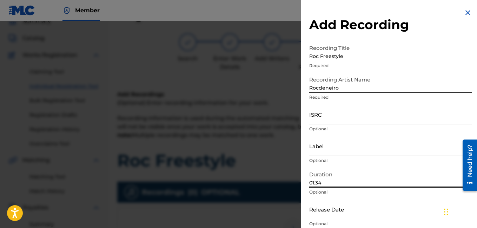
type input "01:34"
click at [431, 213] on div "Release Date Optional" at bounding box center [390, 215] width 163 height 32
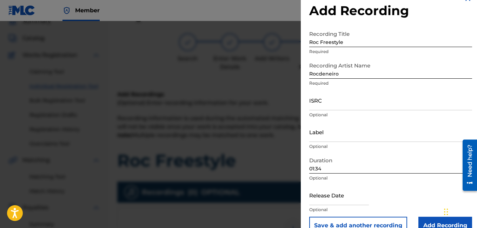
scroll to position [29, 0]
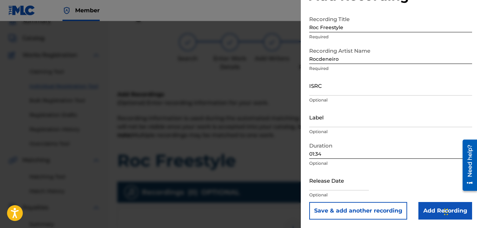
click at [434, 213] on input "Add Recording" at bounding box center [446, 211] width 54 height 18
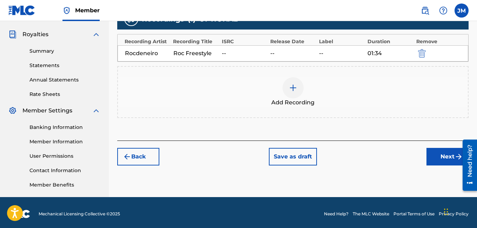
scroll to position [208, 0]
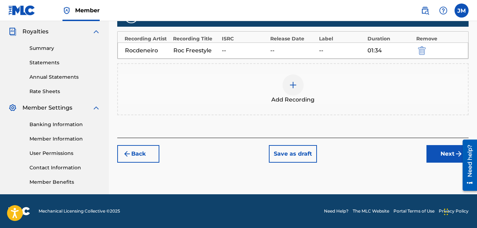
click at [450, 155] on button "Next" at bounding box center [448, 154] width 42 height 18
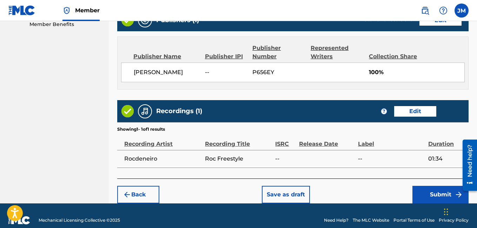
scroll to position [374, 0]
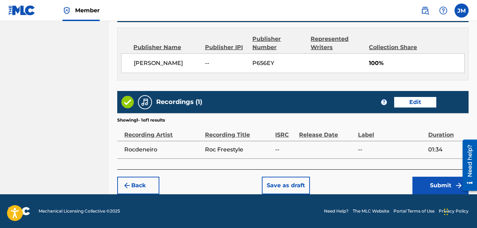
click at [431, 188] on button "Submit" at bounding box center [441, 186] width 56 height 18
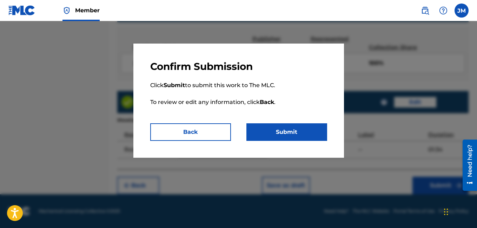
click at [295, 136] on button "Submit" at bounding box center [287, 132] width 81 height 18
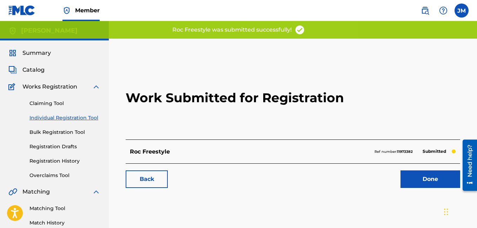
click at [422, 176] on link "Done" at bounding box center [431, 179] width 60 height 18
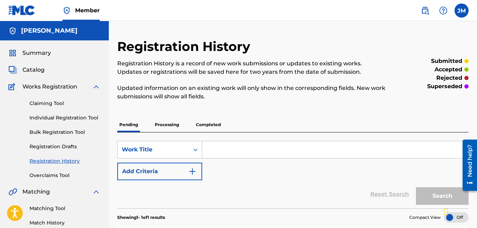
click at [31, 70] on span "Catalog" at bounding box center [33, 70] width 22 height 8
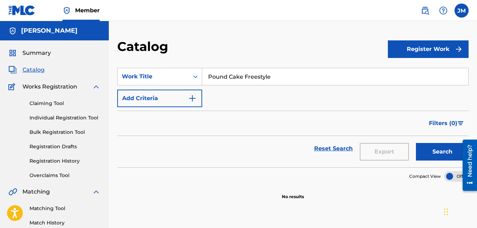
click at [404, 46] on button "Register Work" at bounding box center [428, 49] width 81 height 18
click at [401, 70] on link "Individual" at bounding box center [428, 72] width 81 height 17
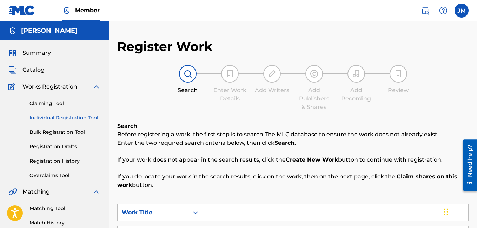
click at [208, 215] on input "Search Form" at bounding box center [335, 212] width 266 height 17
type input "l"
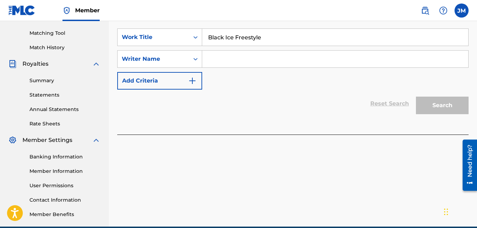
scroll to position [199, 0]
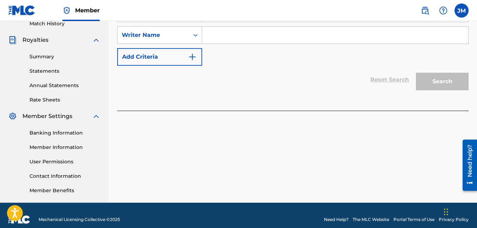
type input "Black Ice Freestyle"
click at [271, 37] on input "Search Form" at bounding box center [335, 35] width 266 height 17
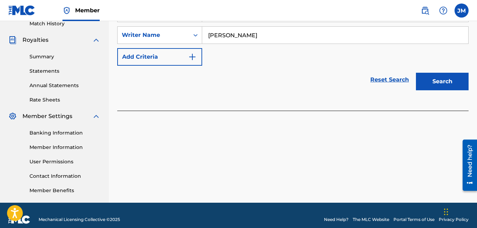
type input "Justin Mcknight"
click at [423, 77] on button "Search" at bounding box center [442, 82] width 53 height 18
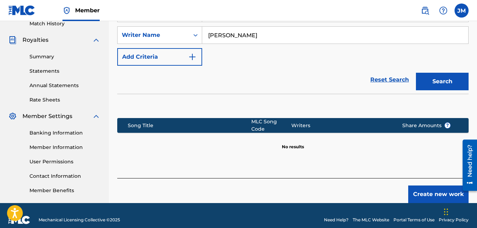
click at [434, 191] on button "Create new work" at bounding box center [438, 194] width 60 height 18
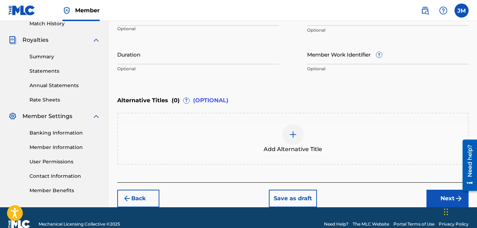
click at [256, 59] on input "Duration" at bounding box center [198, 54] width 162 height 20
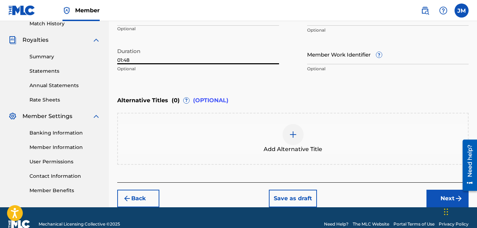
type input "01:48"
click at [185, 24] on div "Language" at bounding box center [198, 18] width 162 height 15
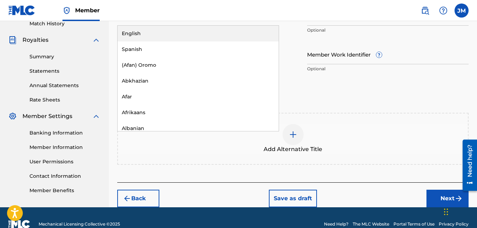
click at [185, 30] on div "English" at bounding box center [198, 34] width 161 height 16
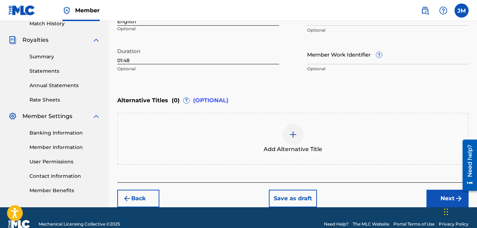
click at [431, 192] on button "Next" at bounding box center [448, 199] width 42 height 18
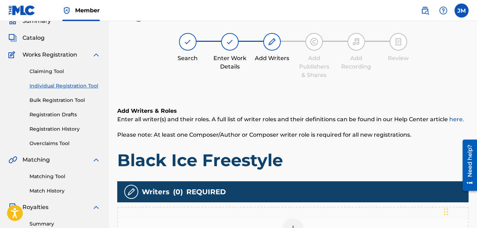
scroll to position [32, 0]
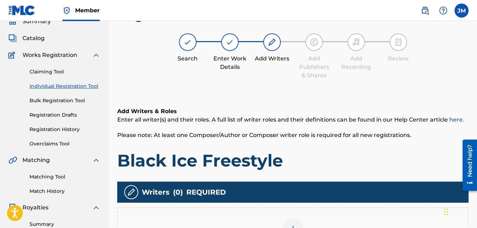
click at [294, 225] on img at bounding box center [293, 229] width 8 height 8
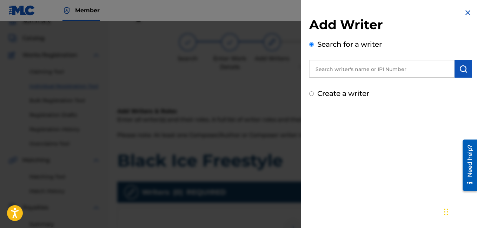
click at [385, 67] on input "text" at bounding box center [381, 69] width 145 height 18
click at [322, 64] on input "Jus" at bounding box center [381, 69] width 145 height 18
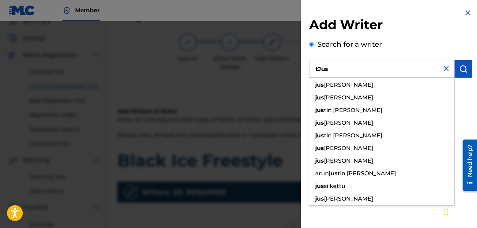
click at [322, 64] on input "tJus" at bounding box center [381, 69] width 145 height 18
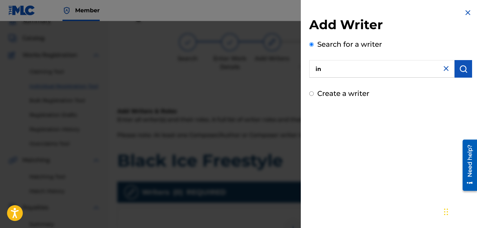
type input "i"
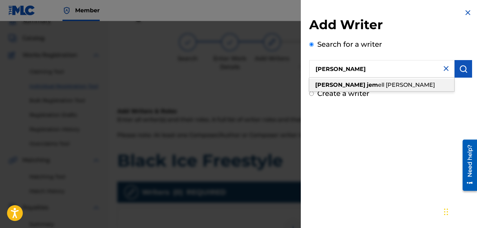
click at [319, 85] on strong "justin" at bounding box center [340, 84] width 50 height 7
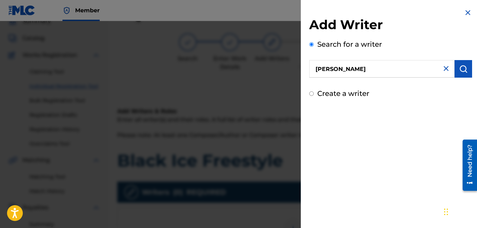
type input "justin jemell mcknight"
click at [462, 70] on img "submit" at bounding box center [463, 69] width 8 height 8
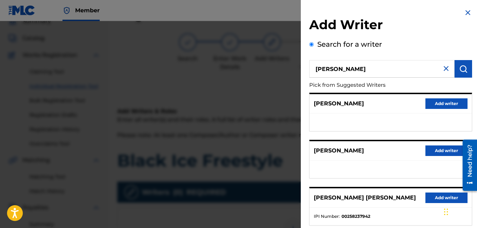
click at [443, 104] on button "Add writer" at bounding box center [447, 103] width 42 height 11
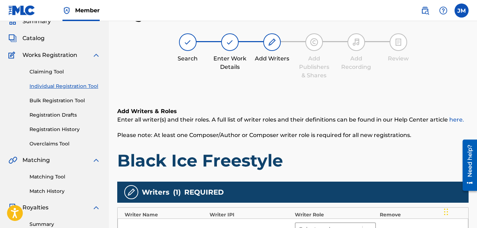
click at [330, 225] on div at bounding box center [329, 229] width 60 height 10
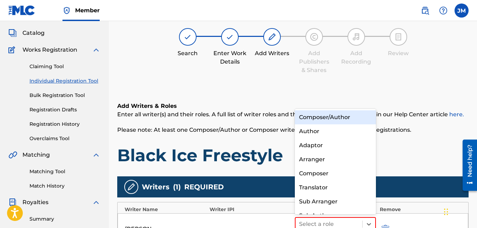
click at [349, 119] on div "Composer/Author" at bounding box center [335, 117] width 81 height 14
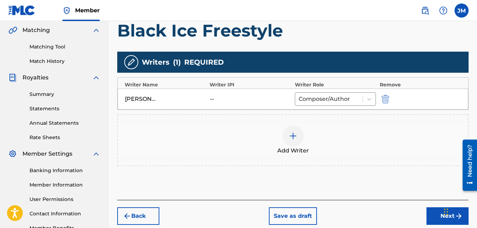
scroll to position [208, 0]
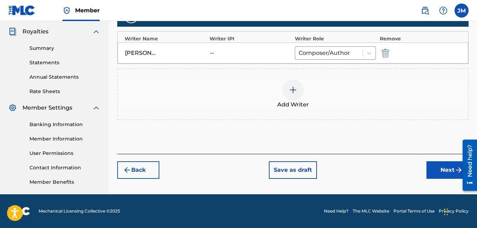
click at [429, 169] on button "Next" at bounding box center [448, 170] width 42 height 18
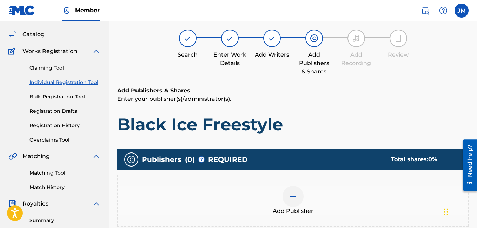
scroll to position [32, 0]
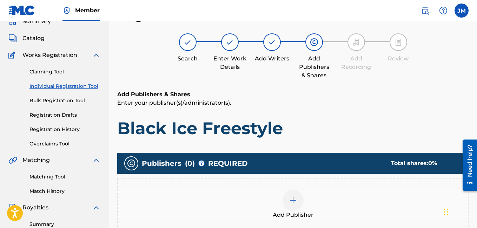
click at [293, 204] on img at bounding box center [293, 200] width 8 height 8
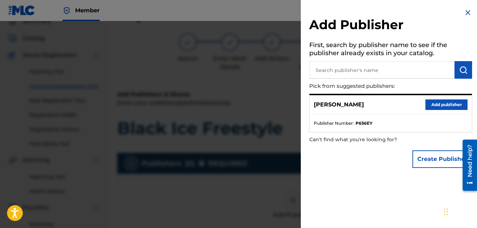
click at [431, 102] on button "Add publisher" at bounding box center [447, 104] width 42 height 11
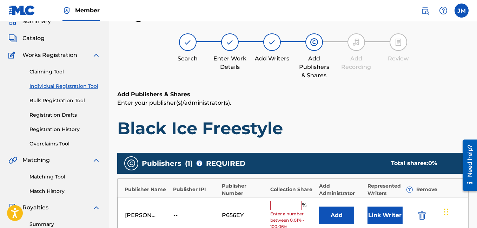
click at [278, 208] on input "text" at bounding box center [286, 205] width 32 height 9
type input "100"
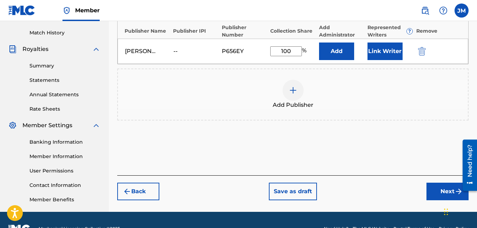
scroll to position [208, 0]
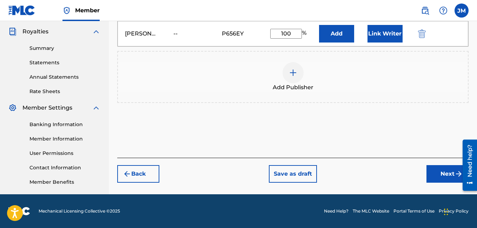
click at [447, 173] on button "Next" at bounding box center [448, 174] width 42 height 18
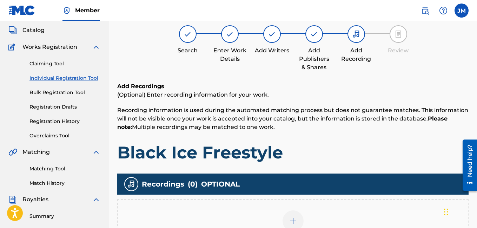
scroll to position [32, 0]
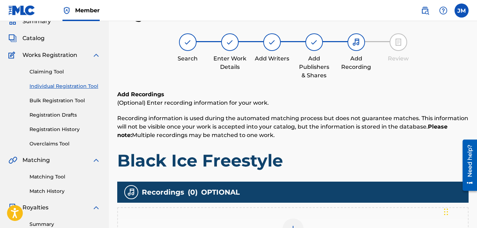
click at [290, 222] on div at bounding box center [293, 228] width 21 height 21
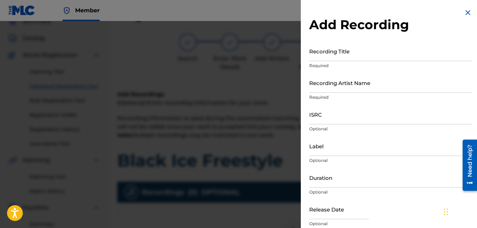
click at [365, 60] on input "Recording Title" at bounding box center [390, 51] width 163 height 20
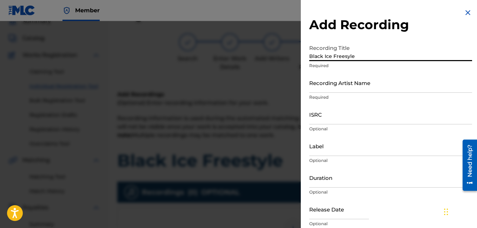
type input "Black Ice Freesyle"
click at [325, 87] on input "Recording Artist Name" at bounding box center [390, 83] width 163 height 20
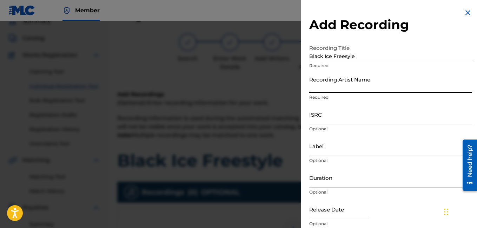
type input "Rocdeneiro"
click at [331, 185] on input "Duration" at bounding box center [390, 177] width 163 height 20
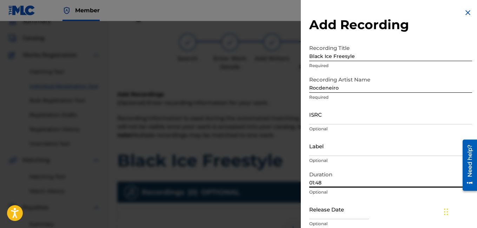
type input "01:48"
click at [419, 219] on div "Release Date Optional" at bounding box center [390, 215] width 163 height 32
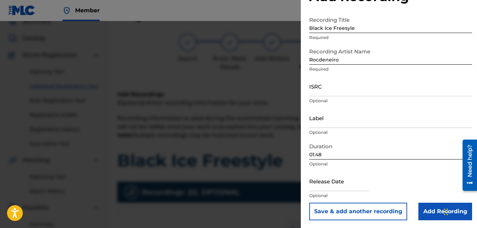
scroll to position [29, 0]
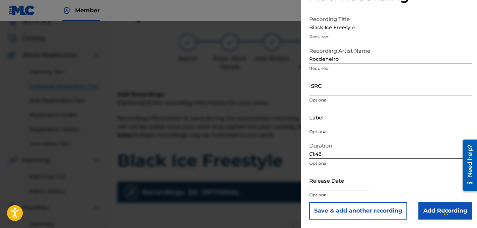
click at [428, 209] on input "Add Recording" at bounding box center [446, 211] width 54 height 18
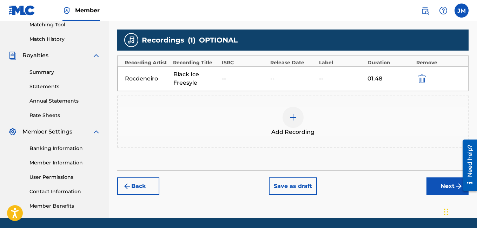
scroll to position [208, 0]
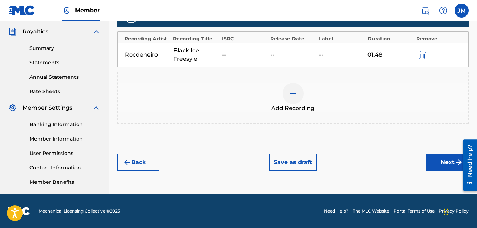
click at [442, 163] on button "Next" at bounding box center [448, 162] width 42 height 18
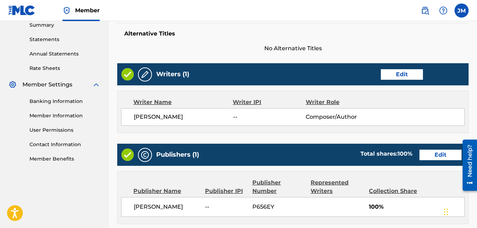
scroll to position [374, 0]
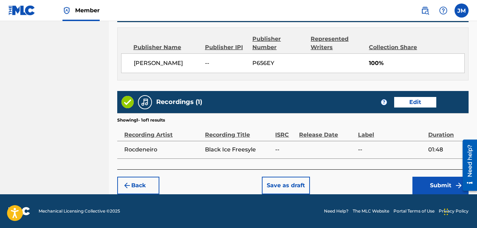
click at [449, 183] on button "Submit" at bounding box center [441, 186] width 56 height 18
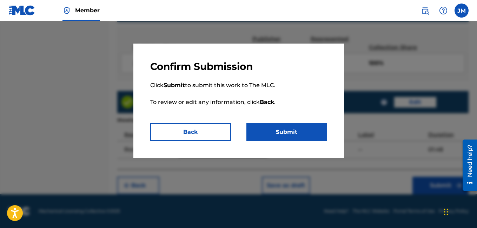
click at [293, 131] on button "Submit" at bounding box center [287, 132] width 81 height 18
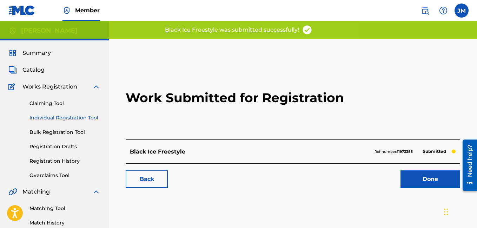
click at [436, 177] on link "Done" at bounding box center [431, 179] width 60 height 18
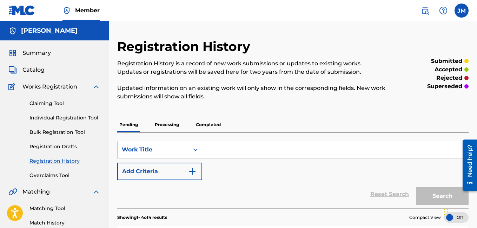
click at [34, 53] on span "Summary" at bounding box center [36, 53] width 28 height 8
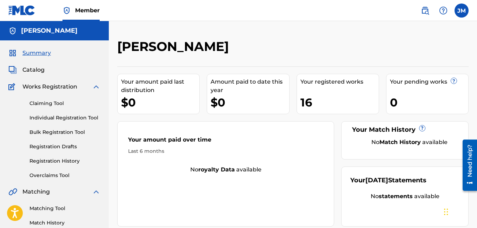
click at [48, 160] on link "Registration History" at bounding box center [64, 160] width 71 height 7
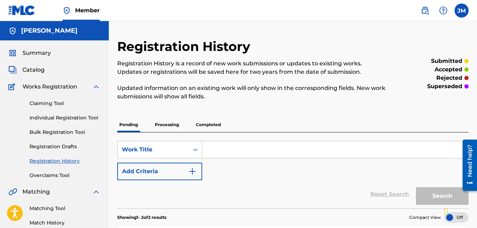
click at [35, 51] on span "Summary" at bounding box center [36, 53] width 28 height 8
